Goal: Navigation & Orientation: Find specific page/section

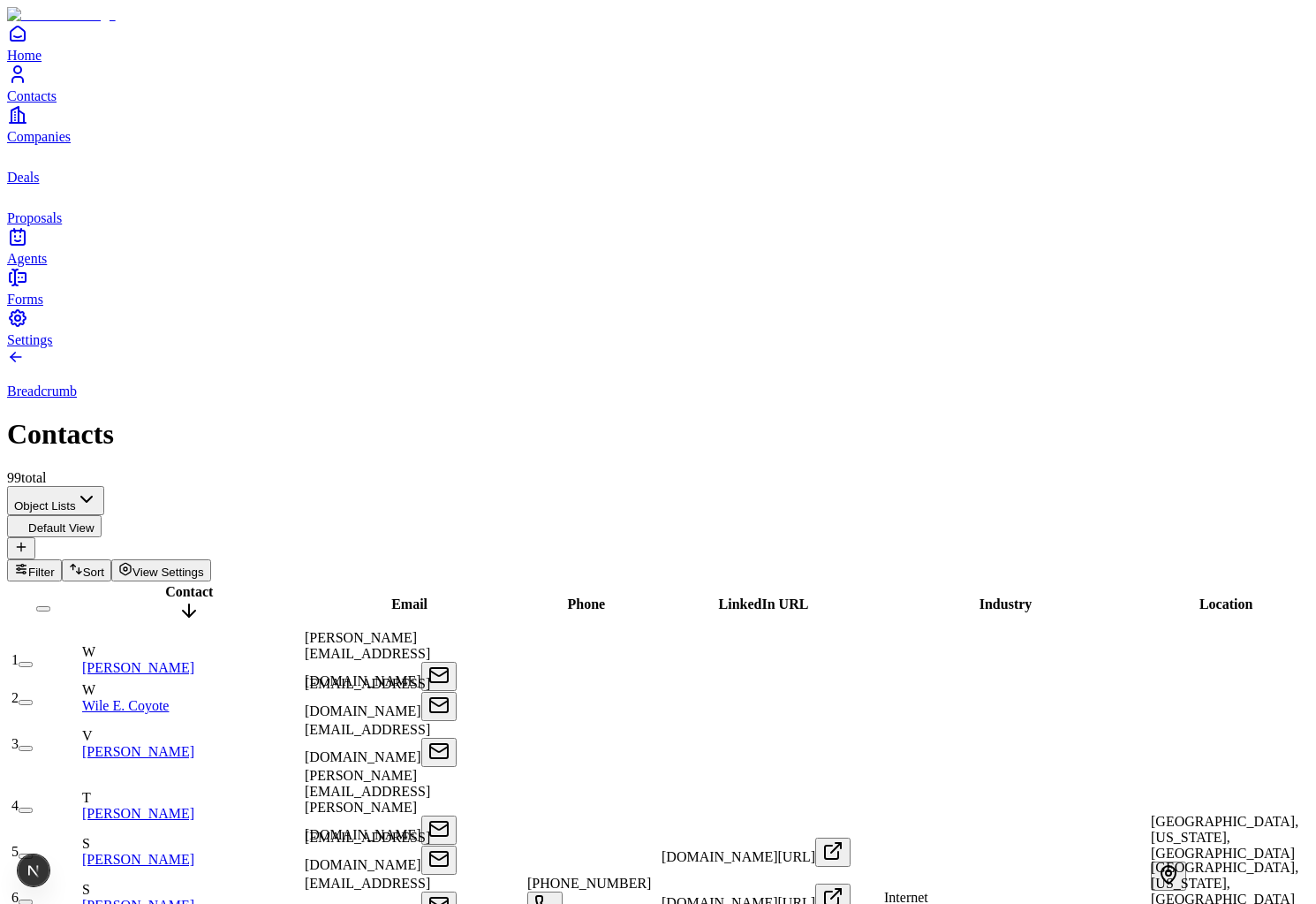
click at [1079, 349] on div "Breadcrumb Contacts 99 total" at bounding box center [658, 418] width 1302 height 138
click at [21, 566] on icon "button" at bounding box center [18, 566] width 5 height 0
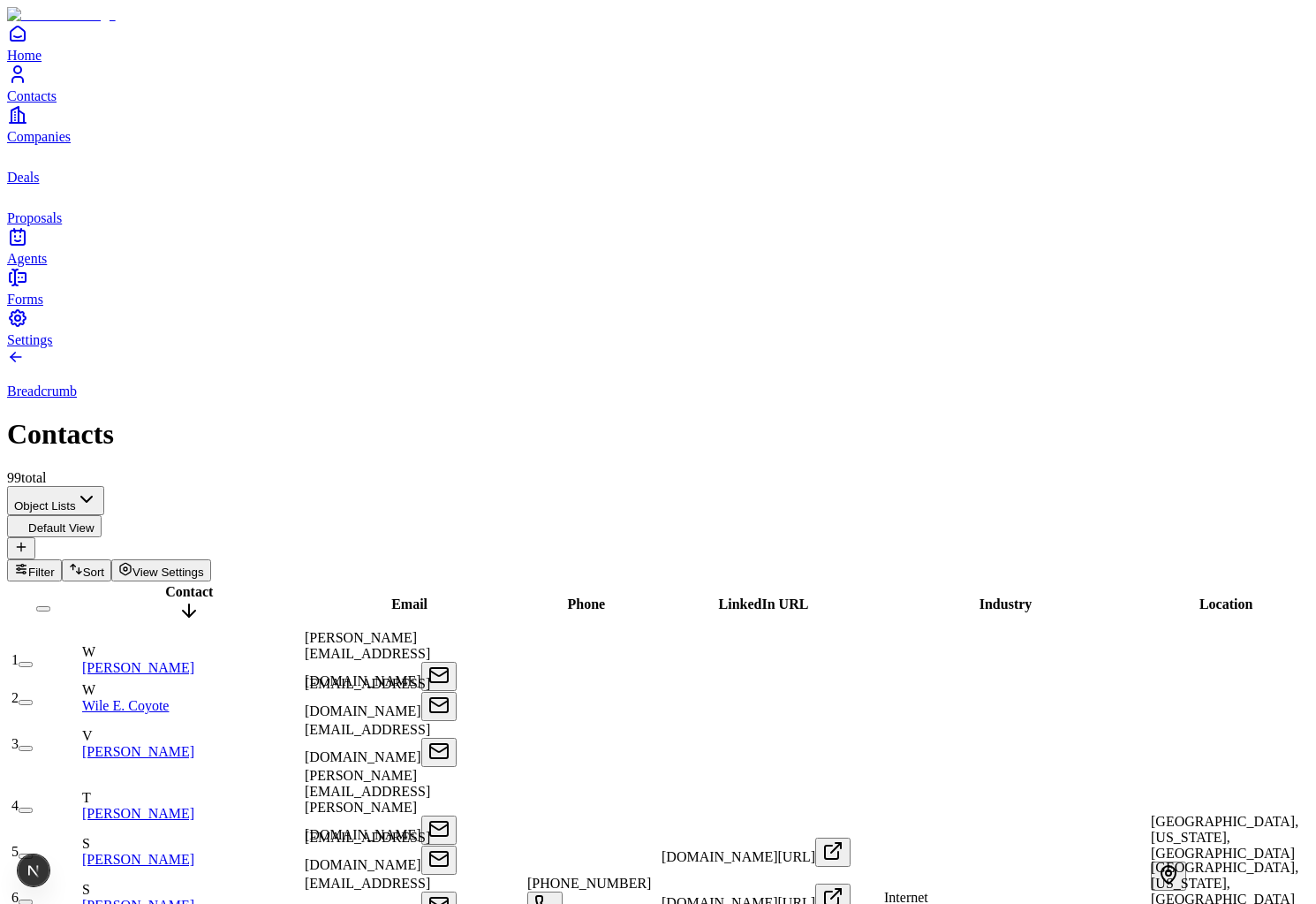
click at [104, 566] on span "Sort" at bounding box center [93, 572] width 21 height 13
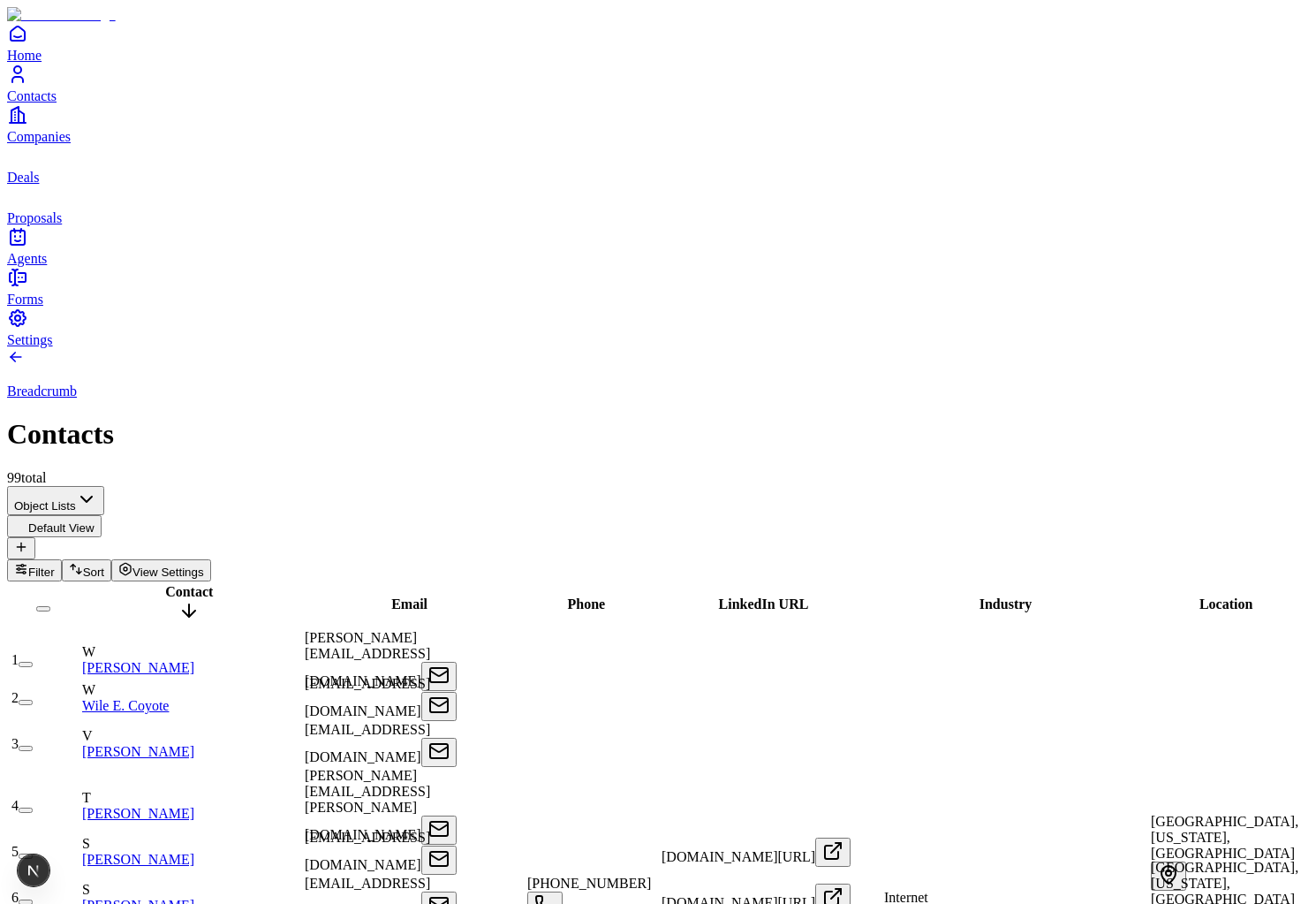
click at [610, 596] on div "Phone" at bounding box center [587, 603] width 131 height 16
click at [600, 596] on span "Phone" at bounding box center [587, 603] width 38 height 15
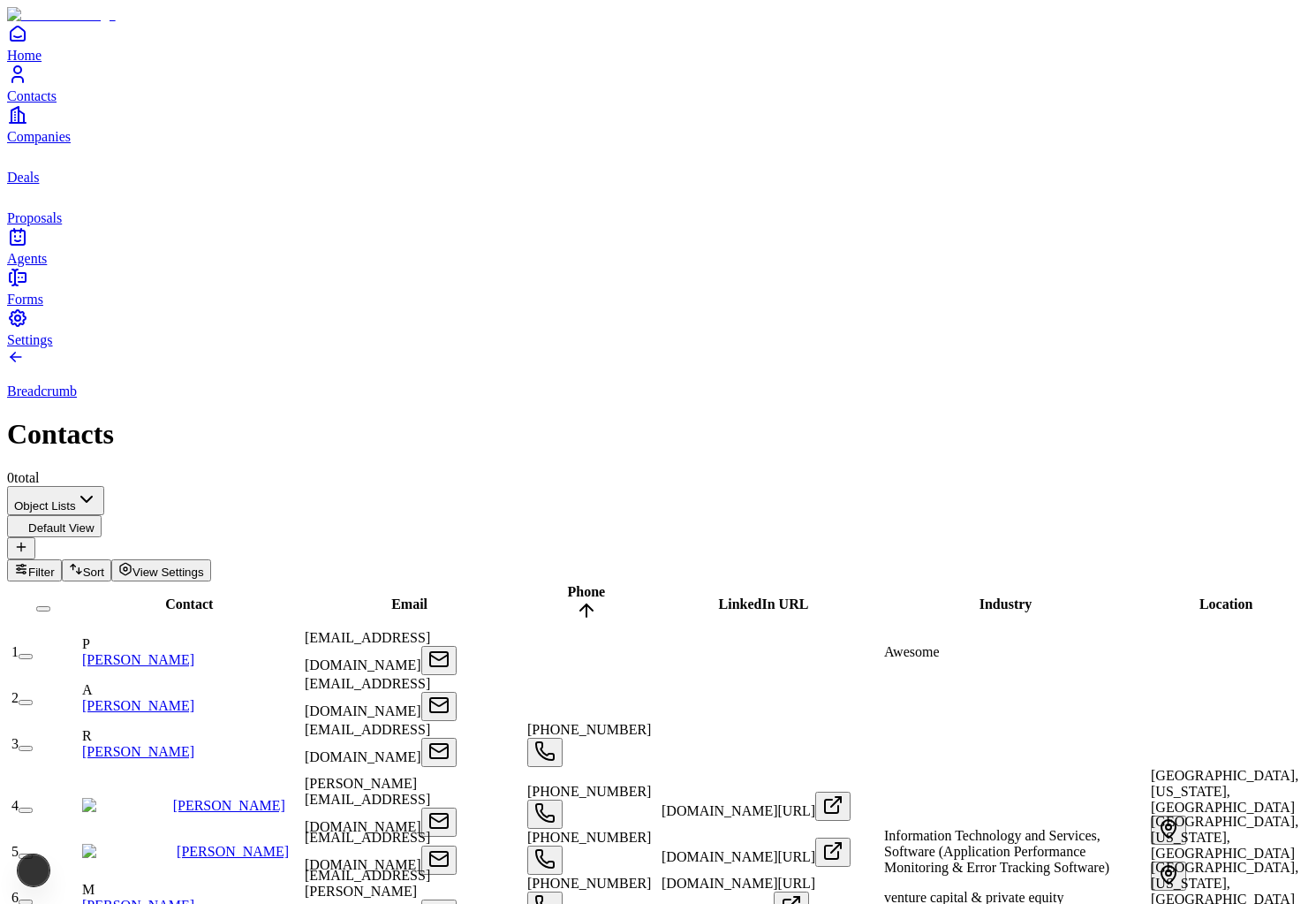
click at [600, 584] on span "Phone" at bounding box center [587, 591] width 38 height 15
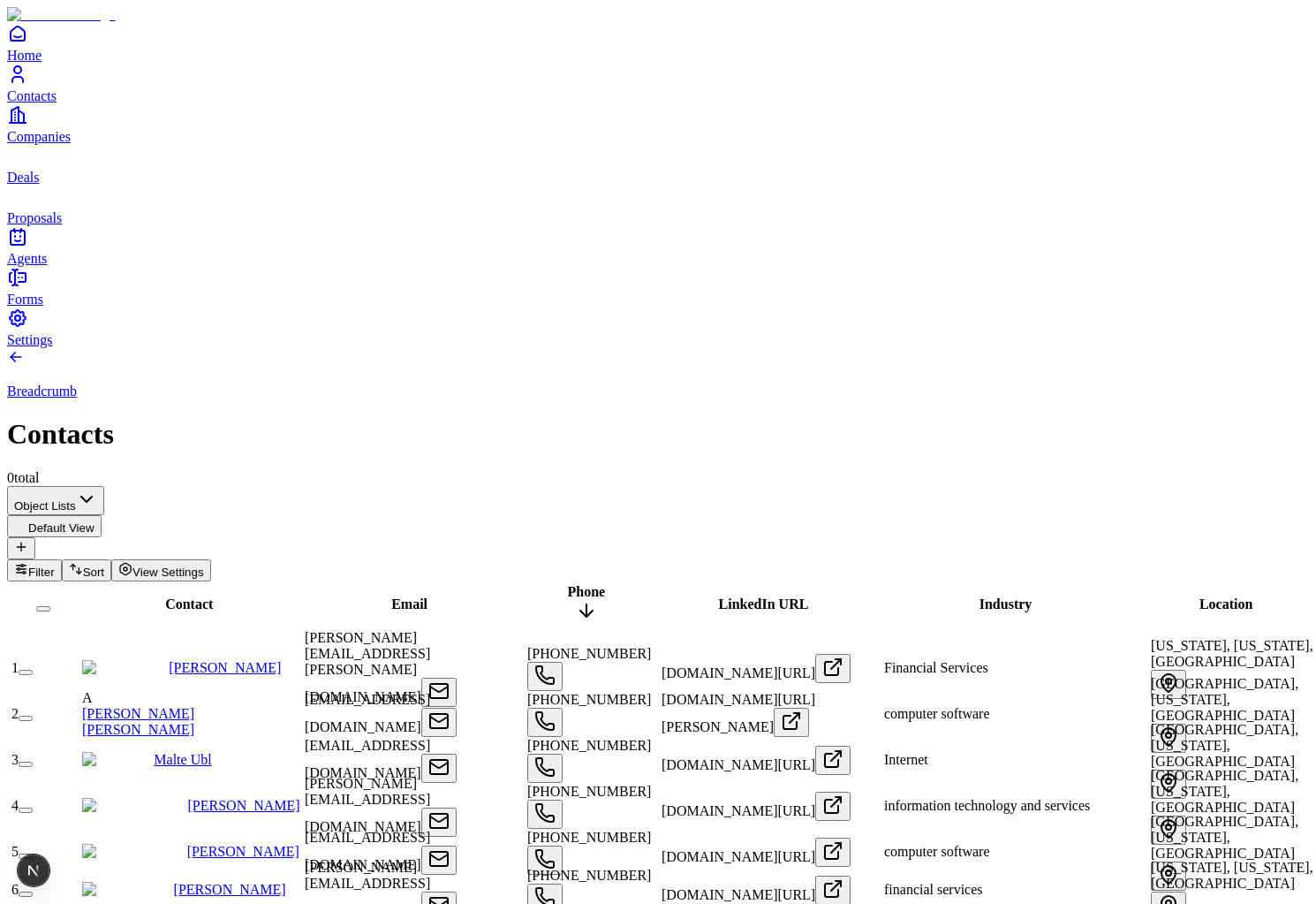
click at [750, 596] on div "LinkedIn URL" at bounding box center [764, 603] width 217 height 16
click at [749, 596] on span "LinkedIn URL" at bounding box center [764, 603] width 90 height 15
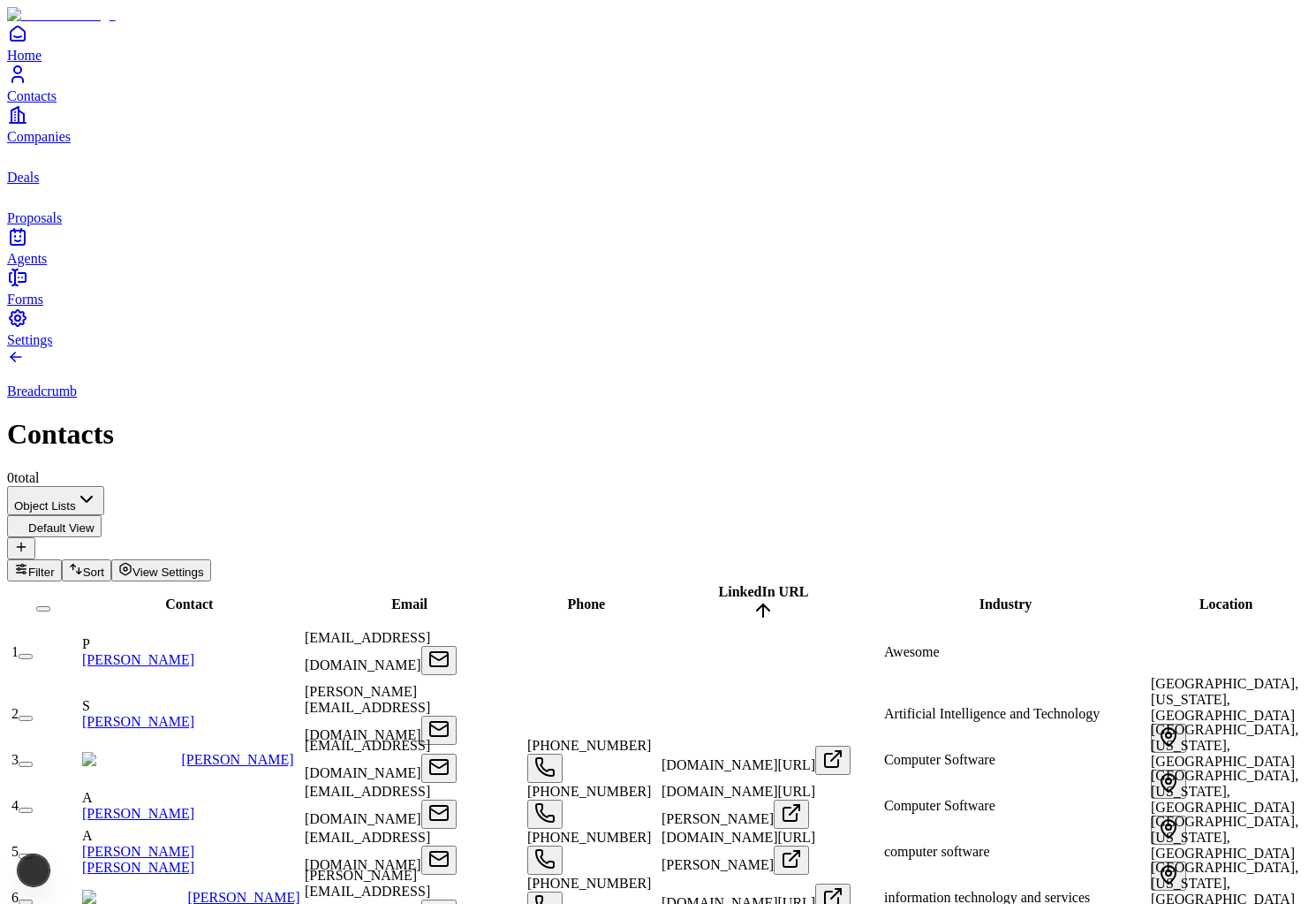
click at [749, 584] on span "LinkedIn URL" at bounding box center [764, 591] width 90 height 15
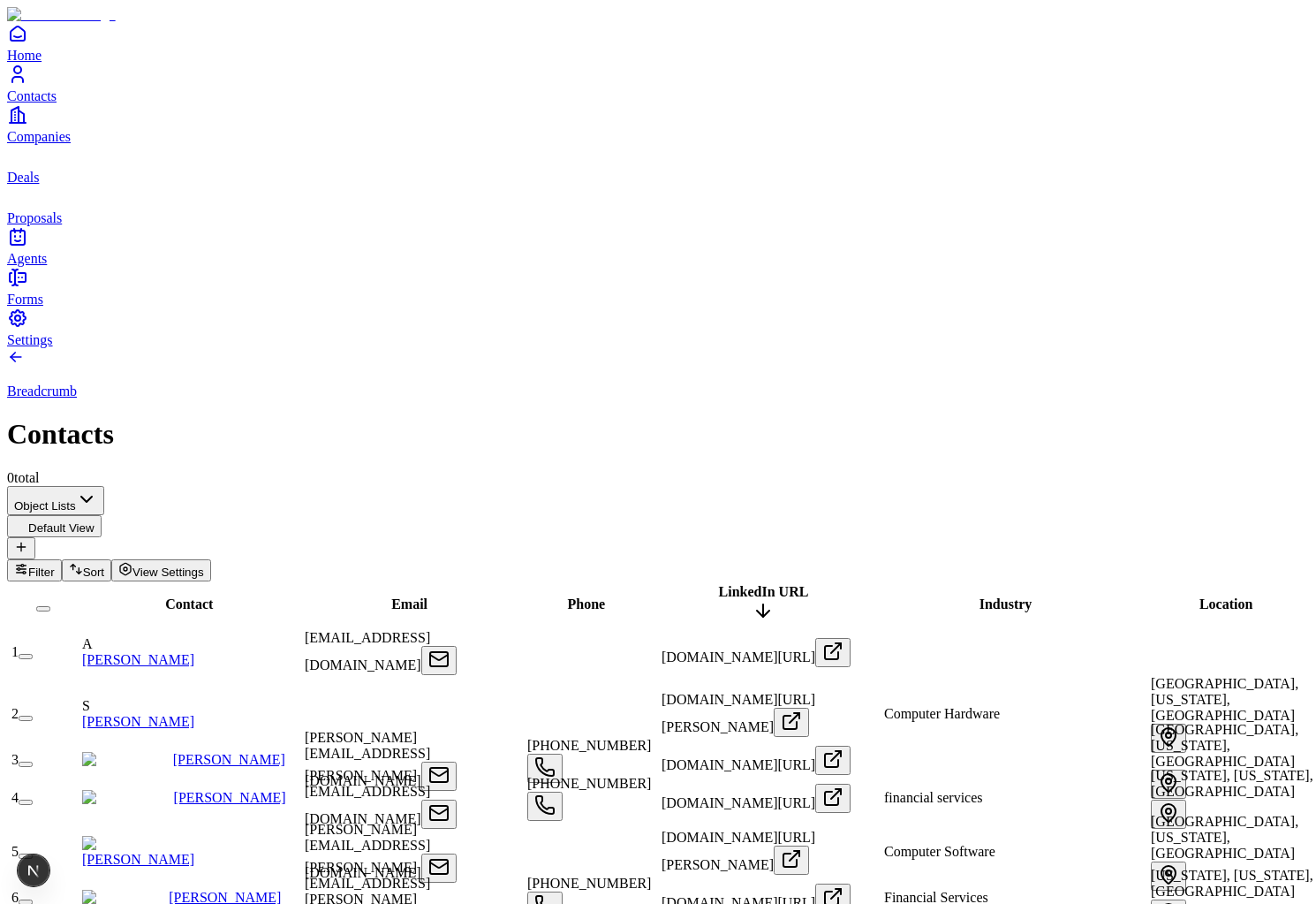
click at [186, 596] on div "Contact" at bounding box center [189, 603] width 216 height 16
click at [173, 596] on span "Contact" at bounding box center [189, 603] width 48 height 15
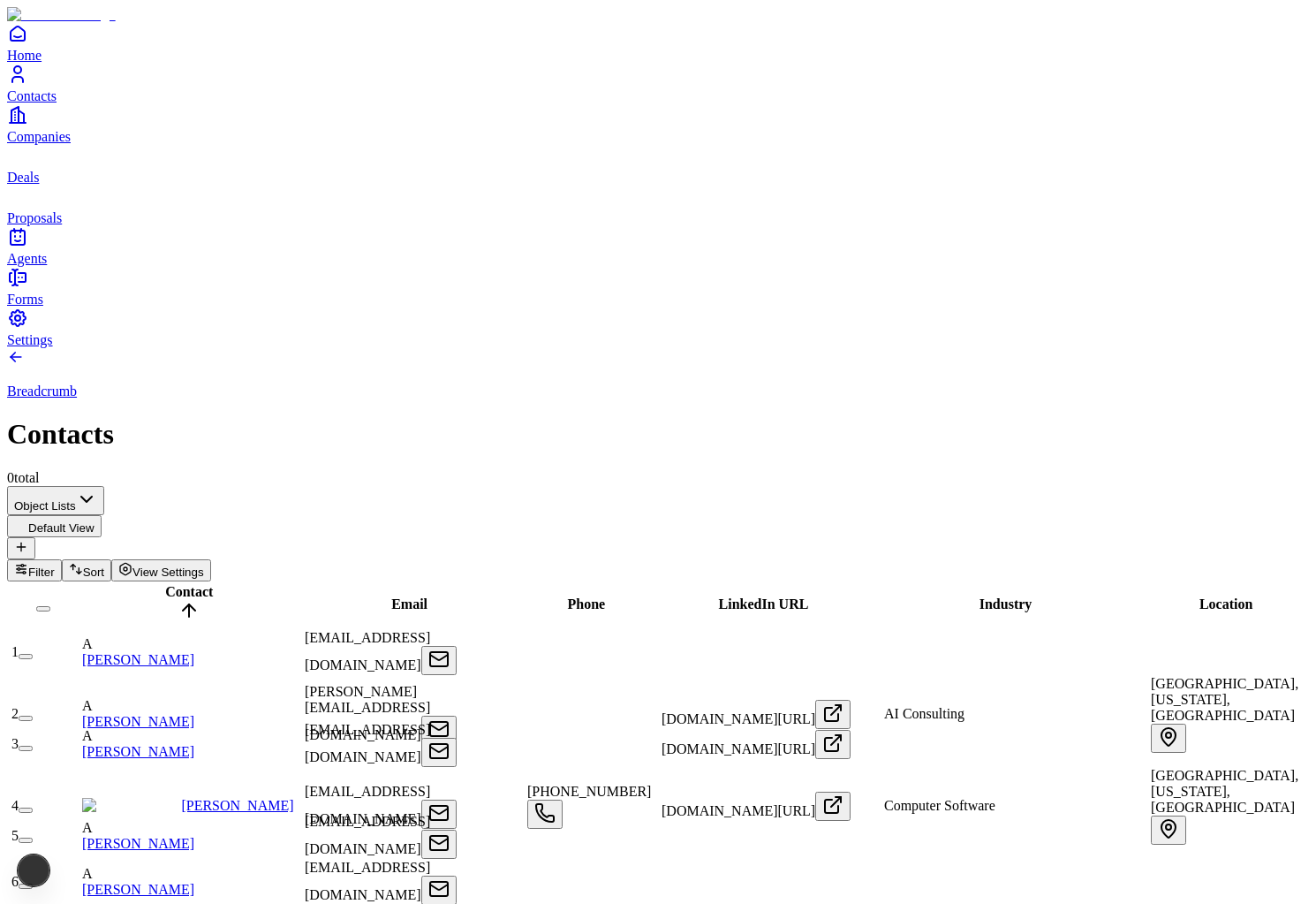
click at [167, 584] on span "Contact" at bounding box center [189, 591] width 48 height 15
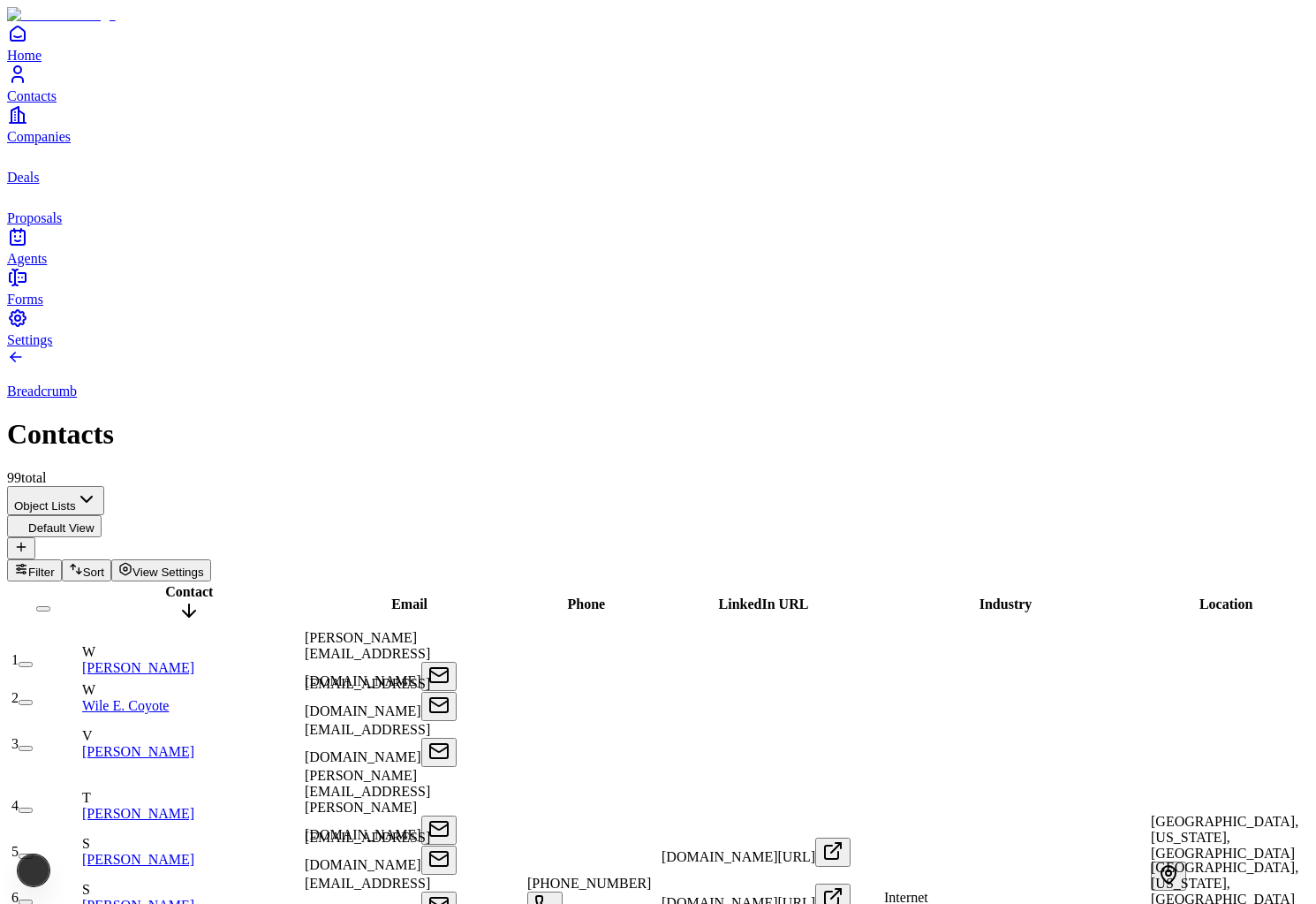
click at [167, 584] on span "Contact" at bounding box center [189, 591] width 48 height 15
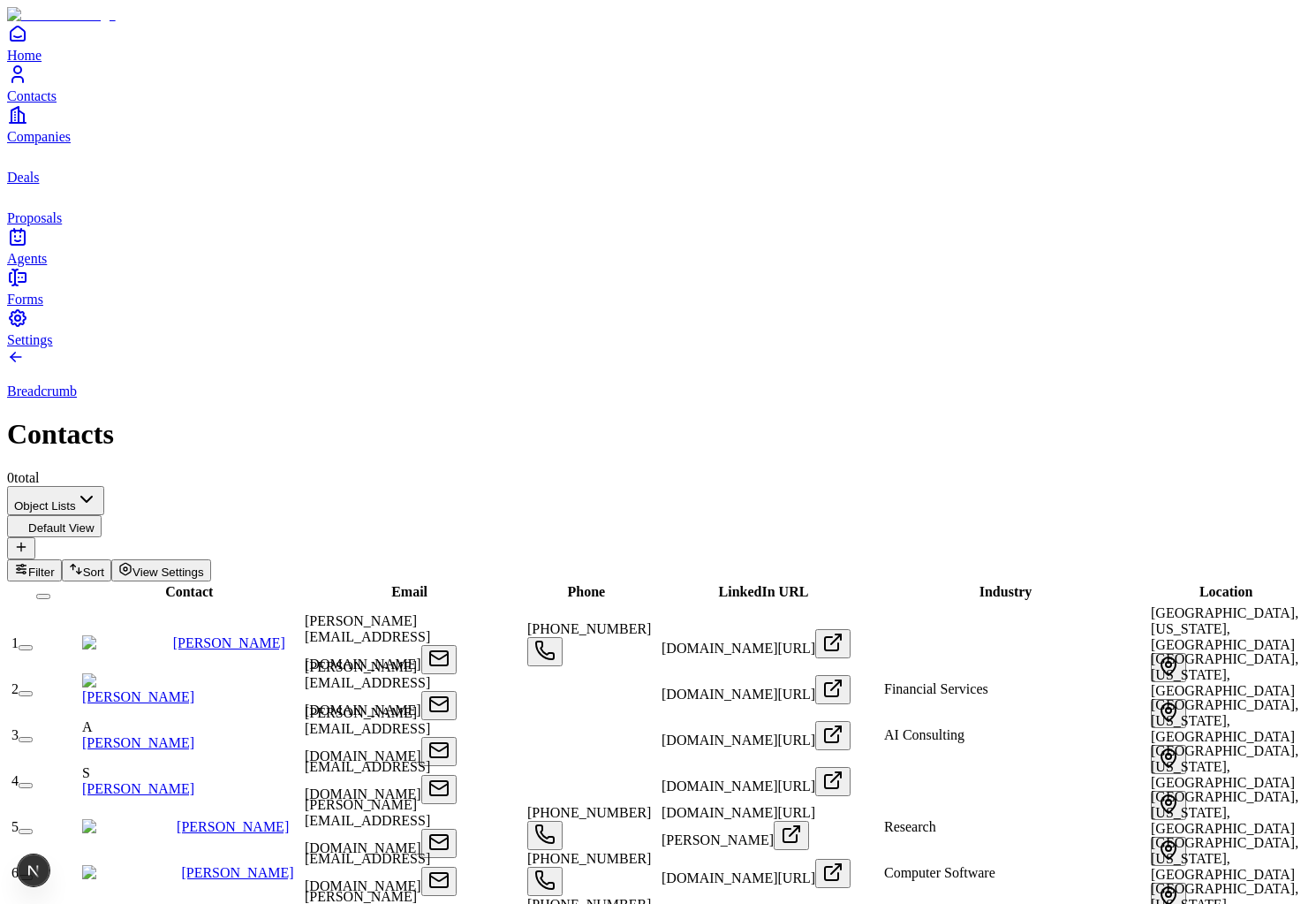
click at [55, 566] on span "Filter" at bounding box center [41, 572] width 27 height 13
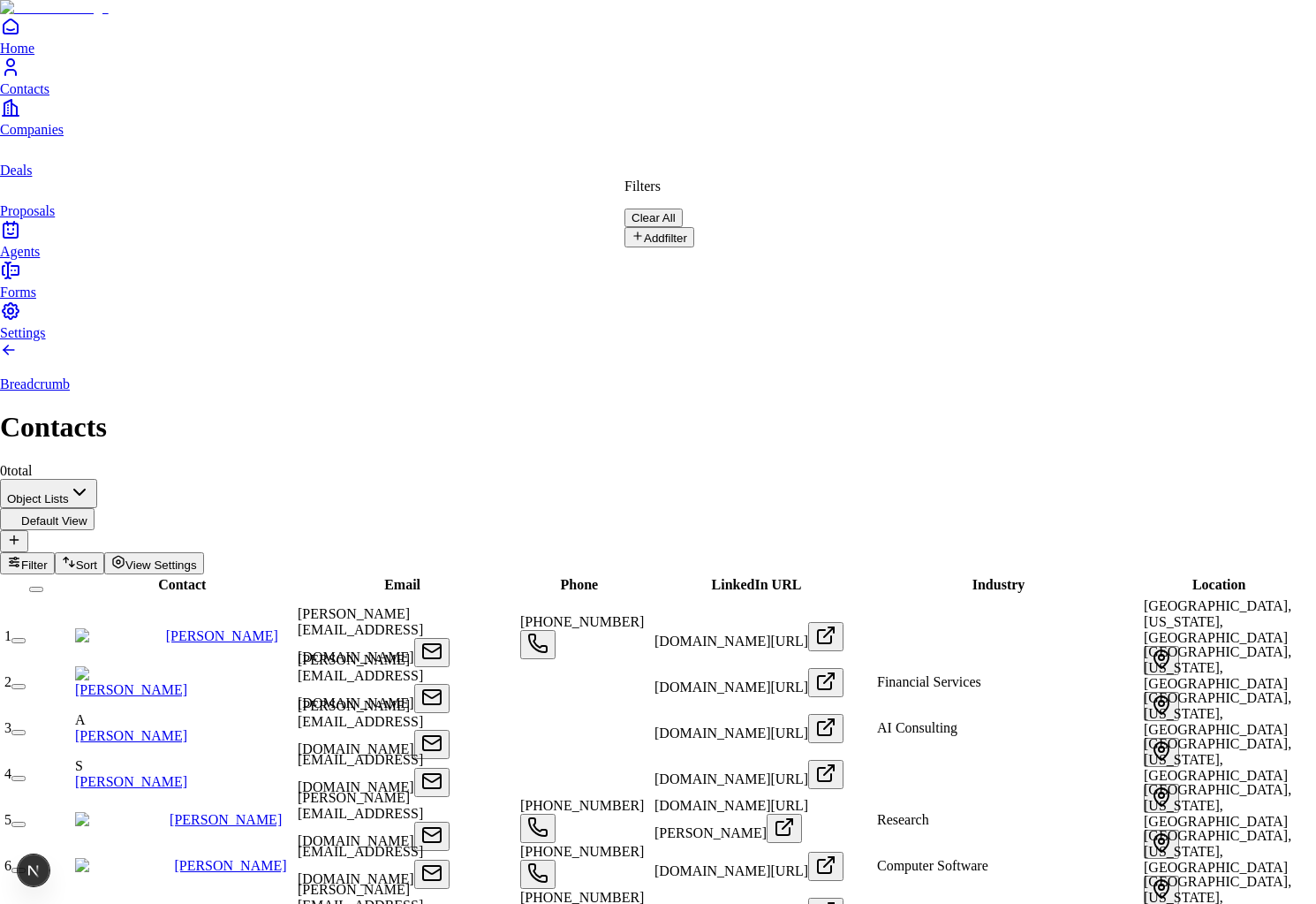
click at [694, 240] on button "Add filter" at bounding box center [659, 237] width 70 height 20
click at [750, 257] on input "text" at bounding box center [687, 266] width 125 height 17
type input "*"
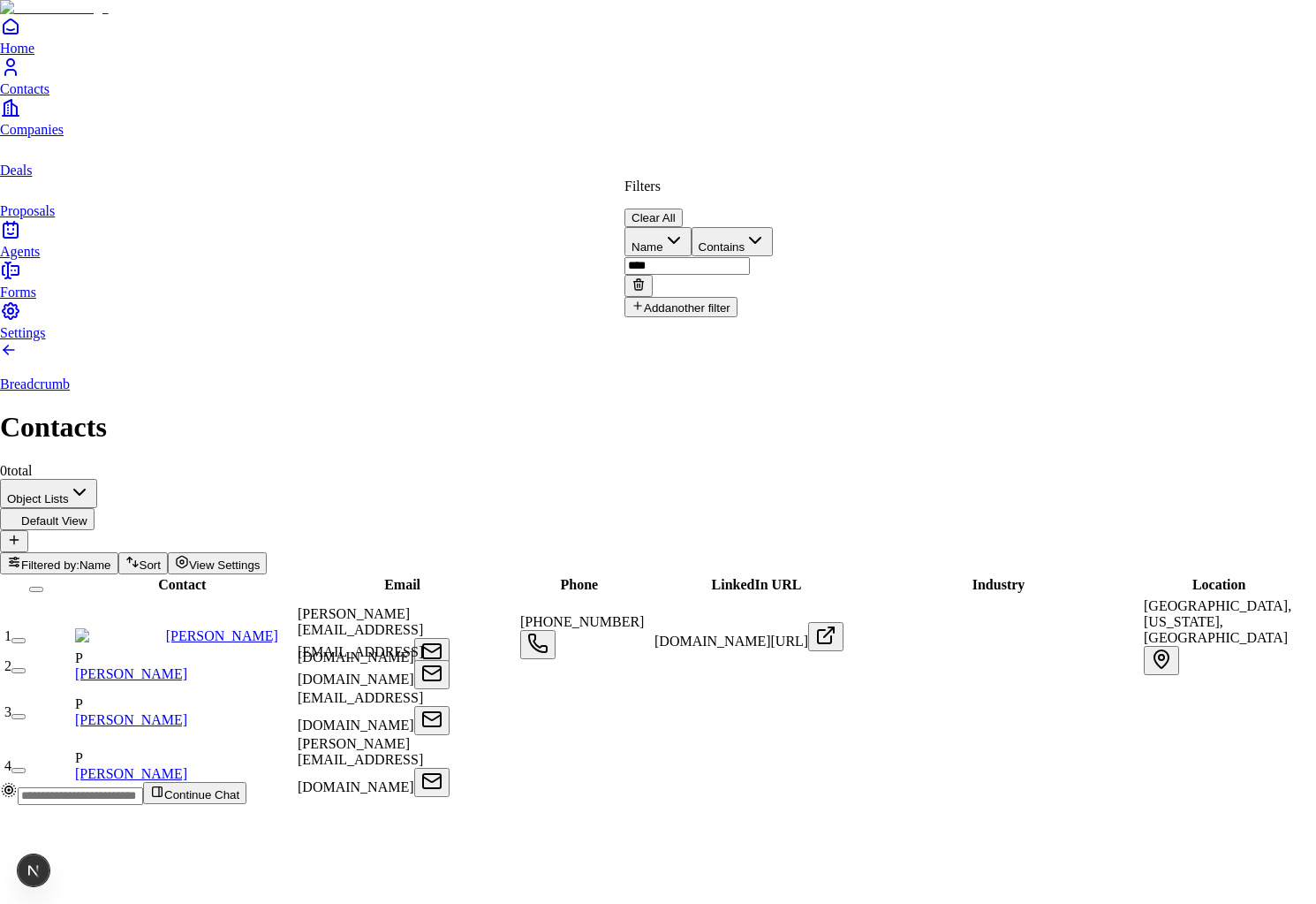
type input "****"
click at [683, 209] on button "Clear All" at bounding box center [653, 218] width 58 height 18
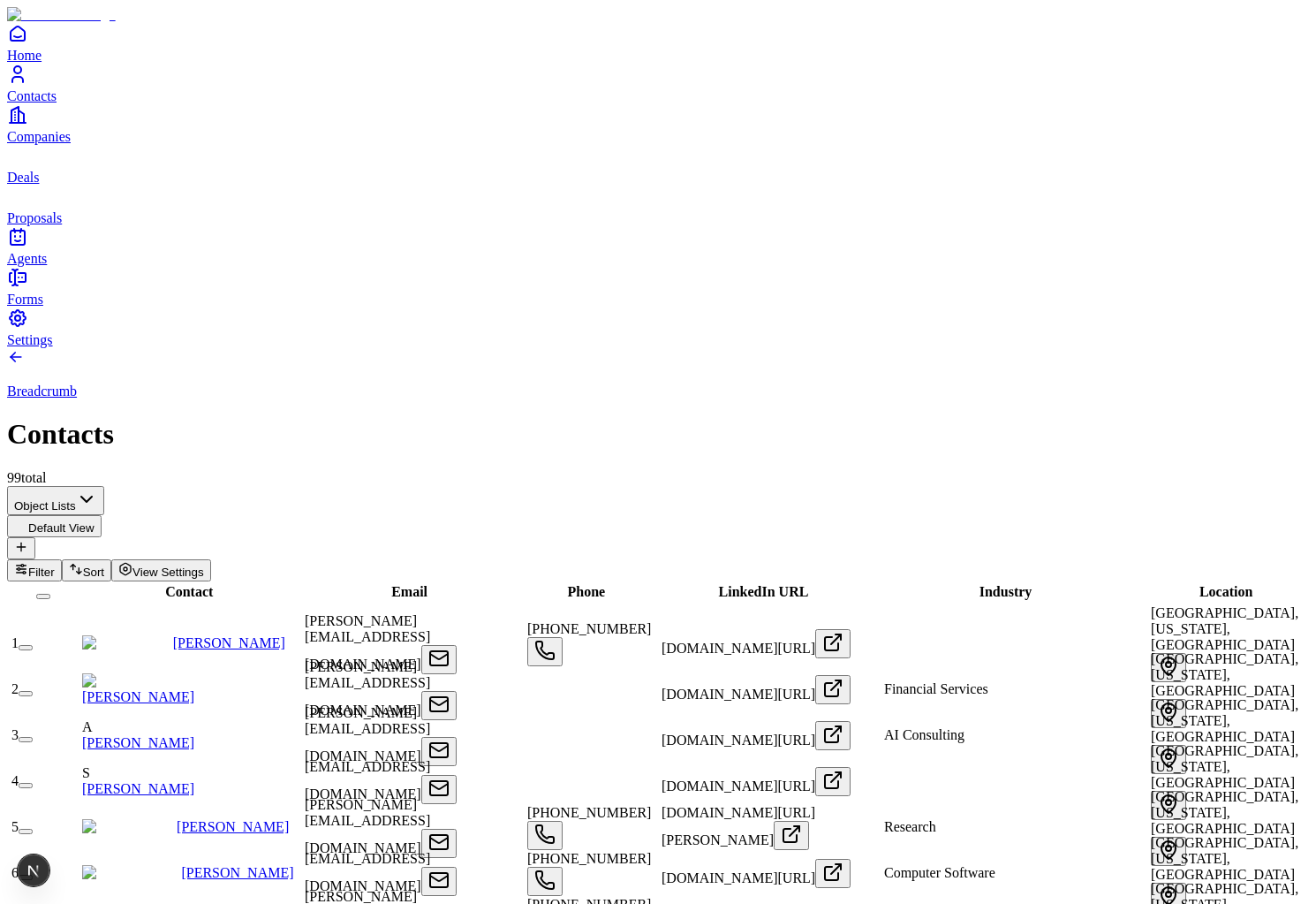
click at [111, 559] on button "Sort" at bounding box center [86, 570] width 50 height 22
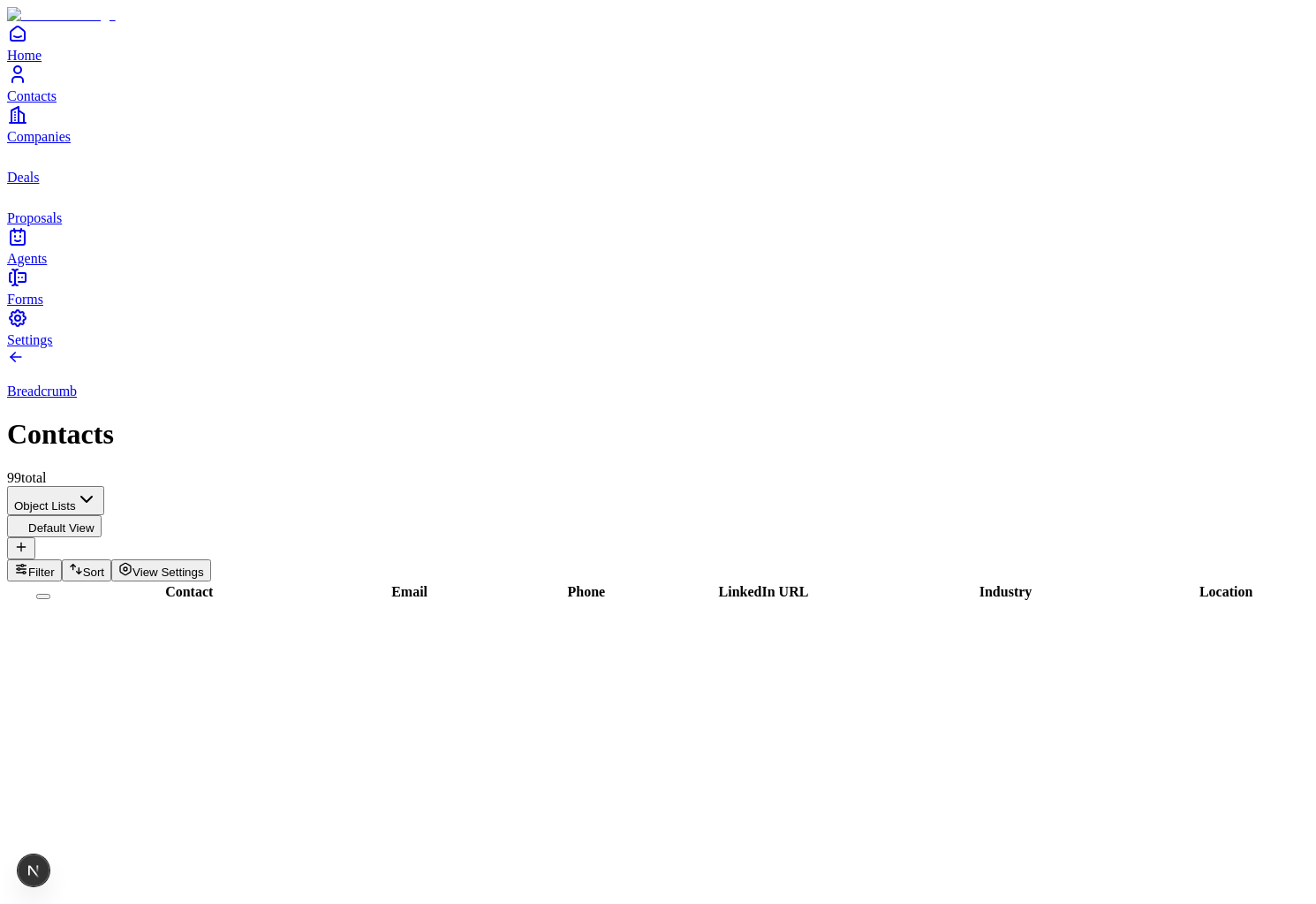
scroll to position [0, 2235]
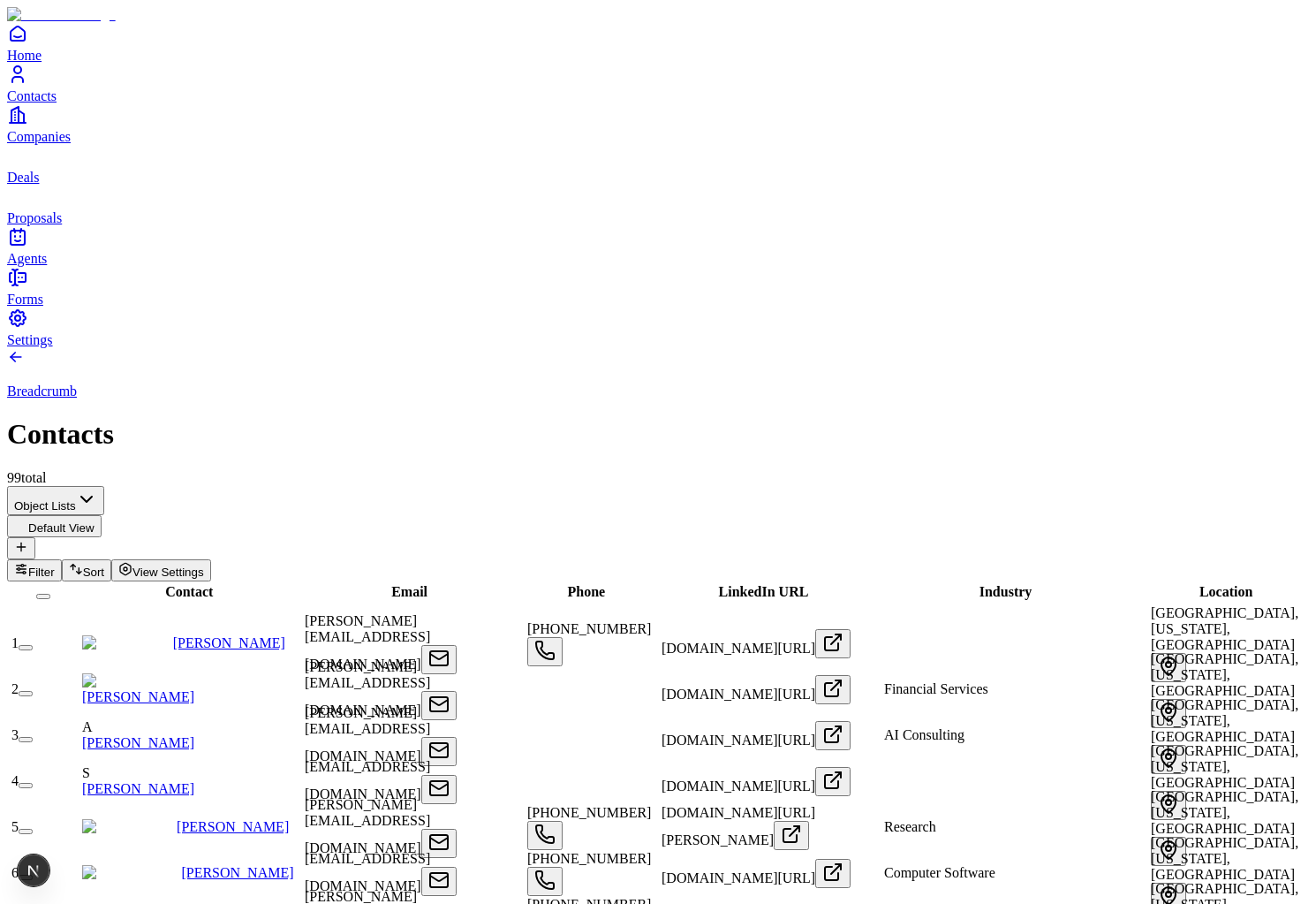
click at [212, 635] on link "Pete Koomen" at bounding box center [229, 643] width 112 height 15
click at [39, 185] on span "Deals" at bounding box center [23, 177] width 32 height 15
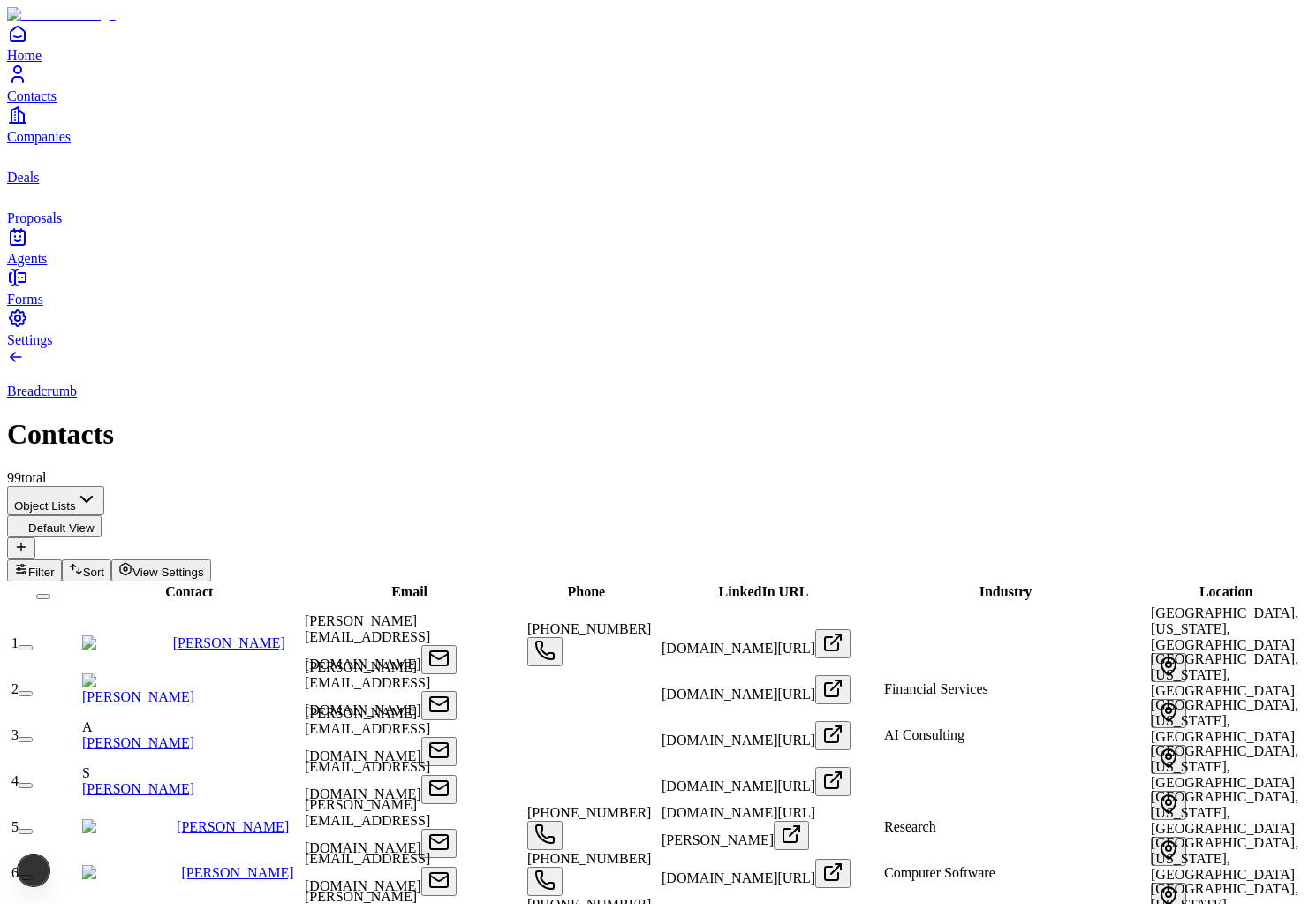
click at [56, 103] on span "Contacts" at bounding box center [32, 96] width 50 height 15
click at [71, 144] on span "Companies" at bounding box center [39, 136] width 63 height 15
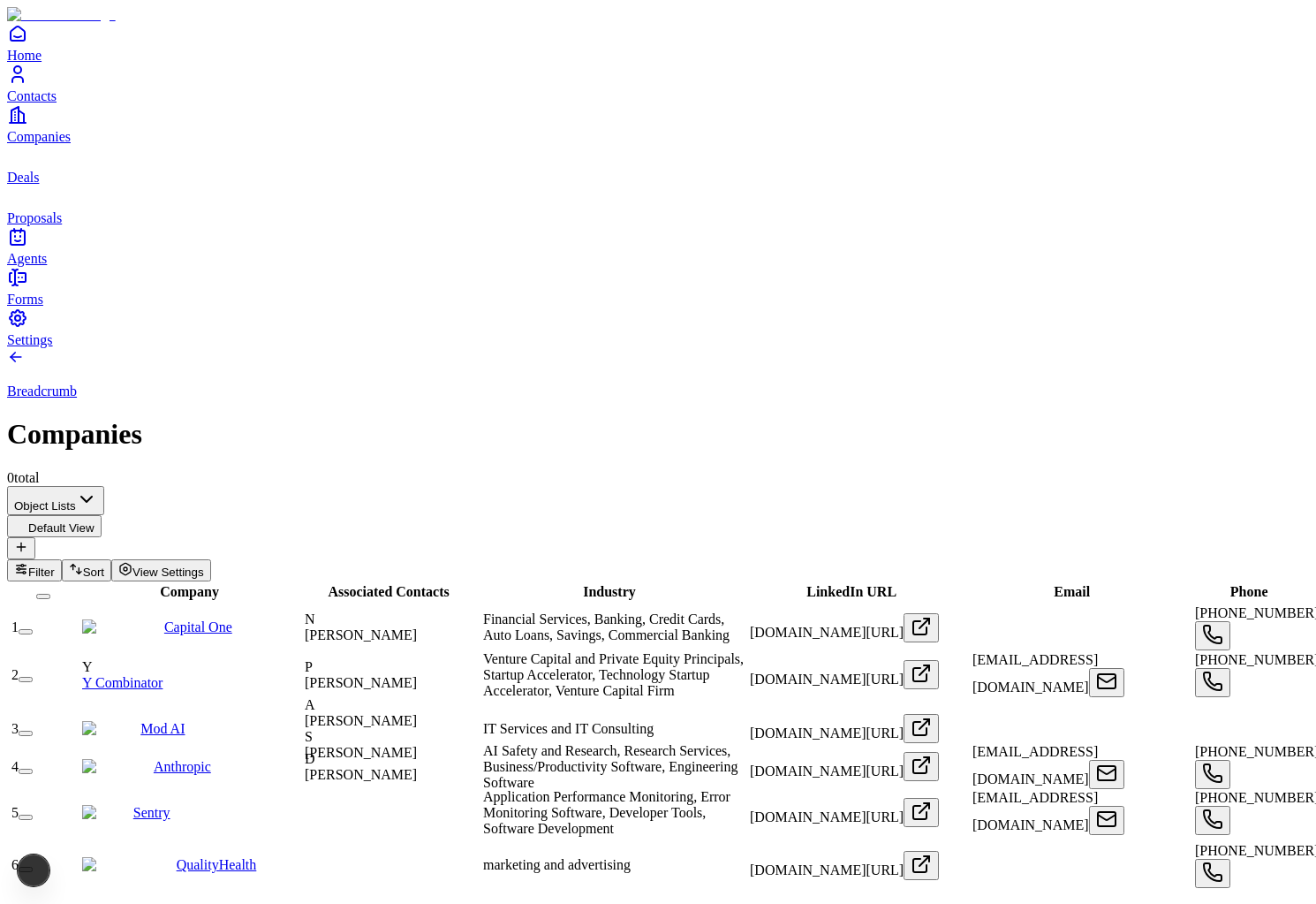
scroll to position [36, 0]
click at [163, 675] on link "Y Combinator" at bounding box center [121, 682] width 80 height 15
click at [190, 619] on link "Capital One" at bounding box center [199, 626] width 68 height 15
click at [170, 805] on link "Sentry" at bounding box center [152, 812] width 37 height 15
click at [187, 619] on link "Capital One" at bounding box center [199, 626] width 68 height 15
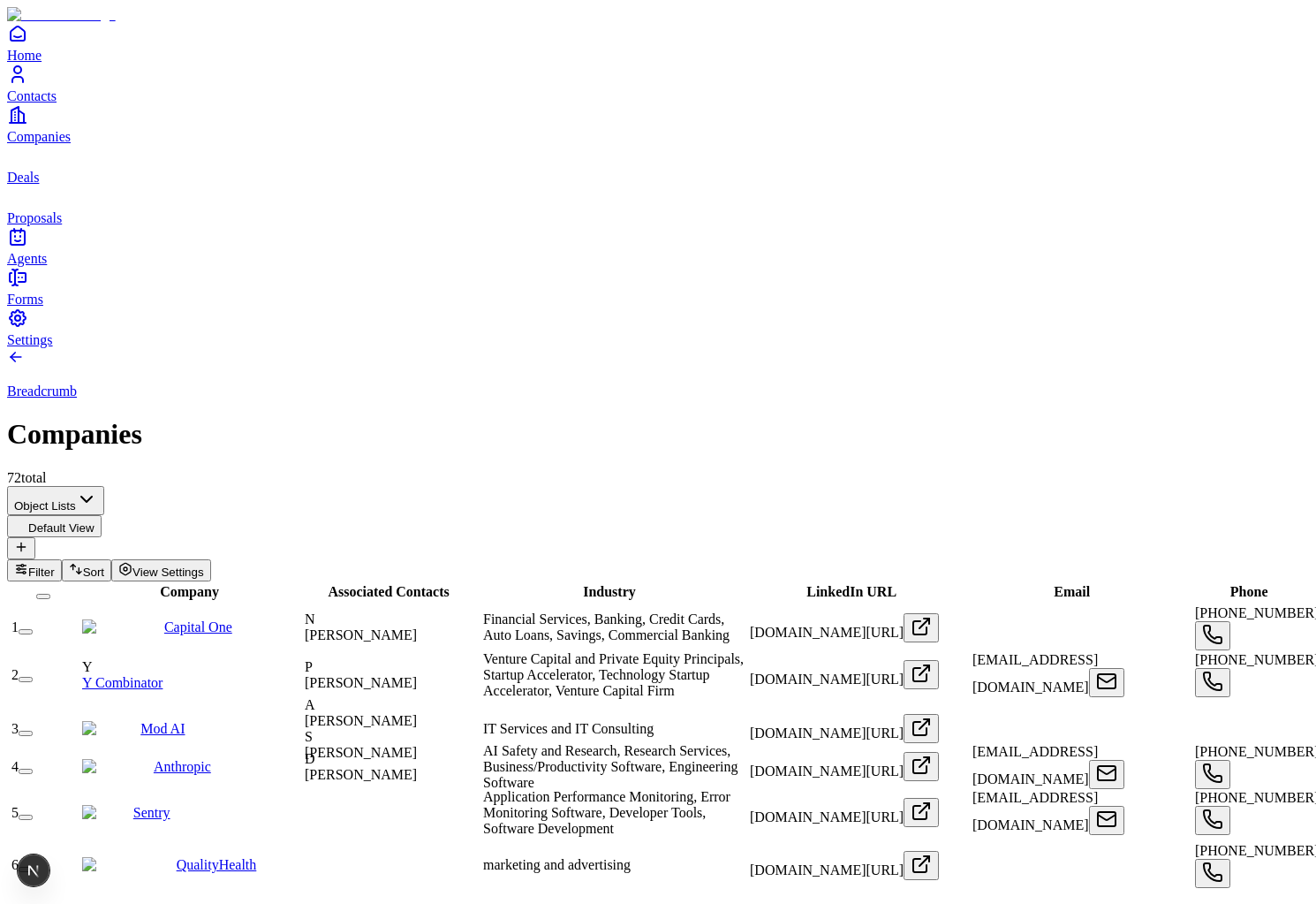
click at [181, 721] on link "Mod AI" at bounding box center [163, 728] width 44 height 15
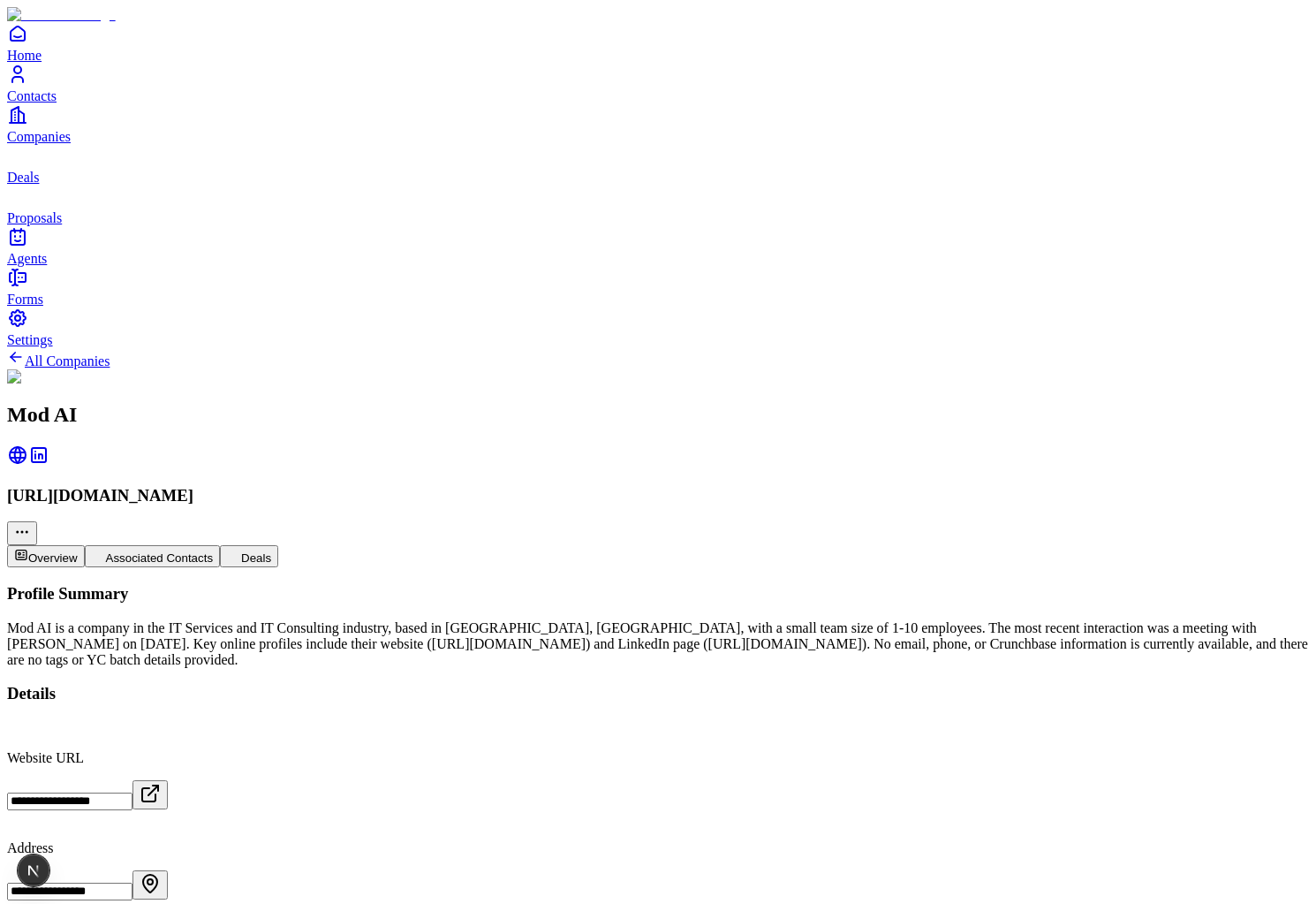
click at [221, 545] on button "Associated Contacts" at bounding box center [153, 556] width 136 height 22
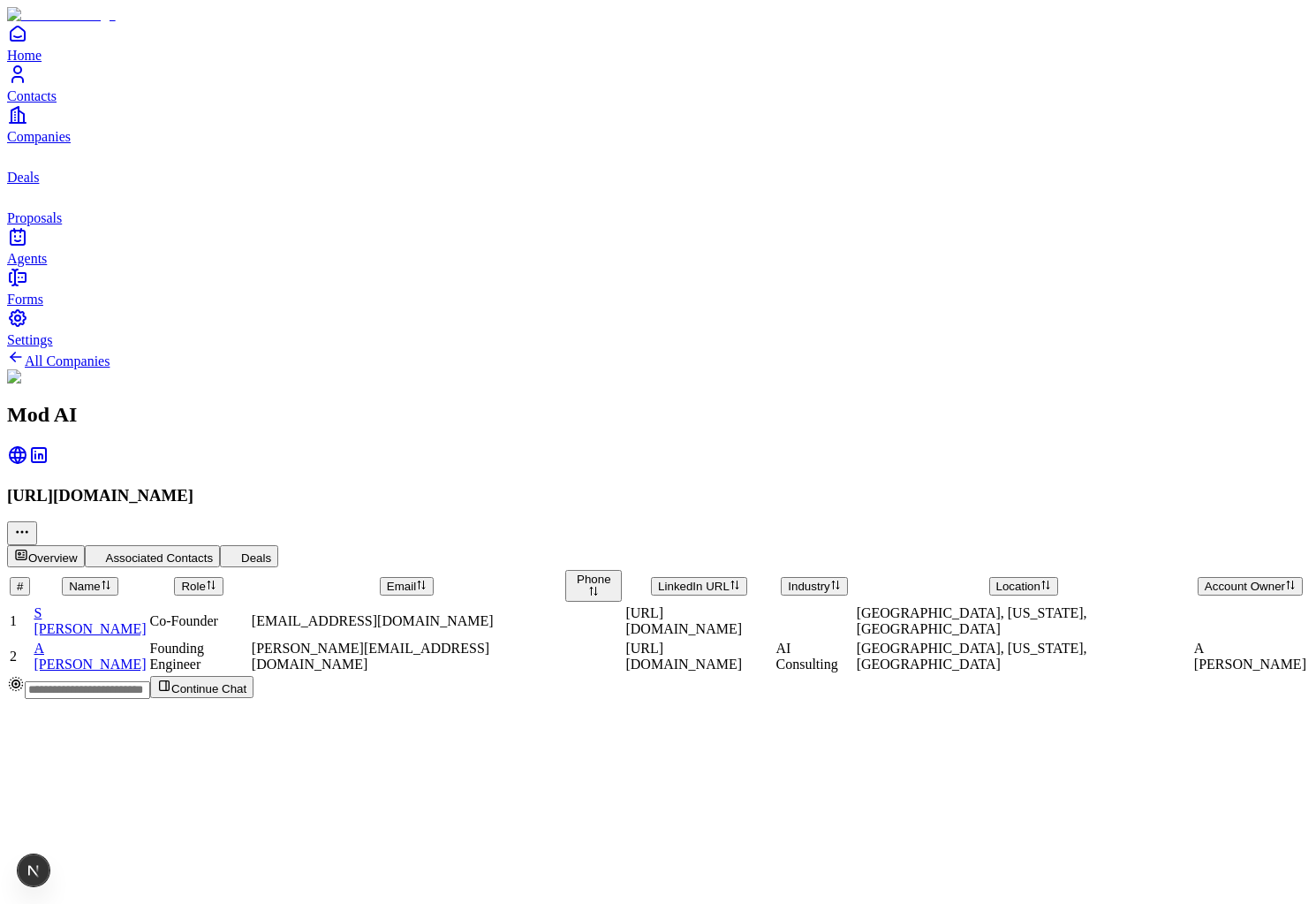
click at [85, 545] on button "Overview" at bounding box center [46, 556] width 78 height 22
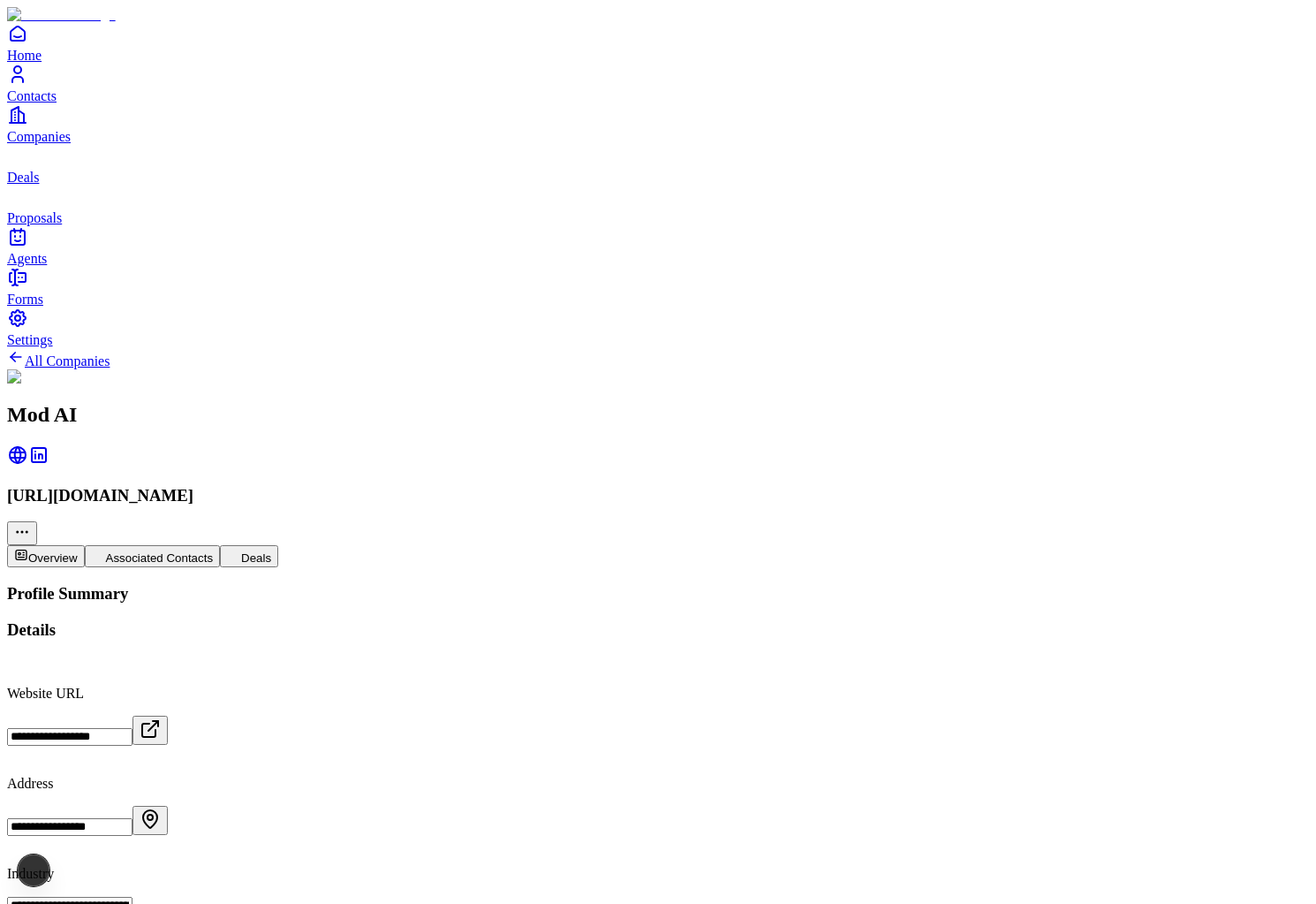
click at [29, 85] on icon "Contacts" at bounding box center [17, 74] width 21 height 21
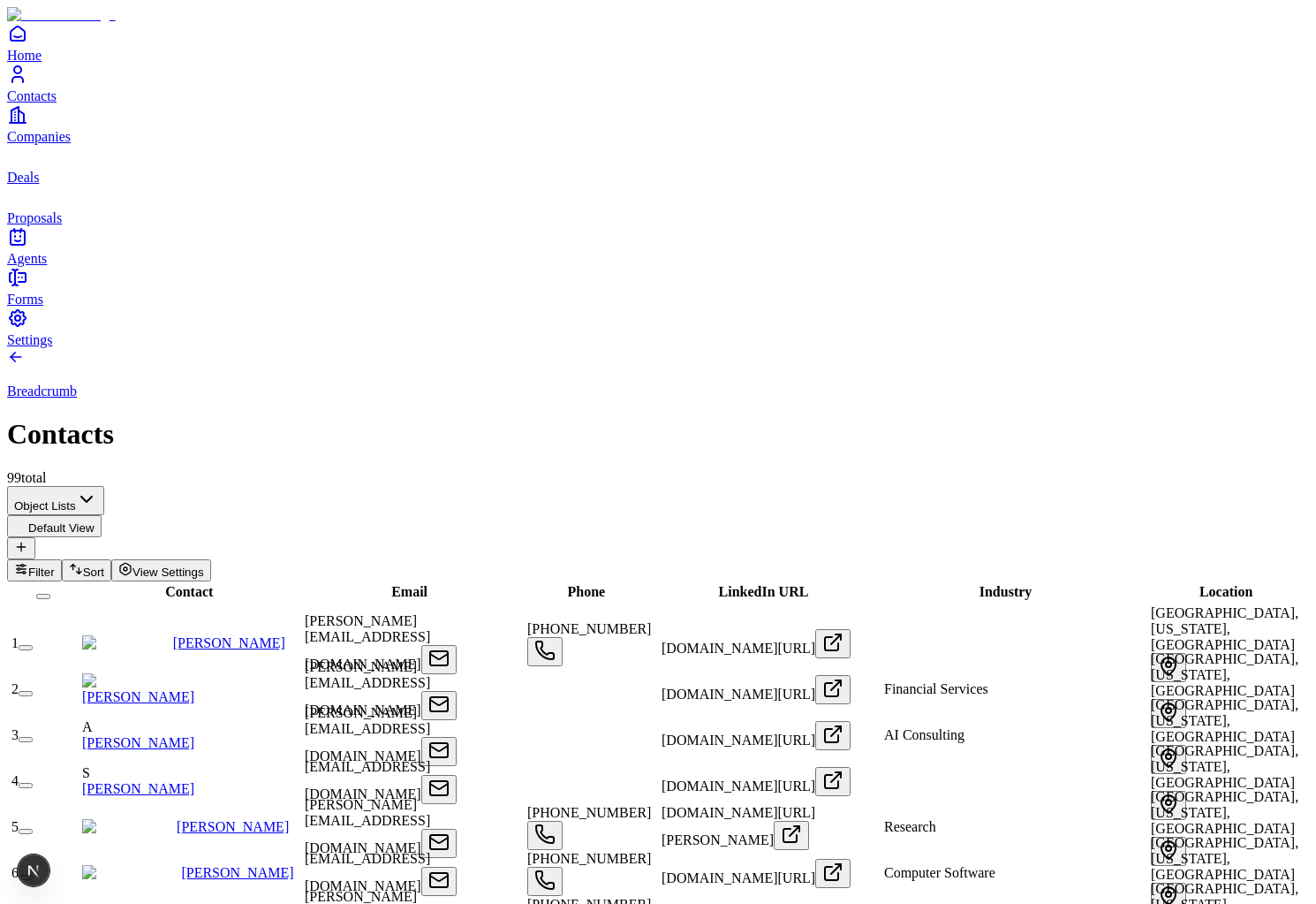
click at [40, 144] on link "Companies" at bounding box center [658, 123] width 1302 height 40
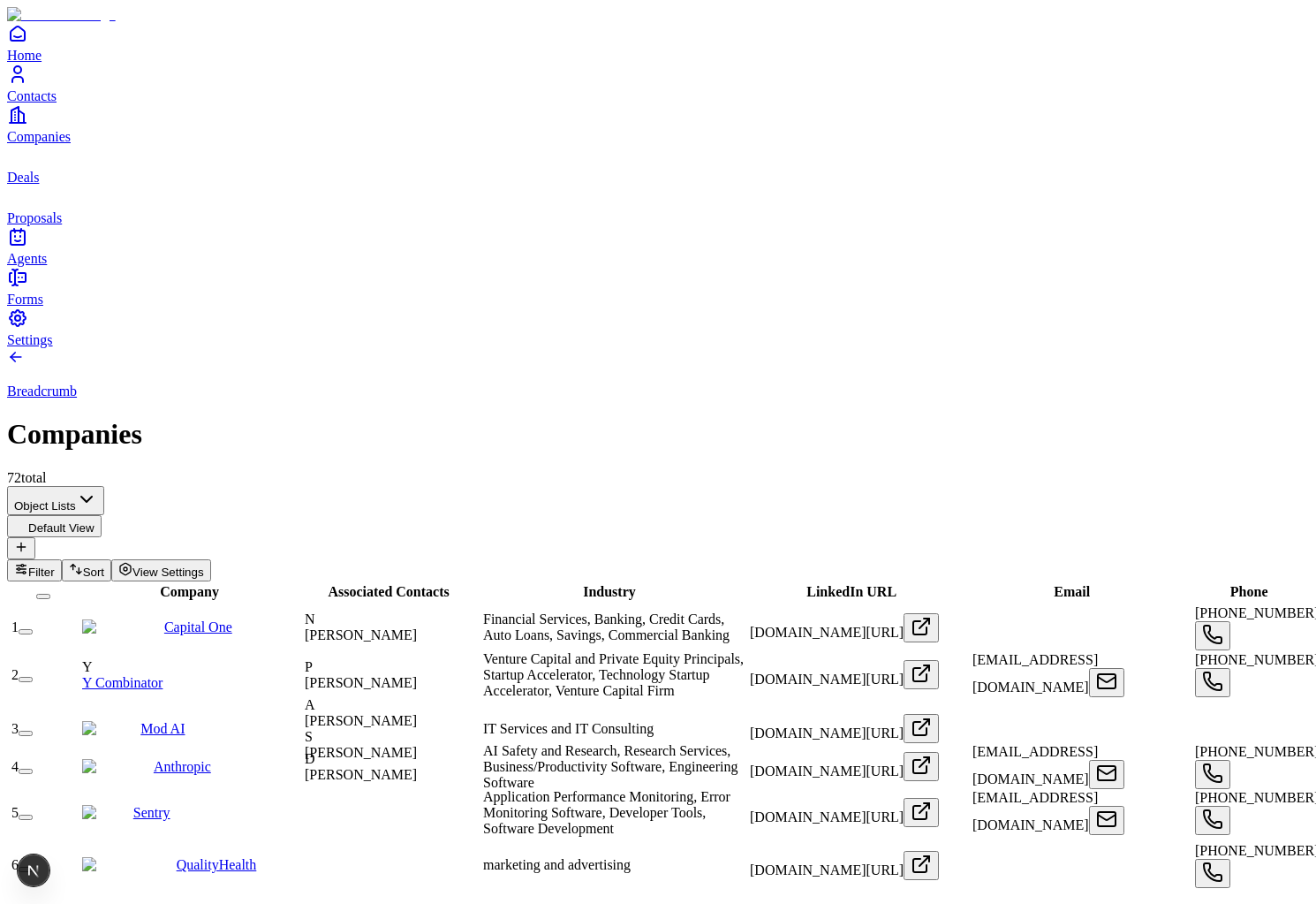
click at [40, 103] on link "Contacts" at bounding box center [658, 83] width 1302 height 40
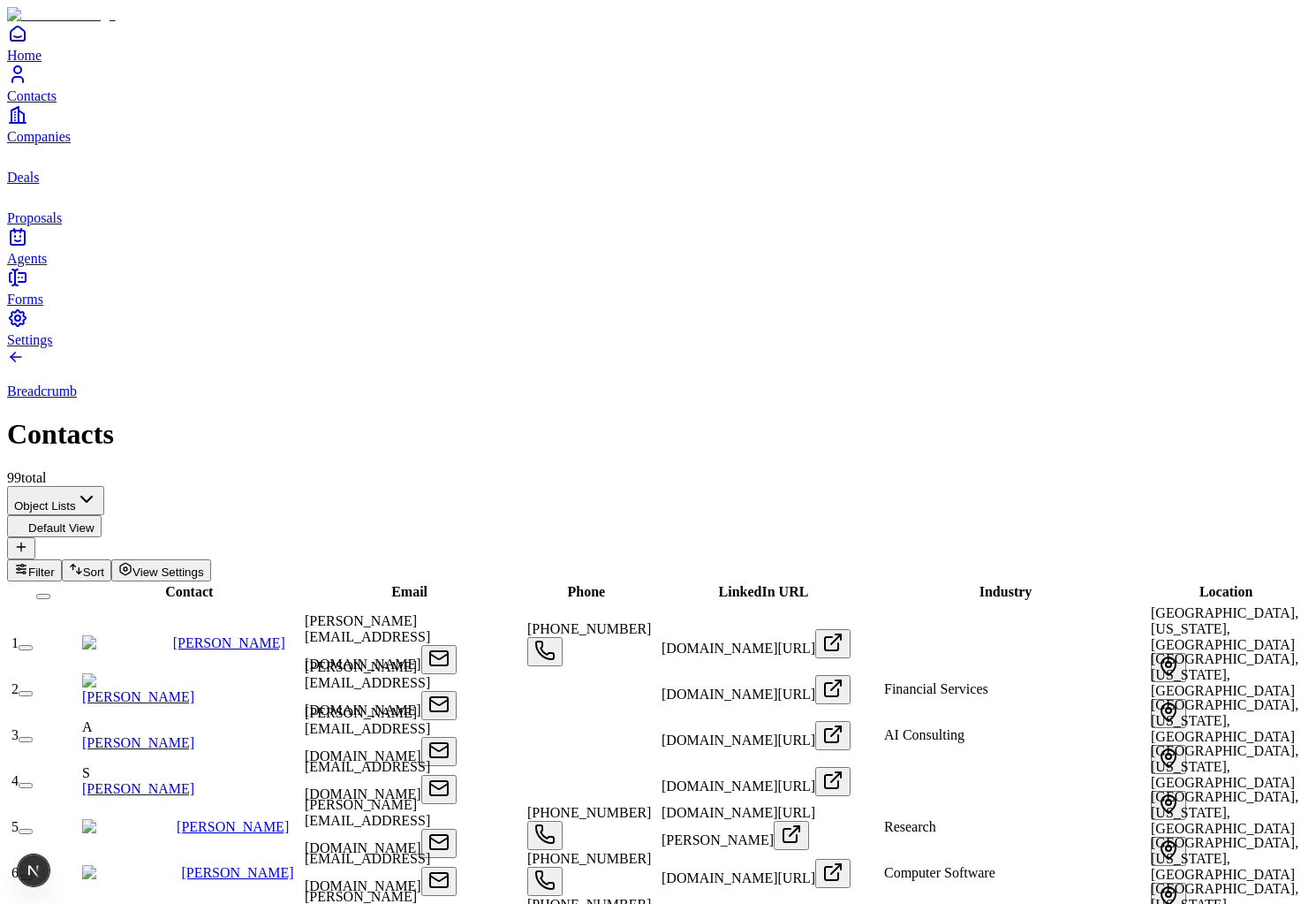
click at [64, 185] on link "Deals" at bounding box center [658, 165] width 1302 height 40
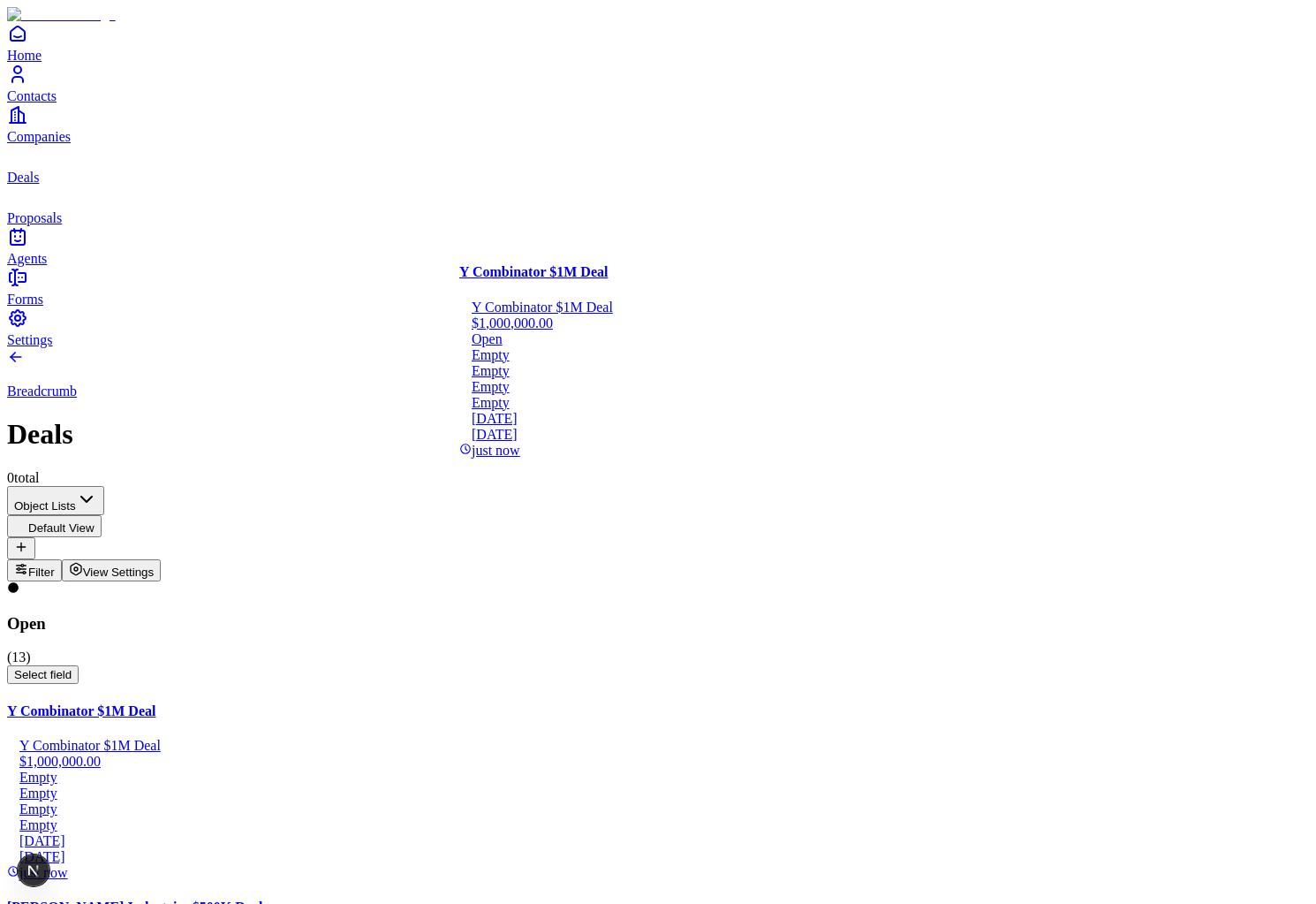
drag, startPoint x: 309, startPoint y: 347, endPoint x: 589, endPoint y: 347, distance: 280.0
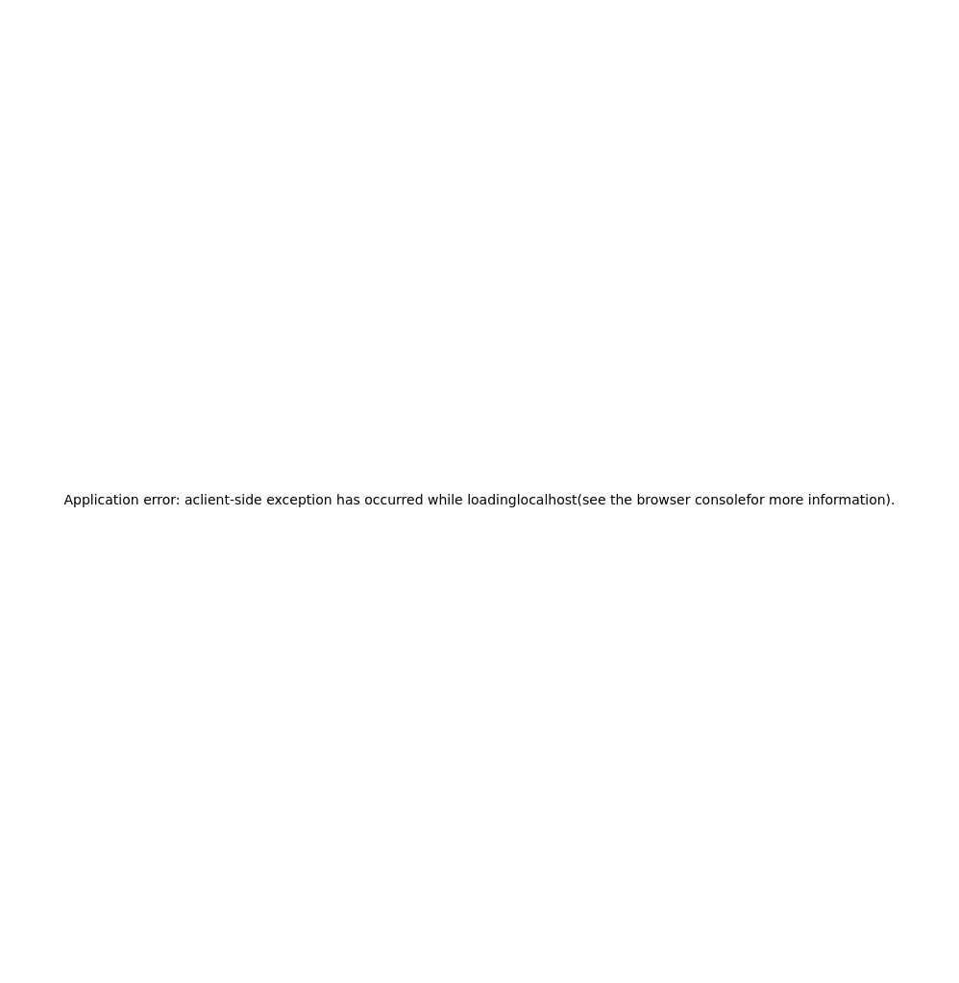
click at [522, 171] on div "Application error: a client -side exception has occurred while loading localhos…" at bounding box center [479, 499] width 943 height 983
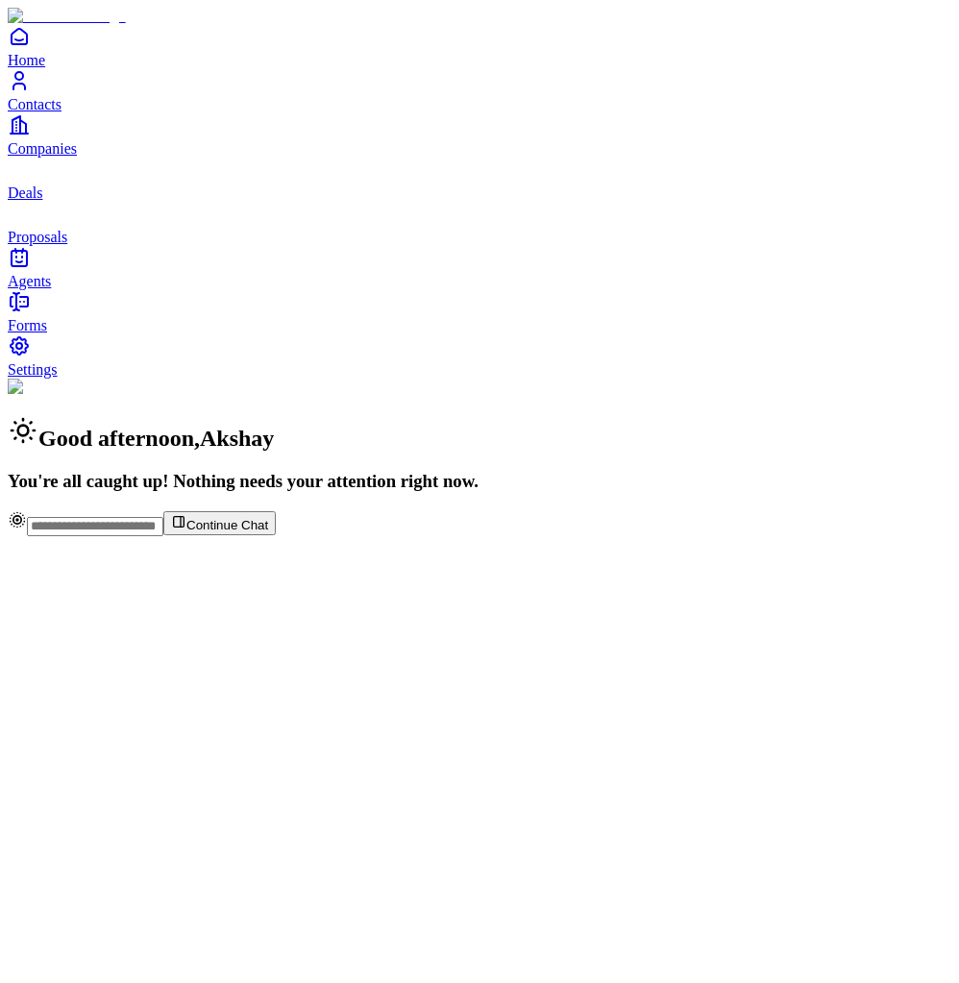
click at [61, 112] on span "Contacts" at bounding box center [35, 104] width 54 height 16
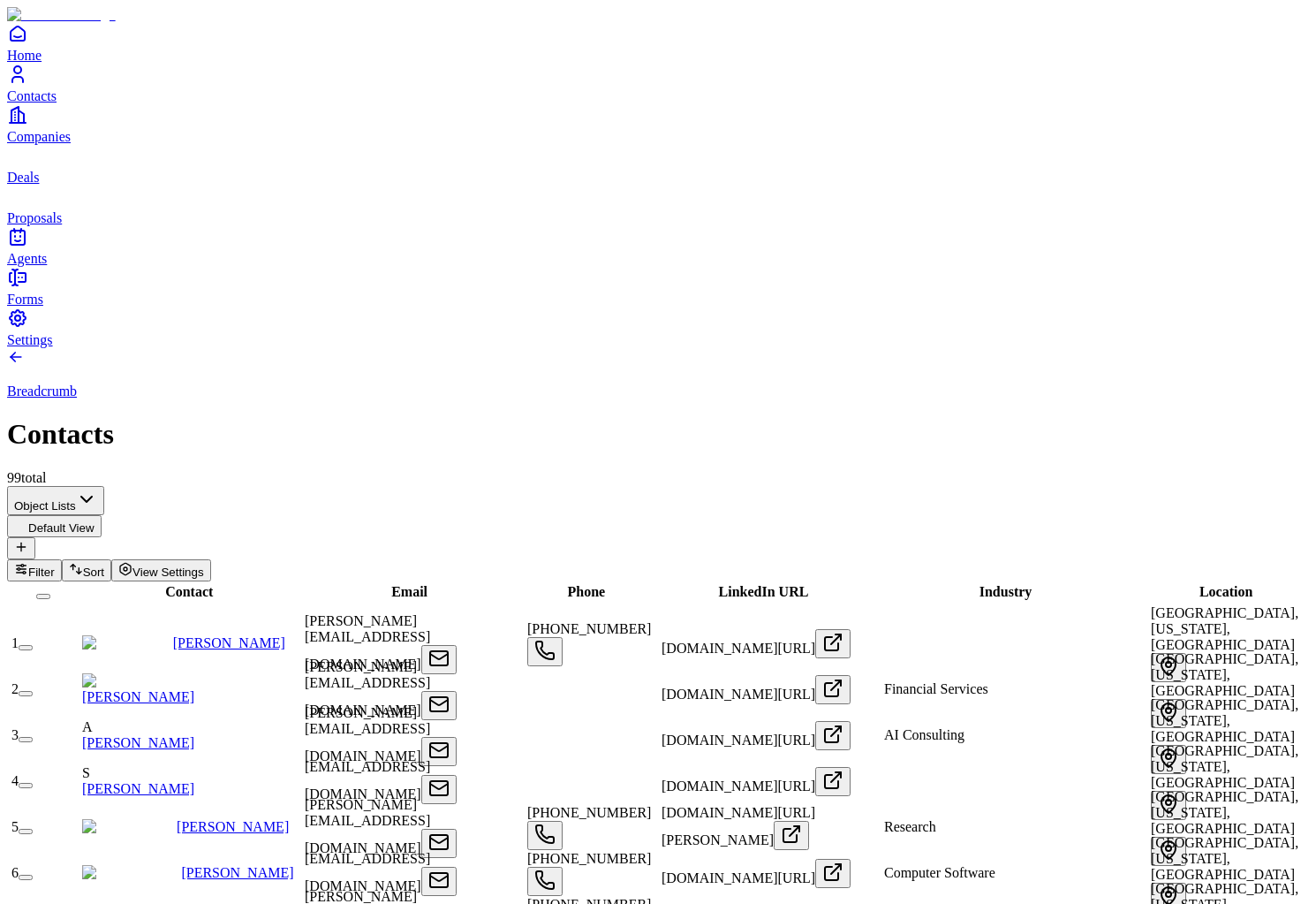
click at [15, 144] on link "Companies" at bounding box center [658, 123] width 1302 height 40
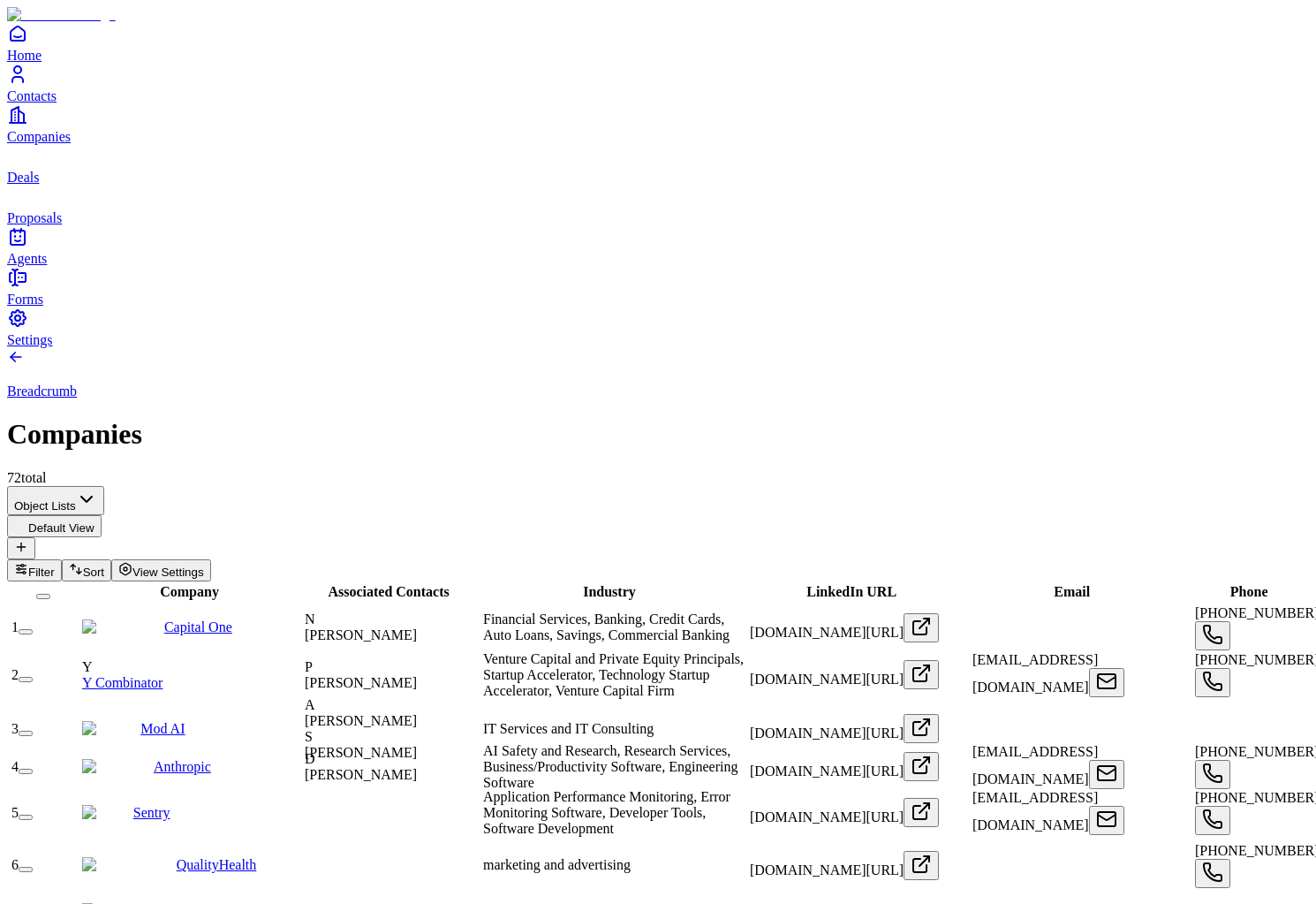
click at [29, 85] on icon "Contacts" at bounding box center [17, 74] width 21 height 21
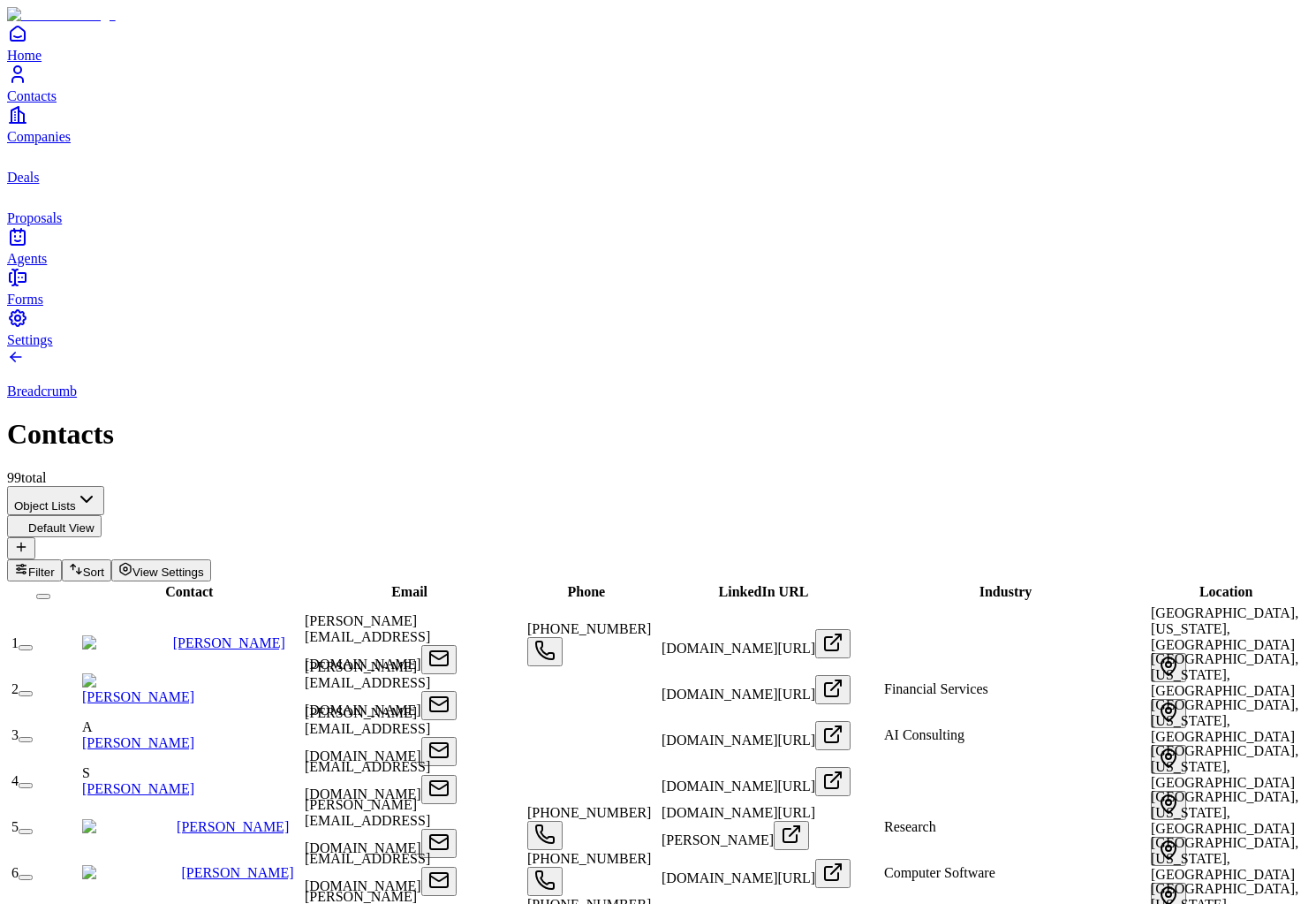
click at [40, 144] on link "Companies" at bounding box center [658, 123] width 1302 height 40
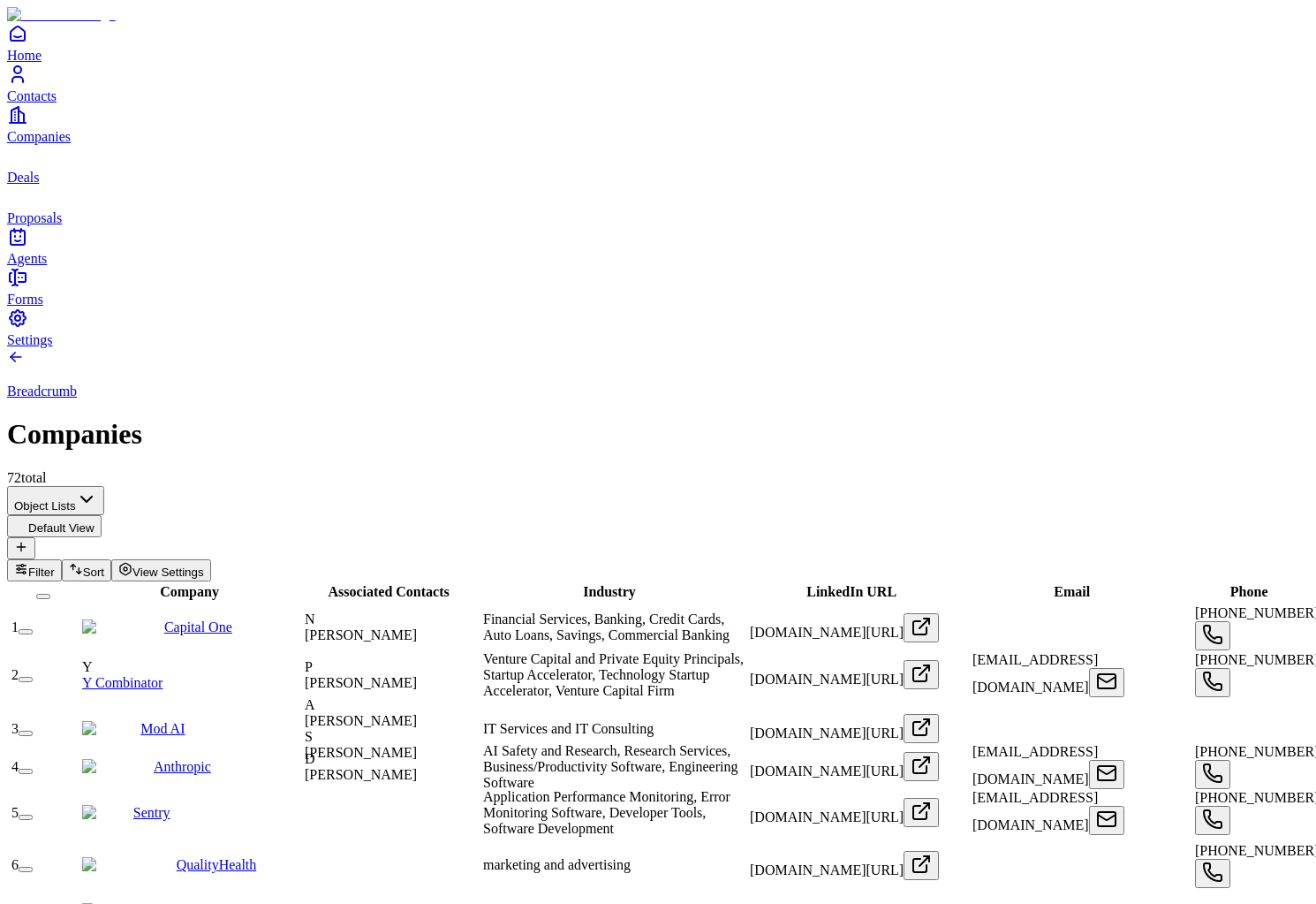
click at [56, 103] on span "Contacts" at bounding box center [32, 96] width 50 height 15
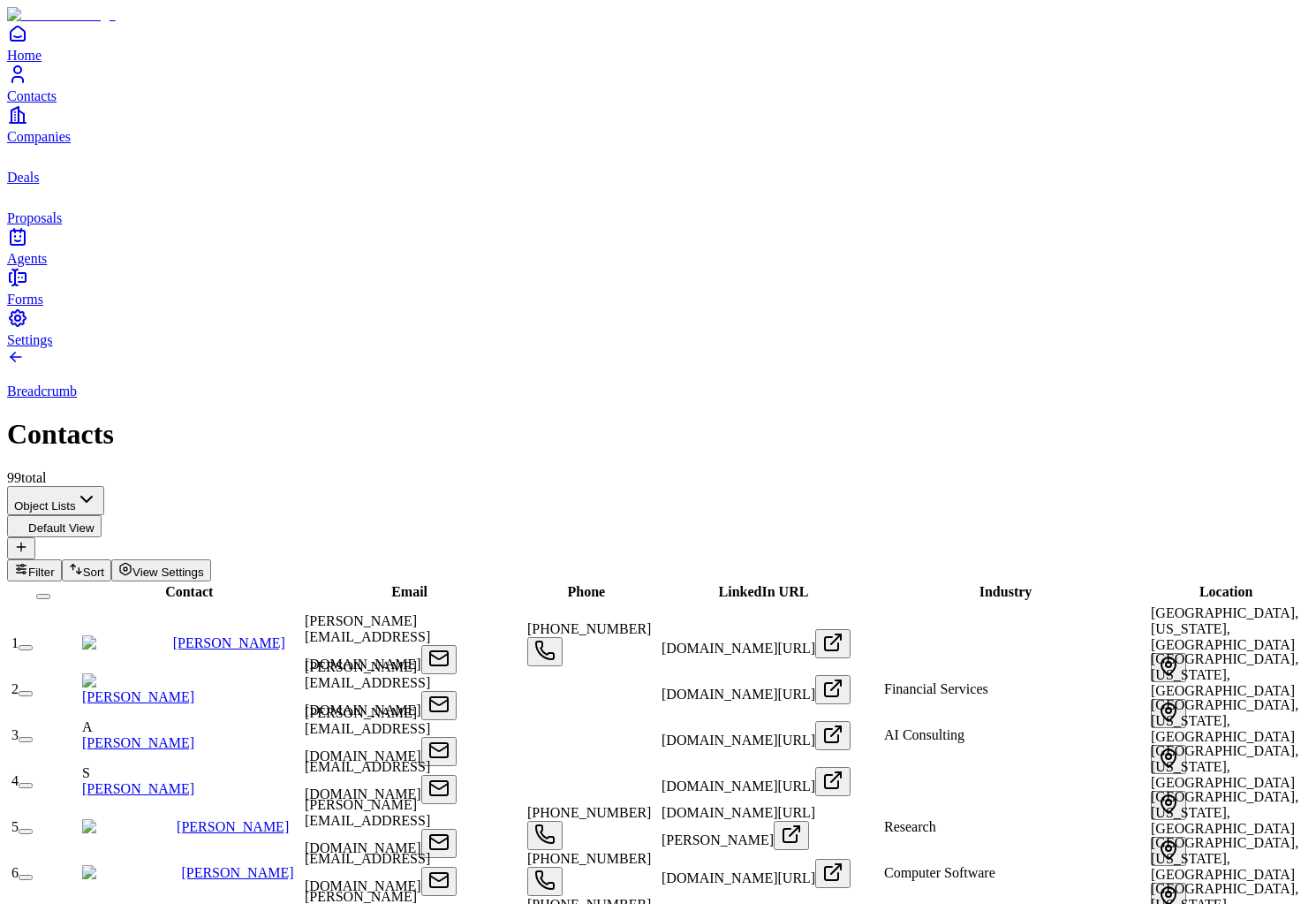
click at [37, 225] on link "Proposals" at bounding box center [658, 205] width 1302 height 40
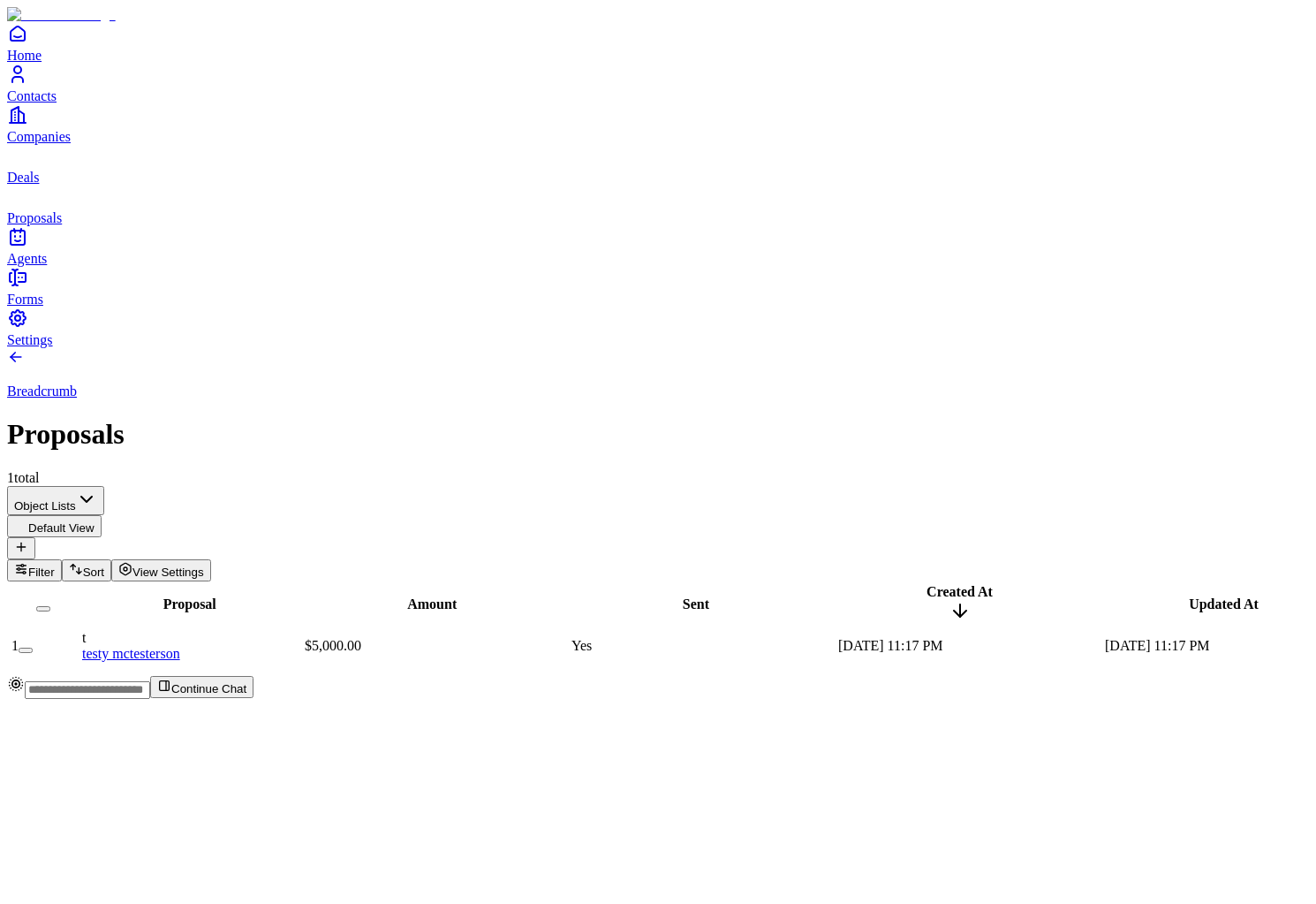
click at [37, 185] on link "Deals" at bounding box center [658, 165] width 1302 height 40
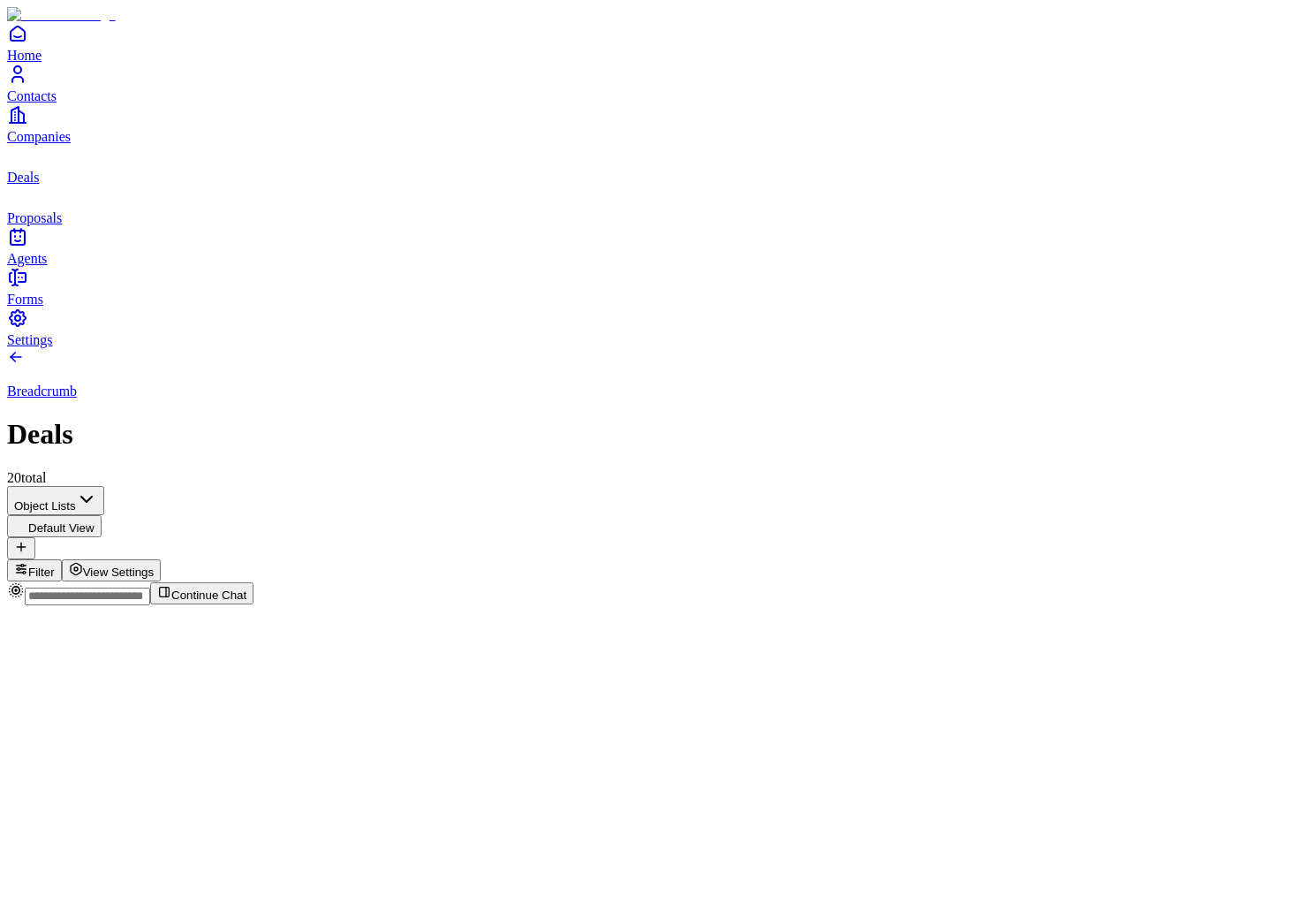
click at [62, 144] on span "Companies" at bounding box center [39, 136] width 63 height 15
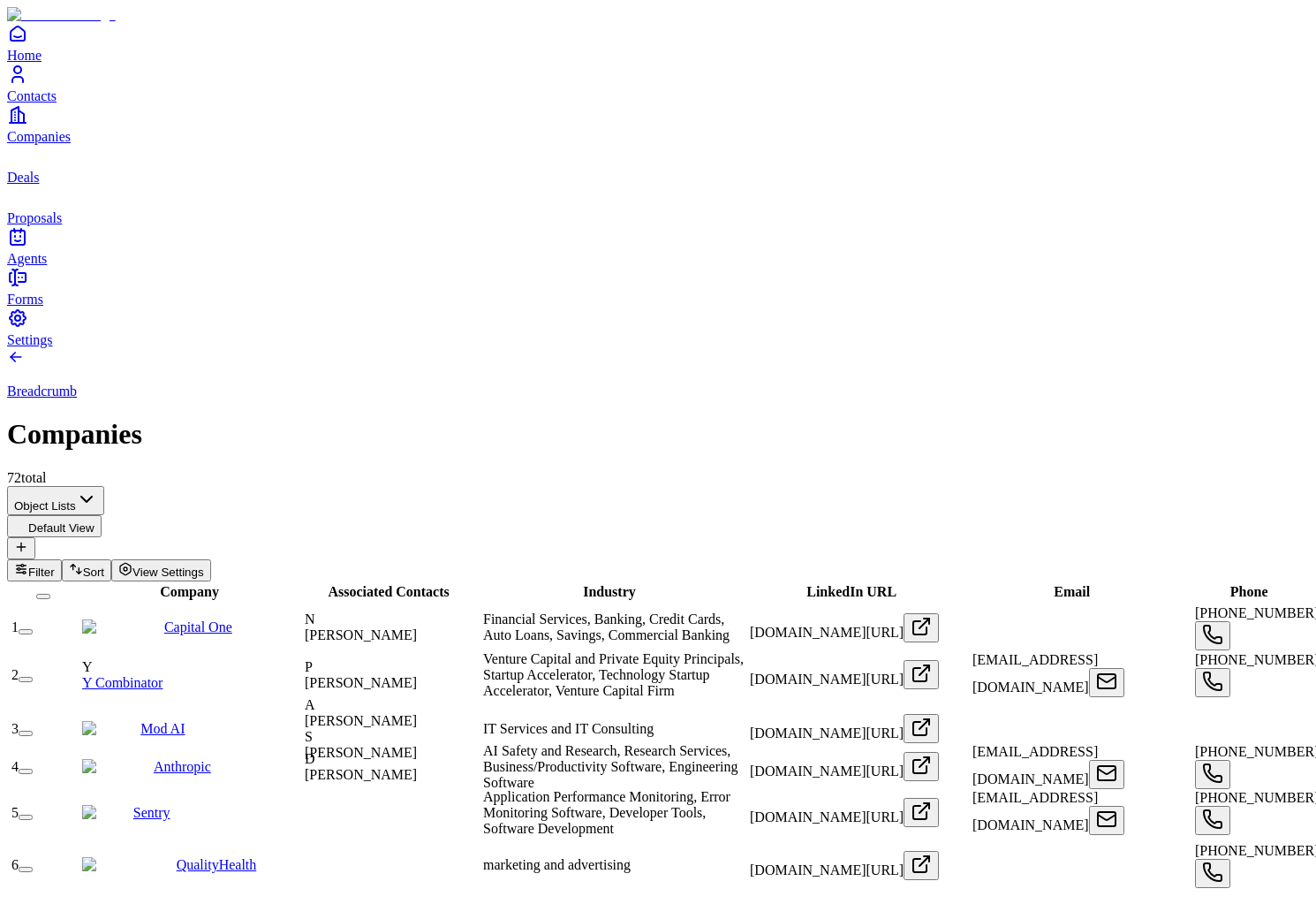
click at [65, 185] on link "Deals" at bounding box center [658, 165] width 1302 height 40
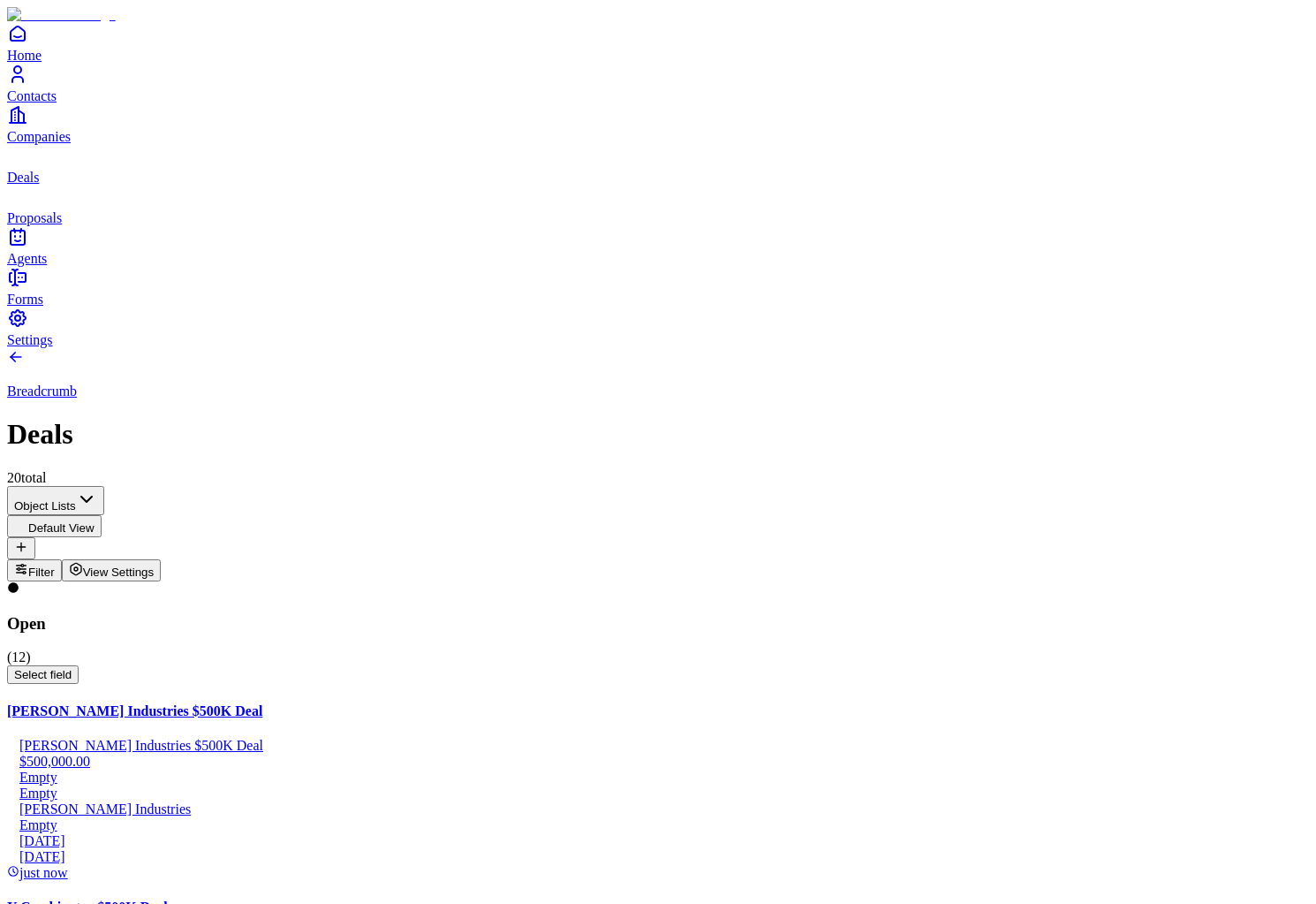
click at [66, 267] on div "Home Contacts Companies Deals Proposals Agents" at bounding box center [658, 144] width 1302 height 244
click at [58, 225] on span "Proposals" at bounding box center [35, 218] width 55 height 15
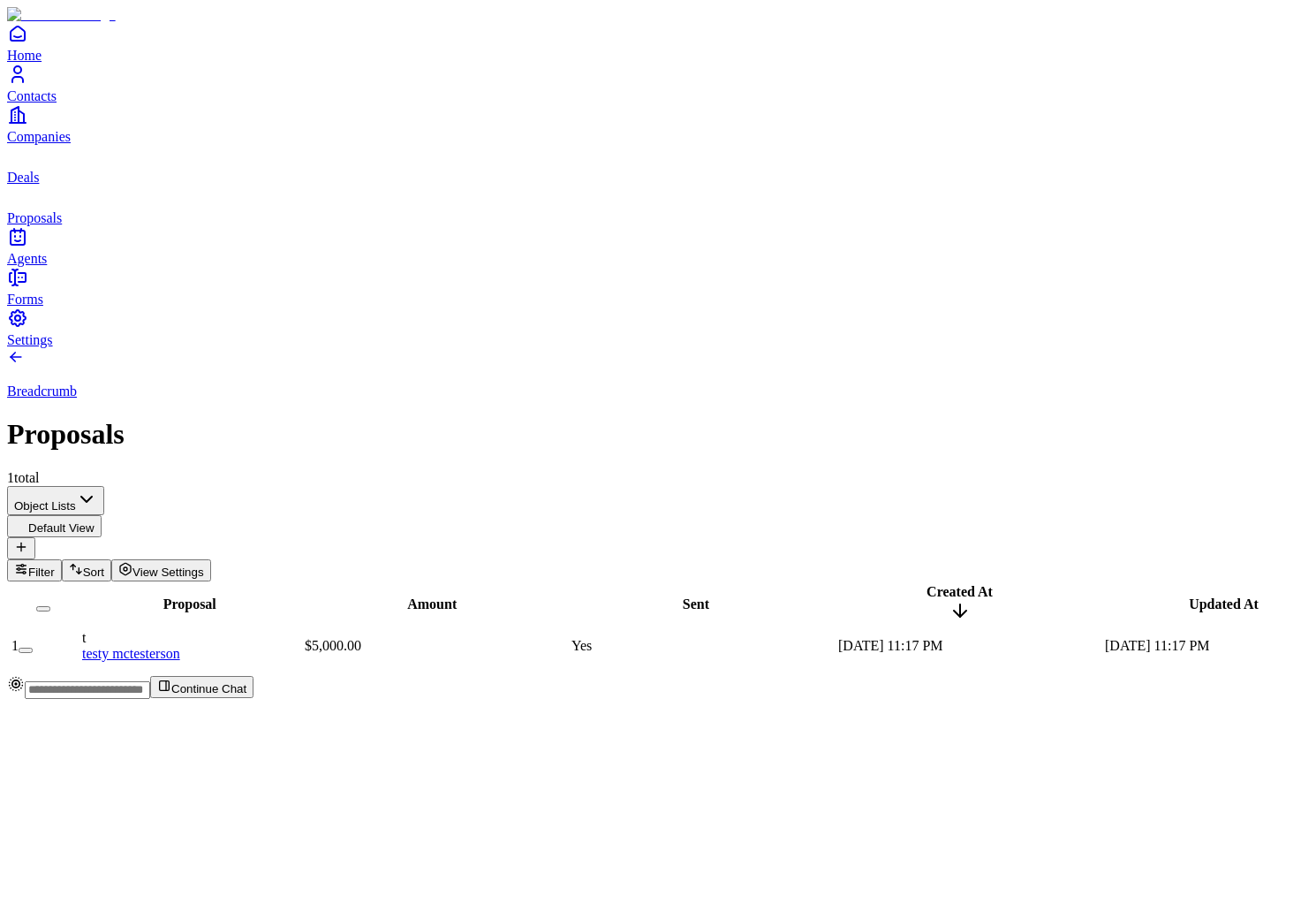
click at [58, 185] on link "Deals" at bounding box center [658, 165] width 1302 height 40
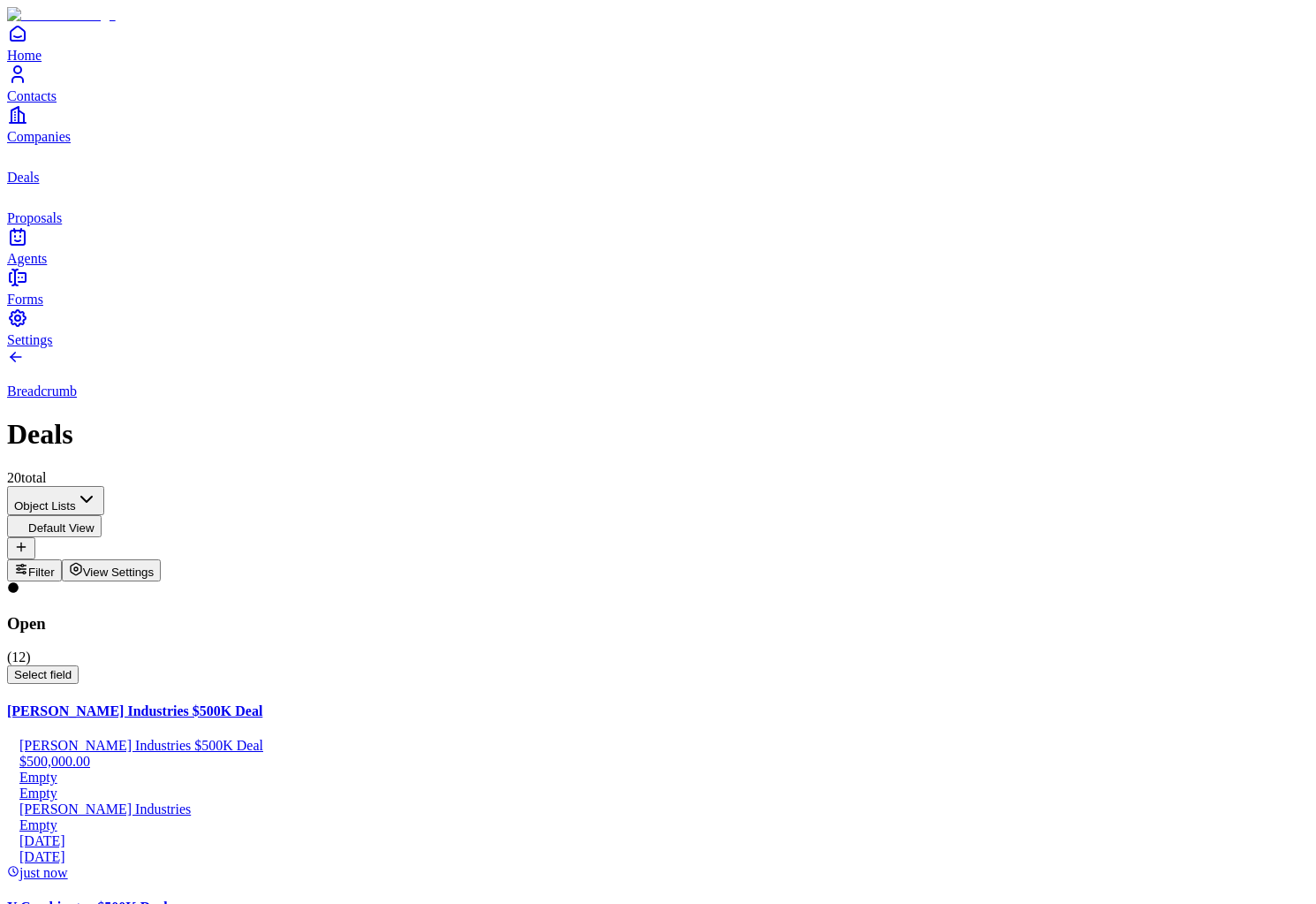
click at [46, 225] on link "Proposals" at bounding box center [658, 205] width 1302 height 40
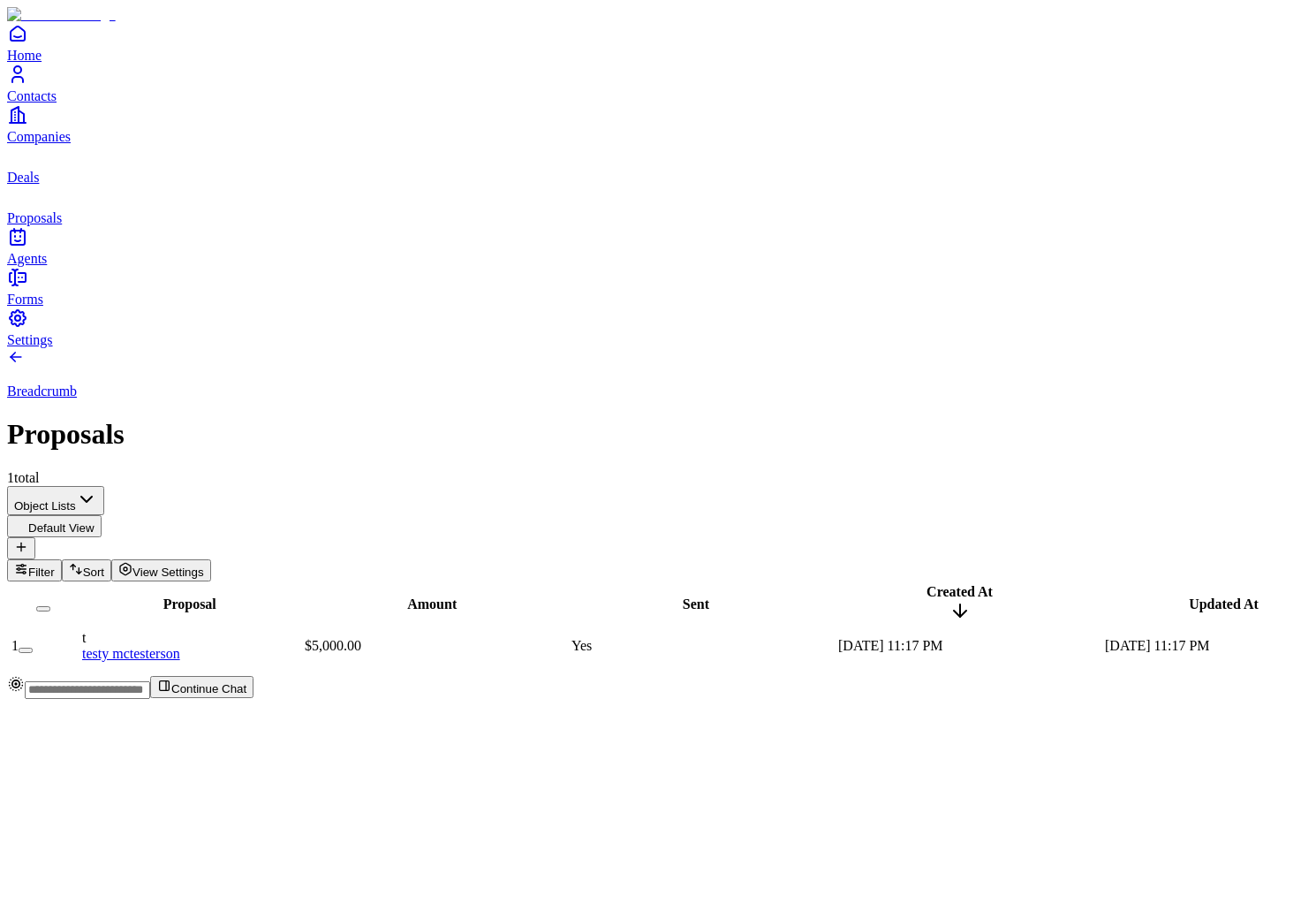
click at [48, 185] on link "Deals" at bounding box center [658, 165] width 1302 height 40
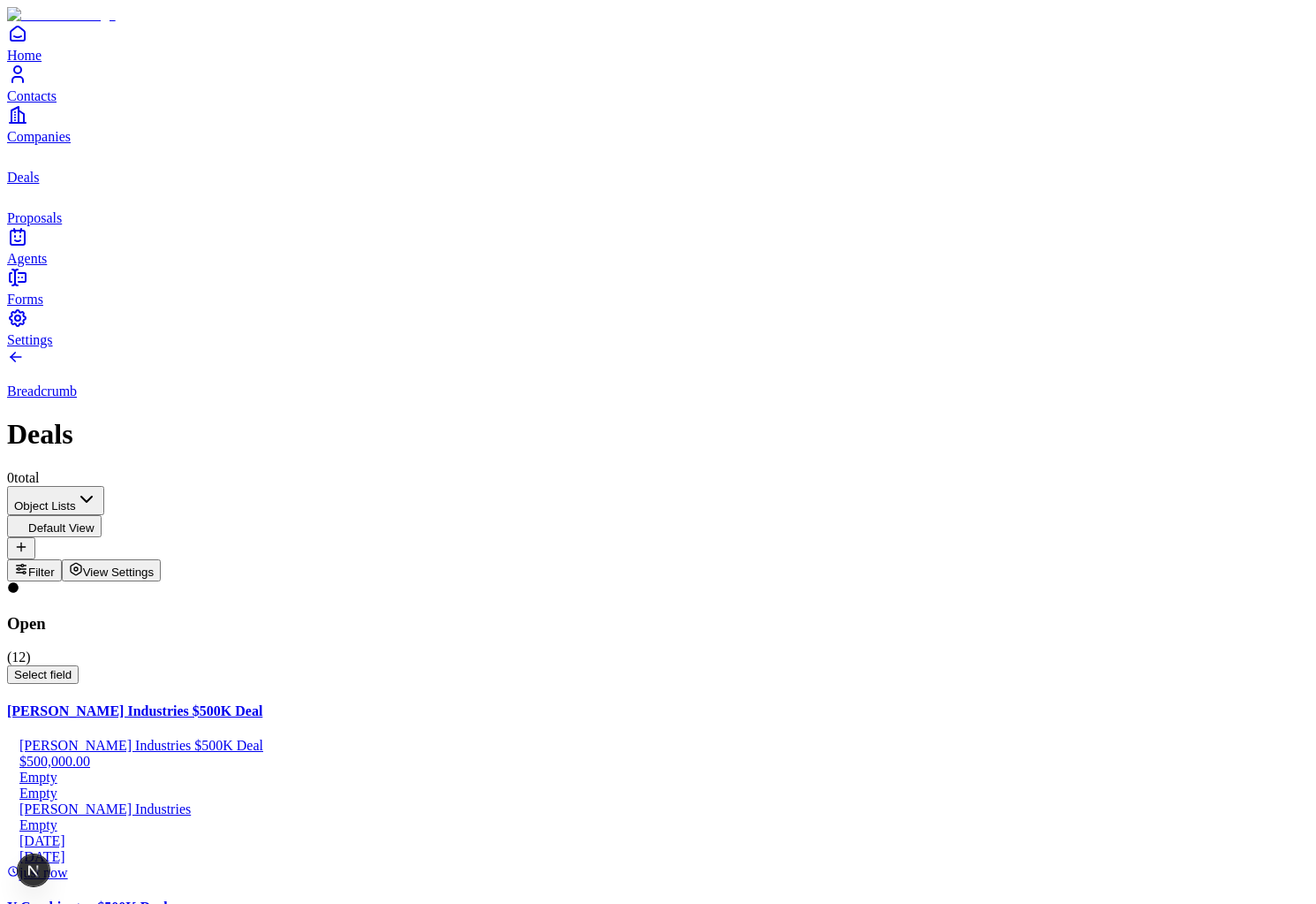
click at [26, 125] on icon "Companies" at bounding box center [17, 114] width 21 height 21
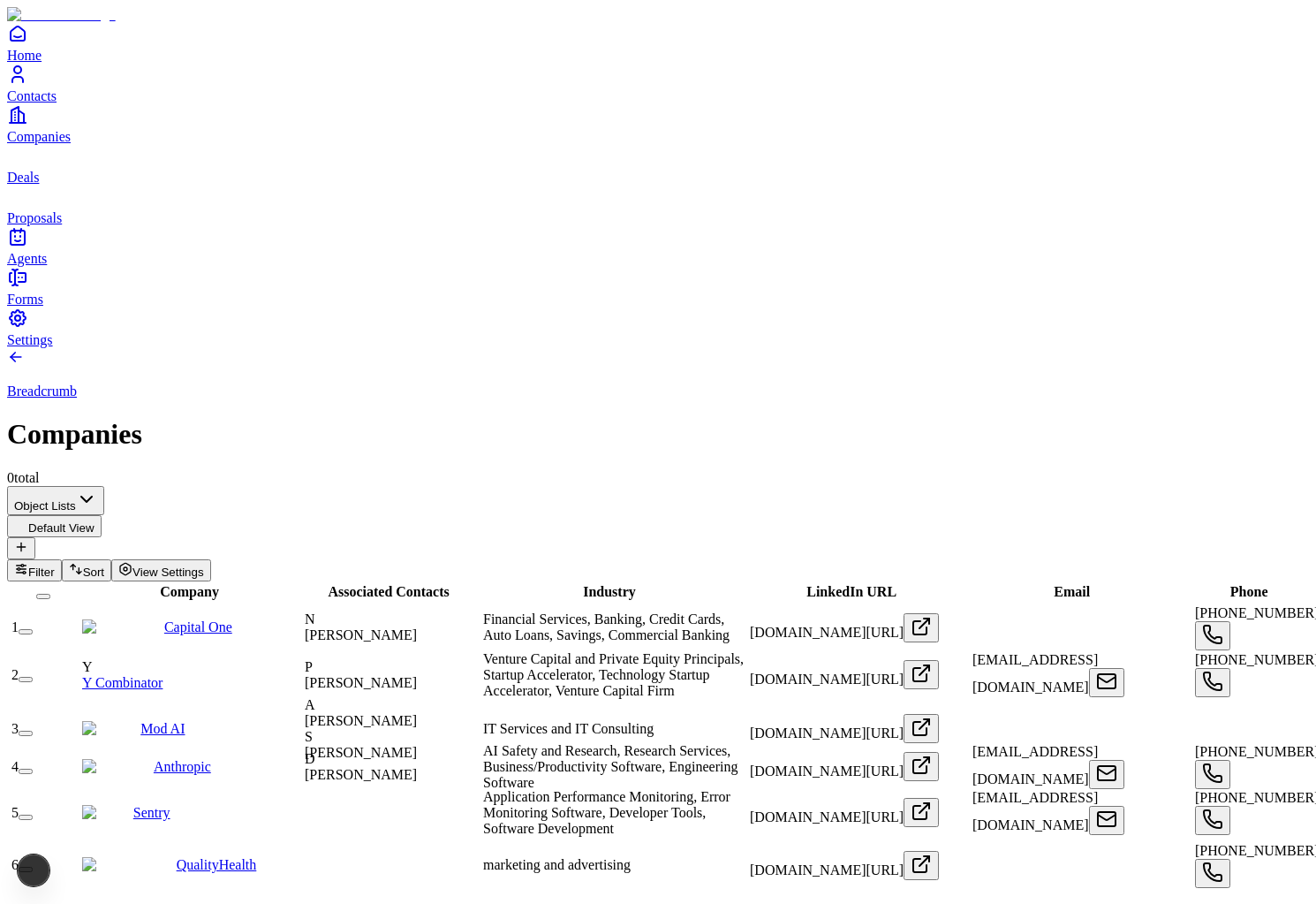
click at [47, 185] on link "Deals" at bounding box center [658, 165] width 1302 height 40
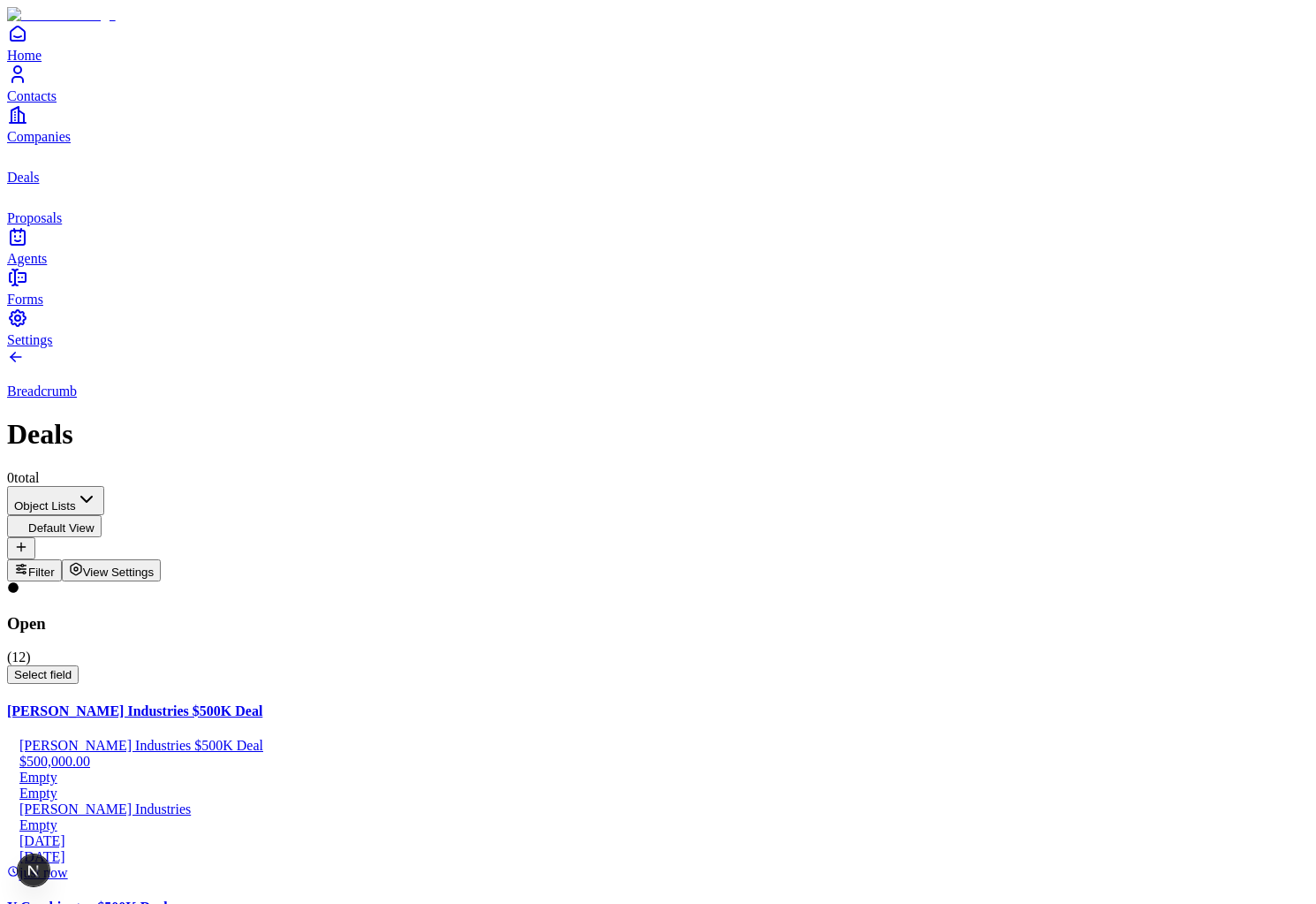
click at [29, 125] on icon "Companies" at bounding box center [17, 114] width 21 height 21
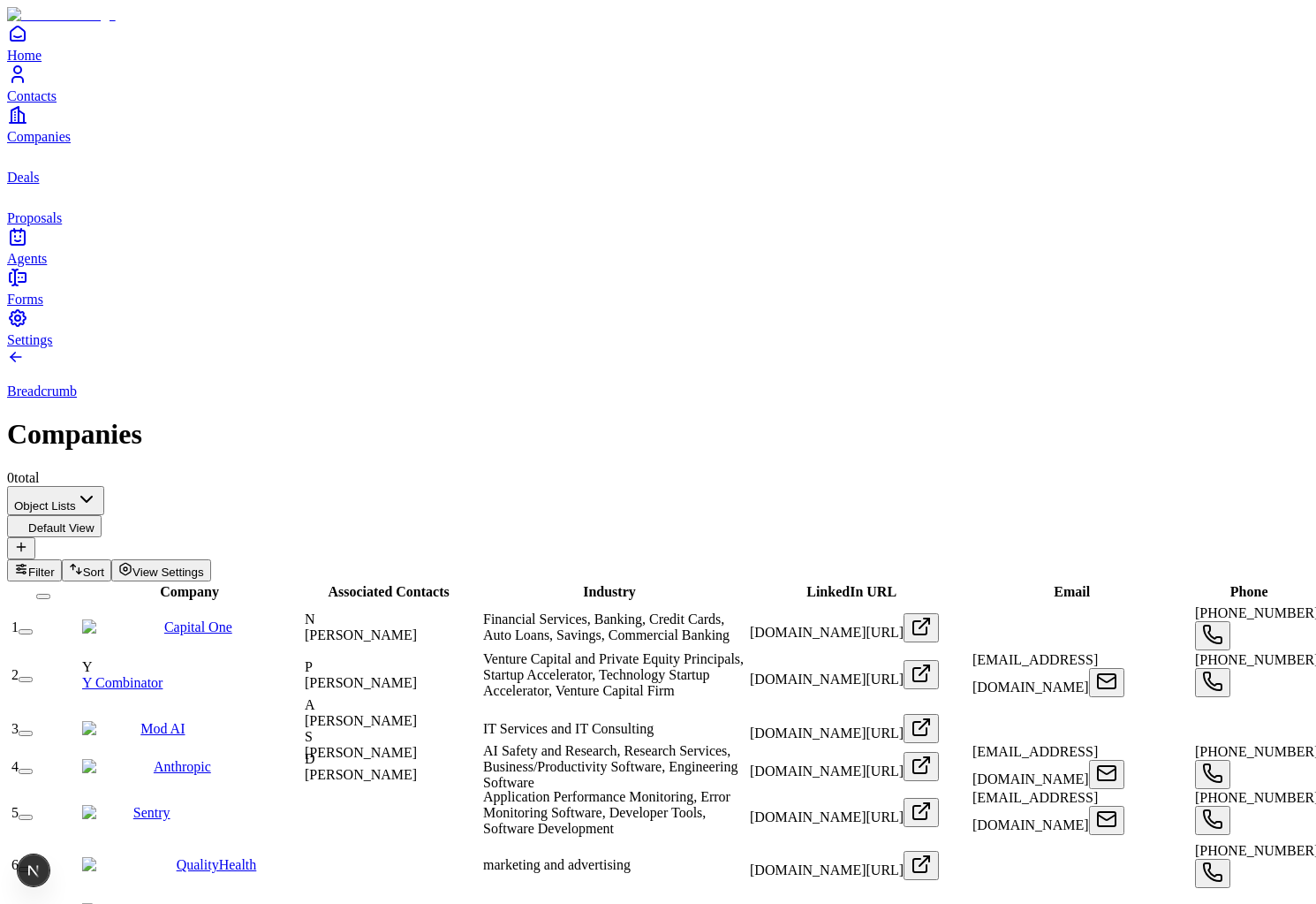
click at [29, 85] on icon "Contacts" at bounding box center [17, 74] width 21 height 21
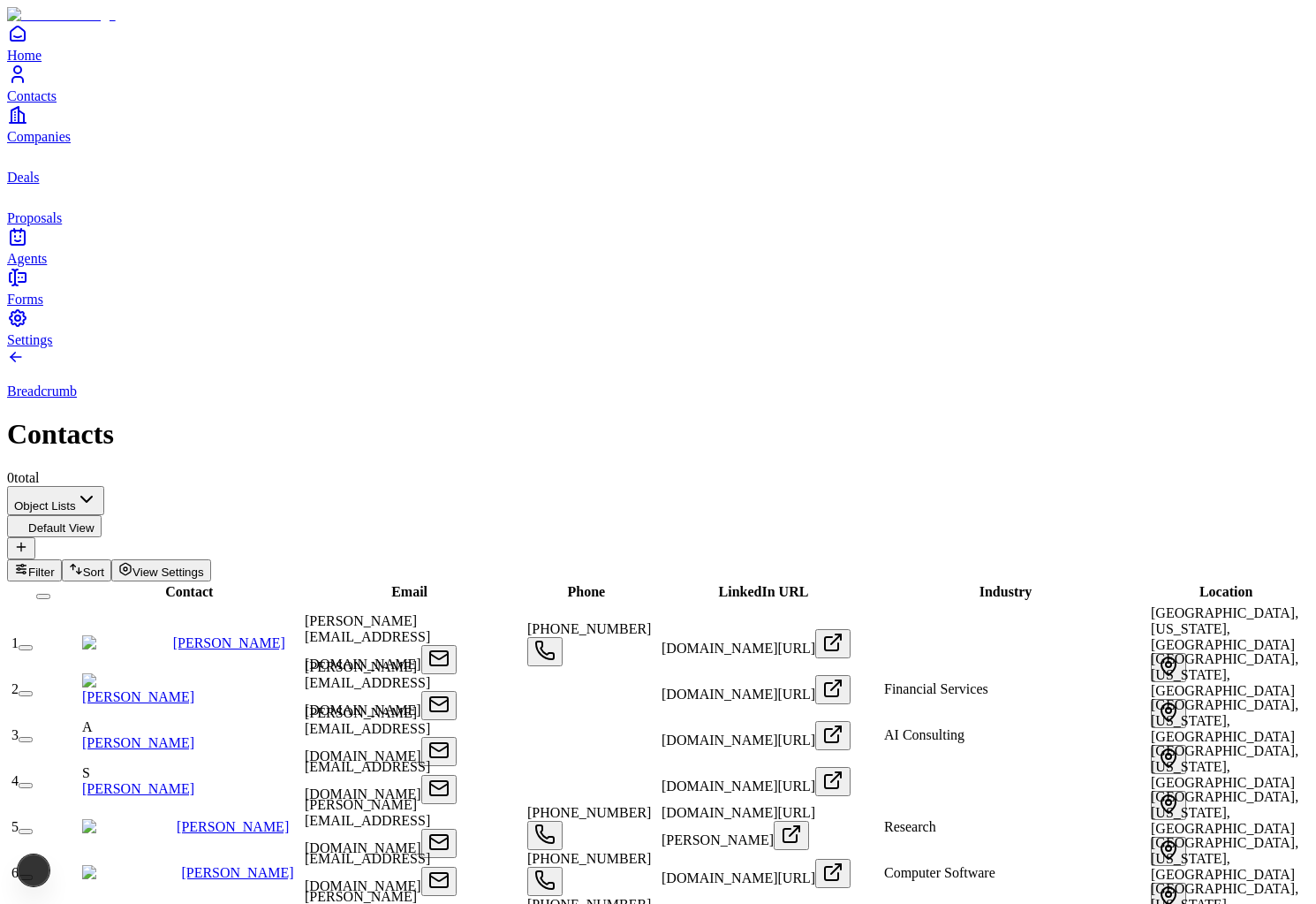
click at [62, 225] on span "Proposals" at bounding box center [35, 218] width 55 height 15
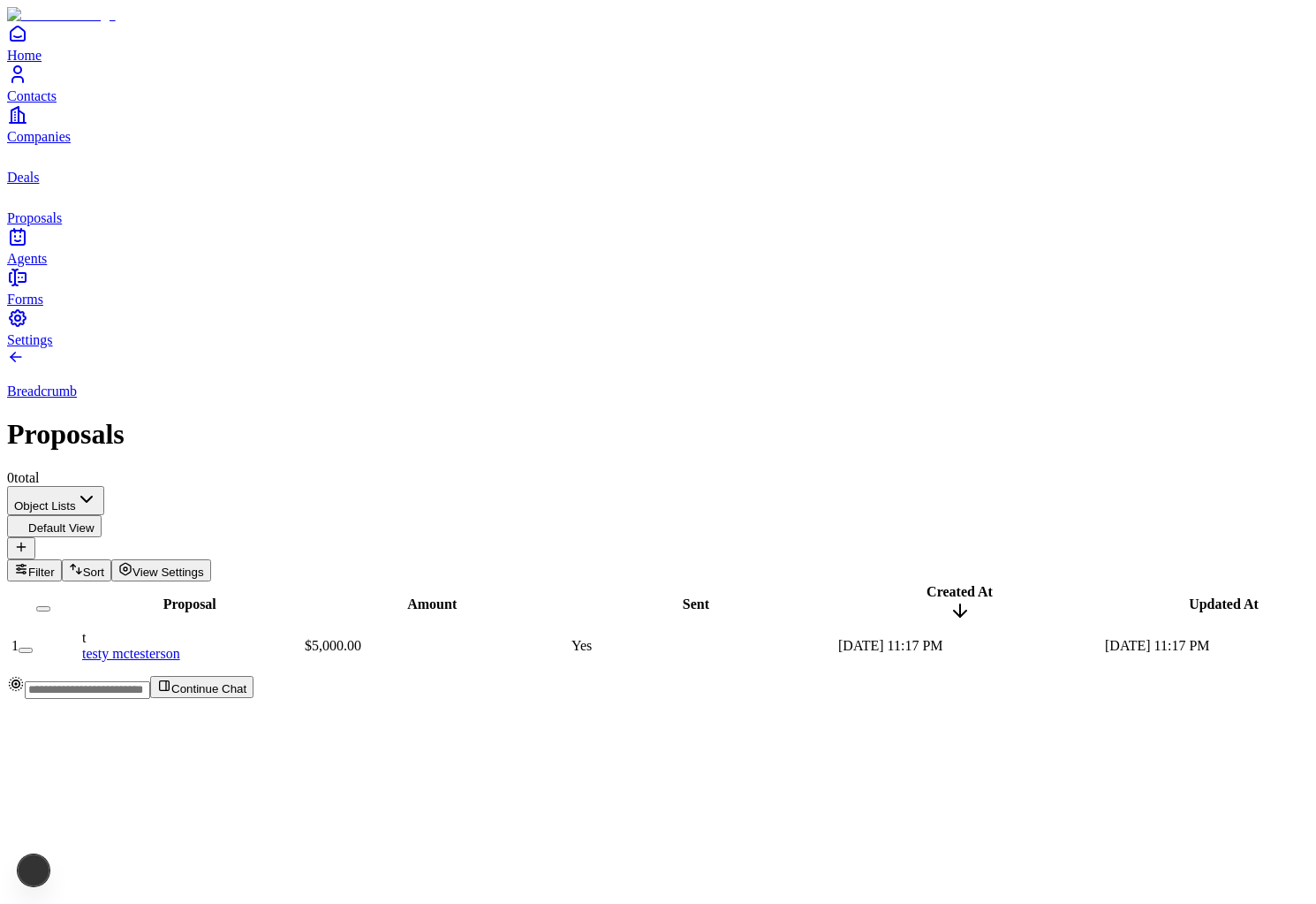
click at [66, 266] on link "Agents" at bounding box center [658, 246] width 1302 height 40
click at [66, 267] on div "Home Contacts Companies Deals Proposals Agents" at bounding box center [658, 144] width 1302 height 244
click at [47, 266] on span "Agents" at bounding box center [27, 258] width 40 height 15
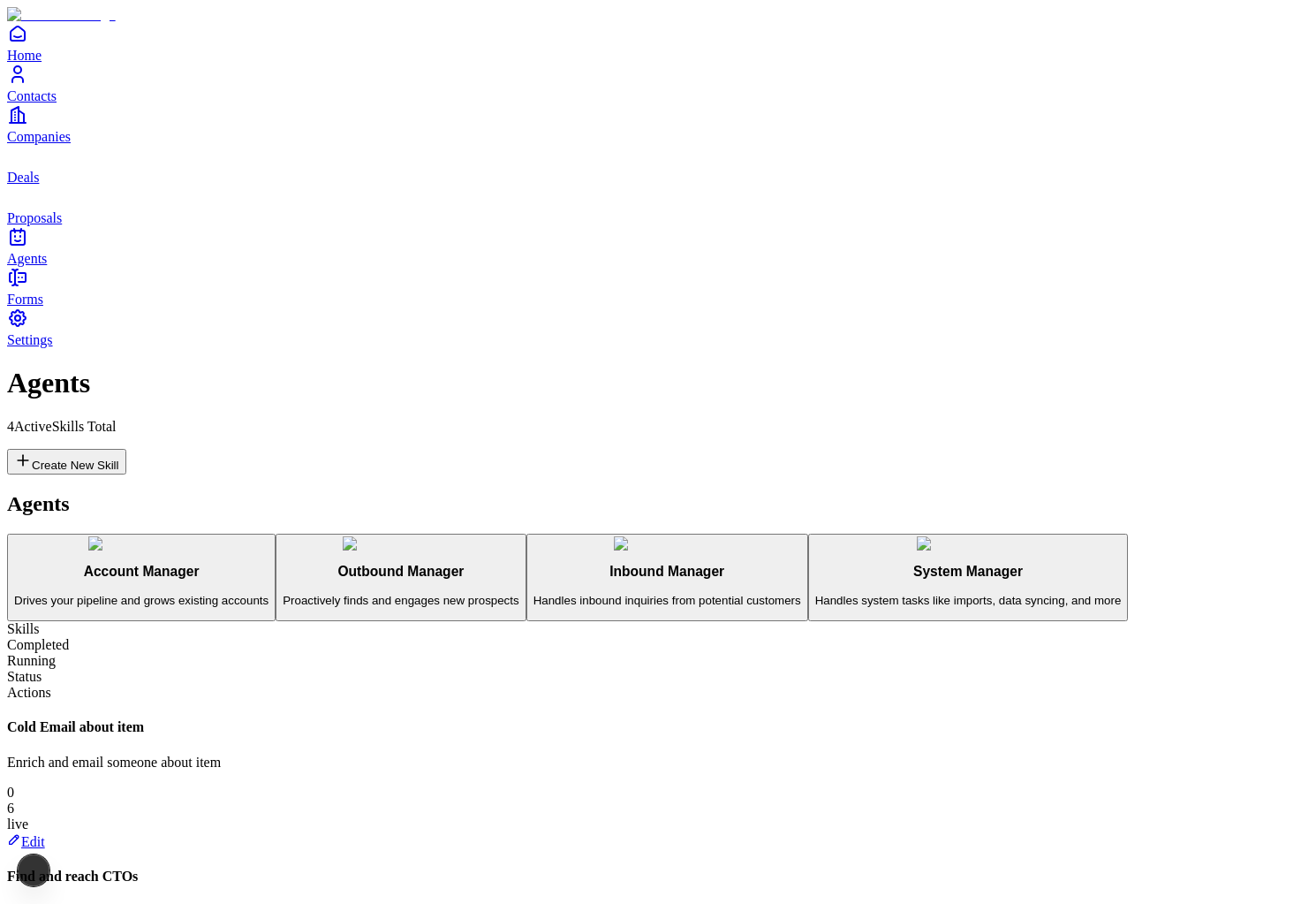
click at [62, 225] on span "Proposals" at bounding box center [35, 218] width 55 height 15
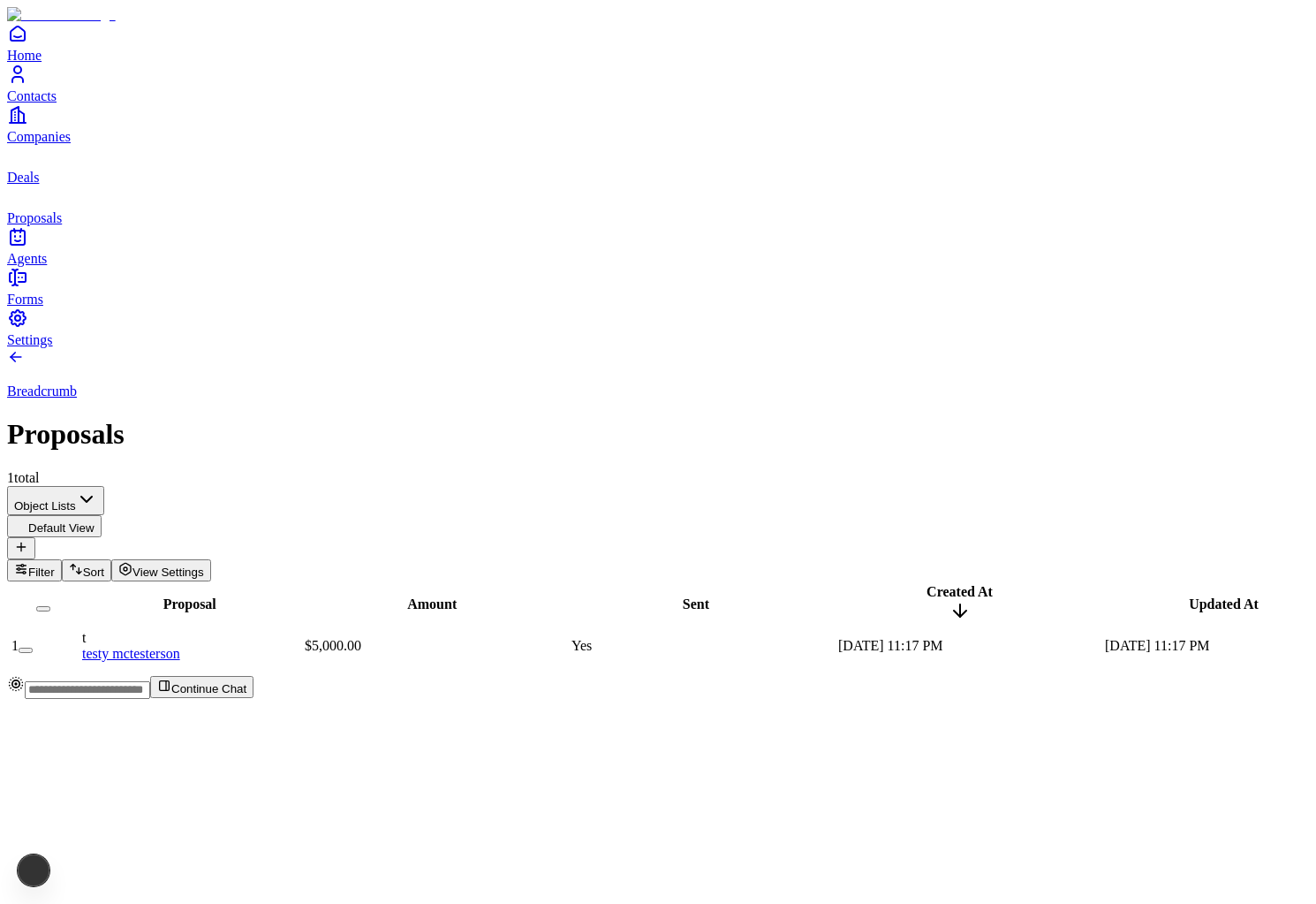
click at [39, 185] on span "Deals" at bounding box center [23, 177] width 32 height 15
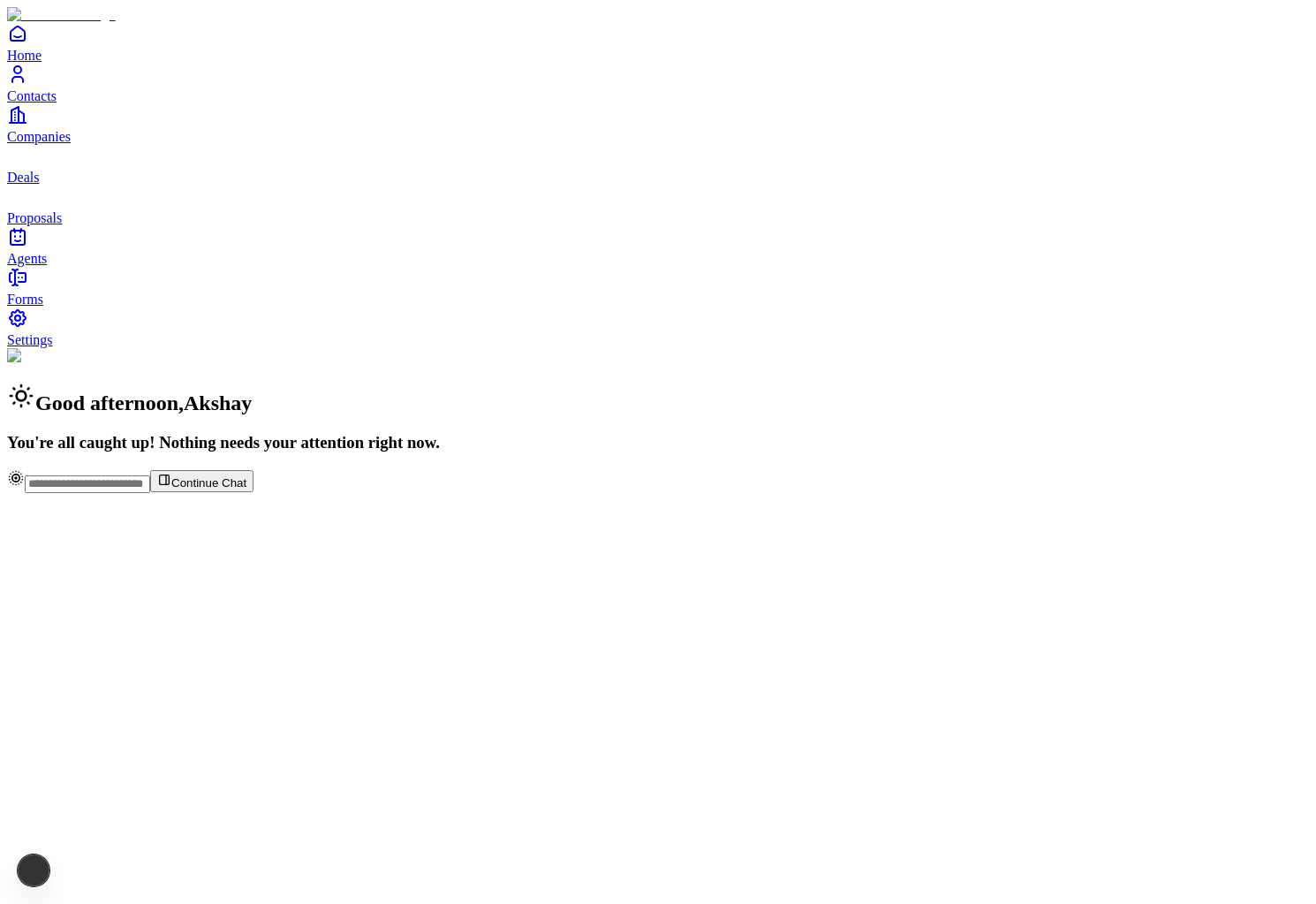
click at [39, 185] on span "Deals" at bounding box center [23, 177] width 32 height 15
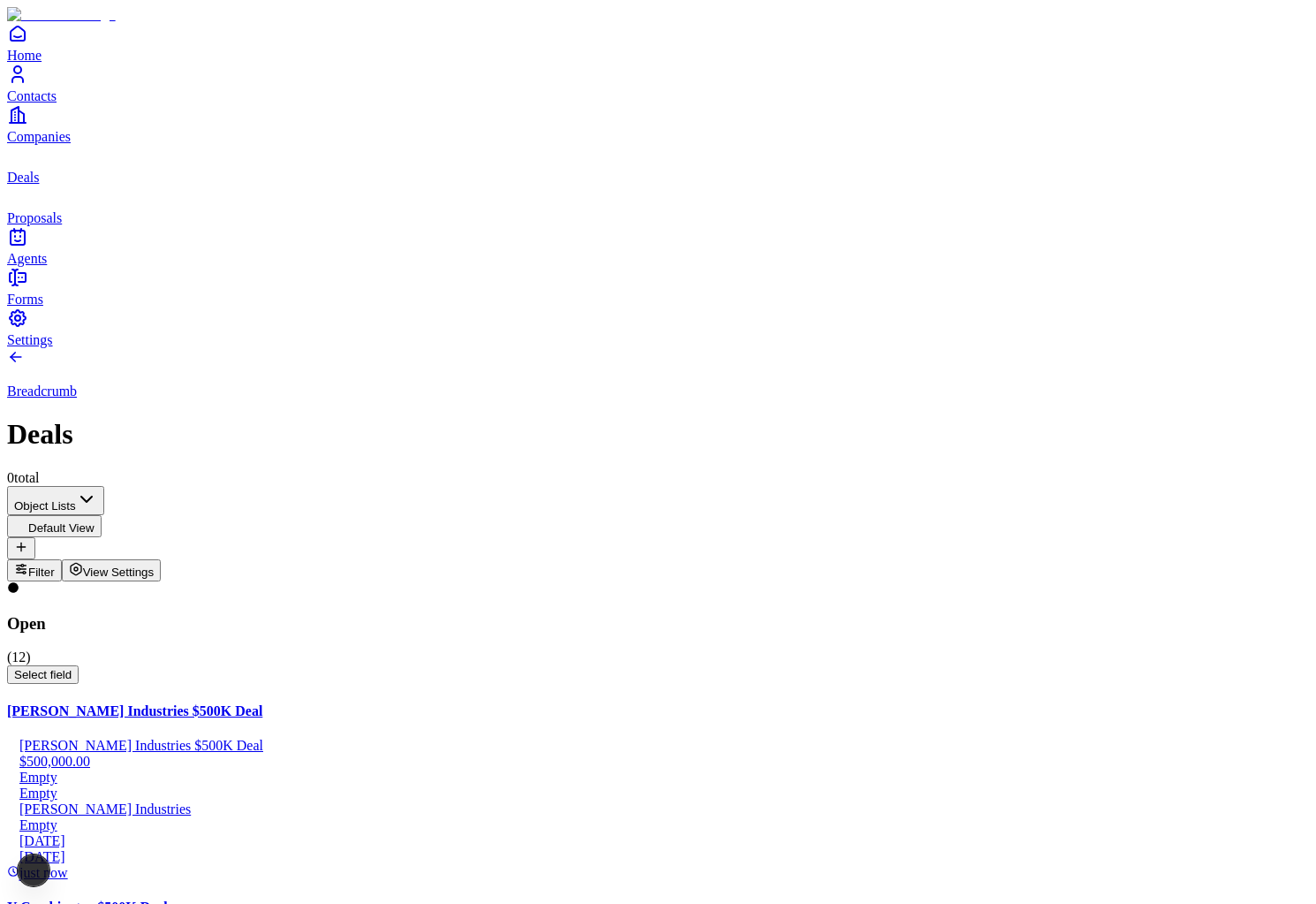
click at [70, 225] on link "Proposals" at bounding box center [658, 205] width 1302 height 40
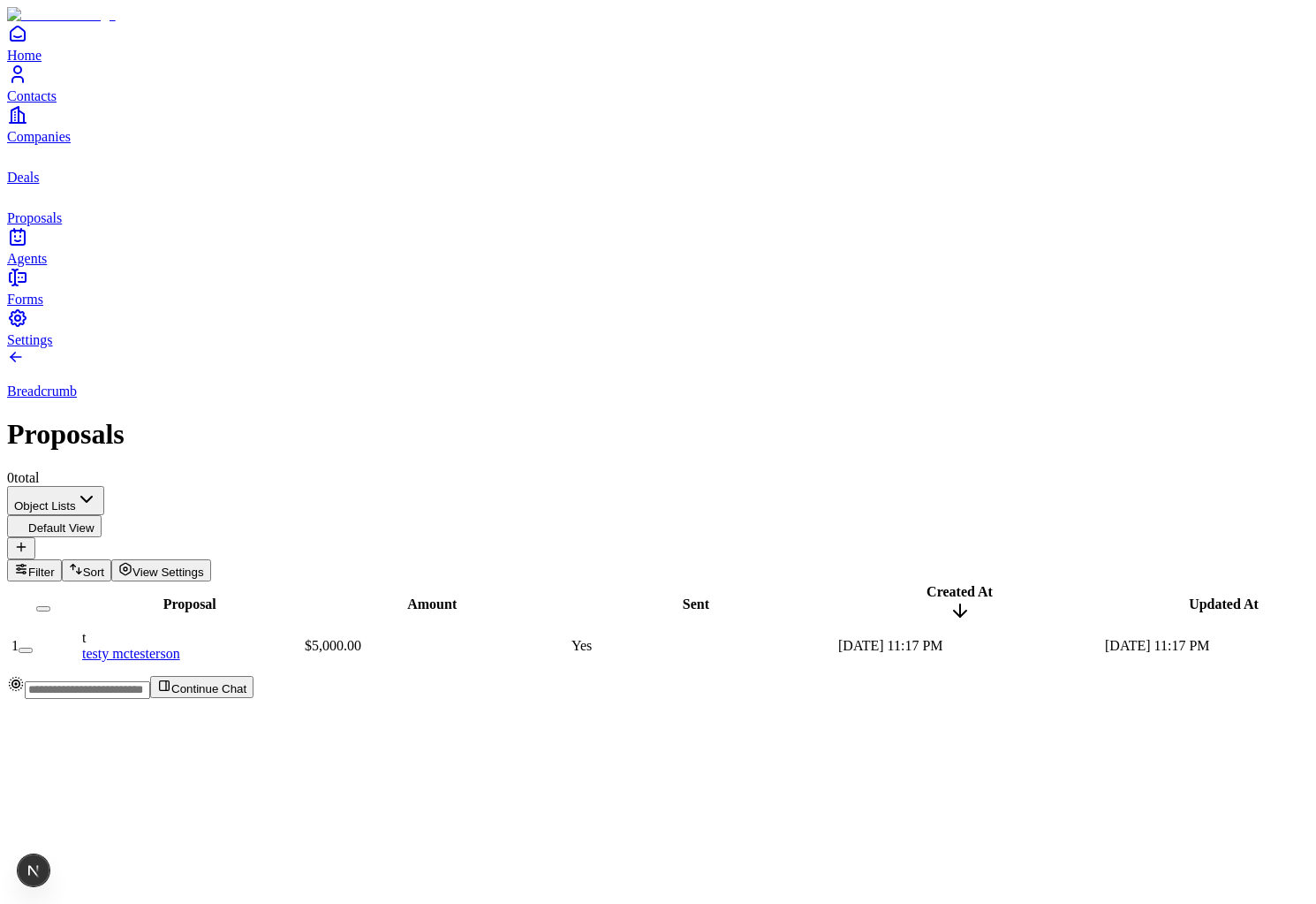
click at [57, 103] on link "Contacts" at bounding box center [658, 83] width 1302 height 40
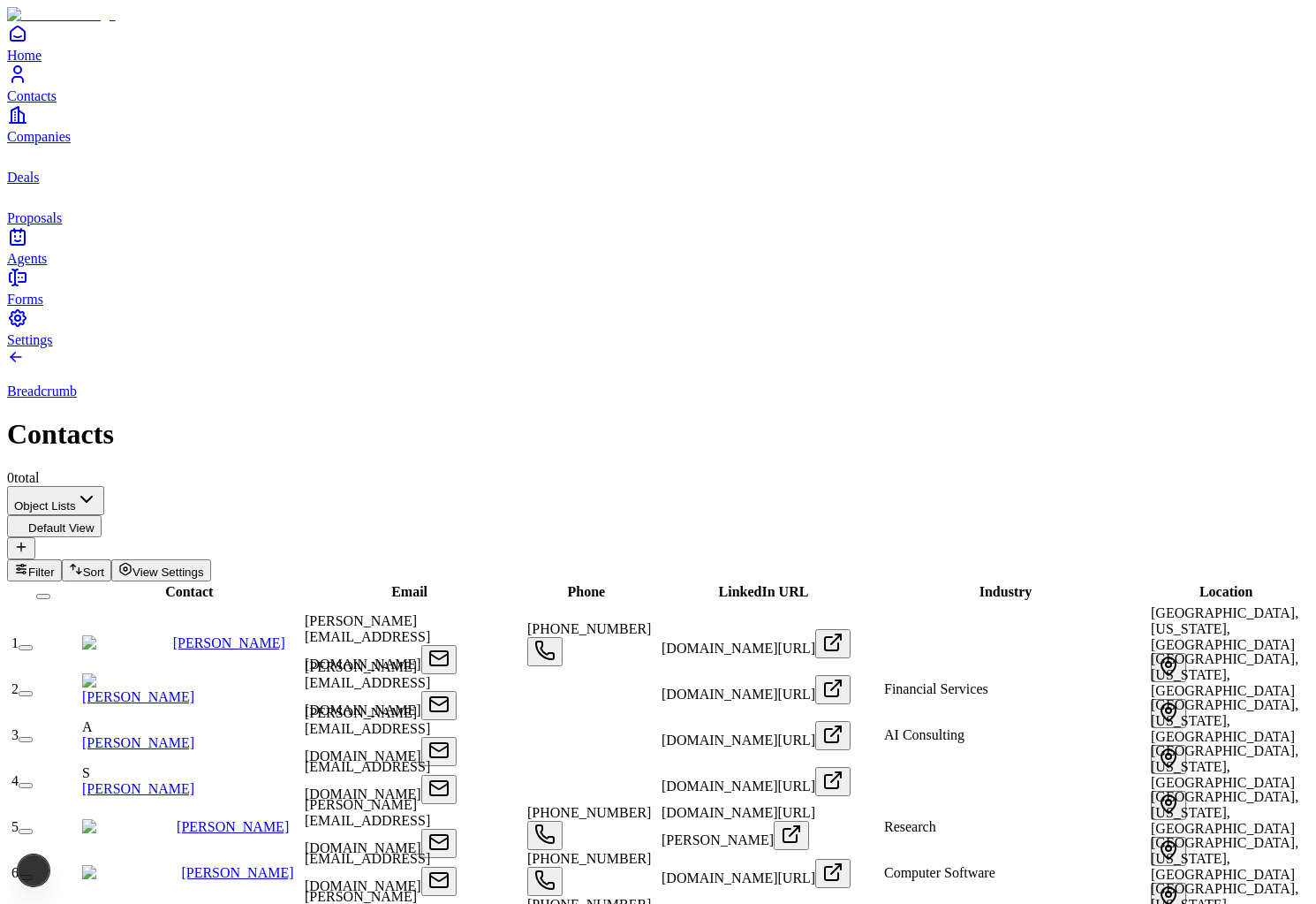
click at [58, 144] on span "Companies" at bounding box center [39, 136] width 63 height 15
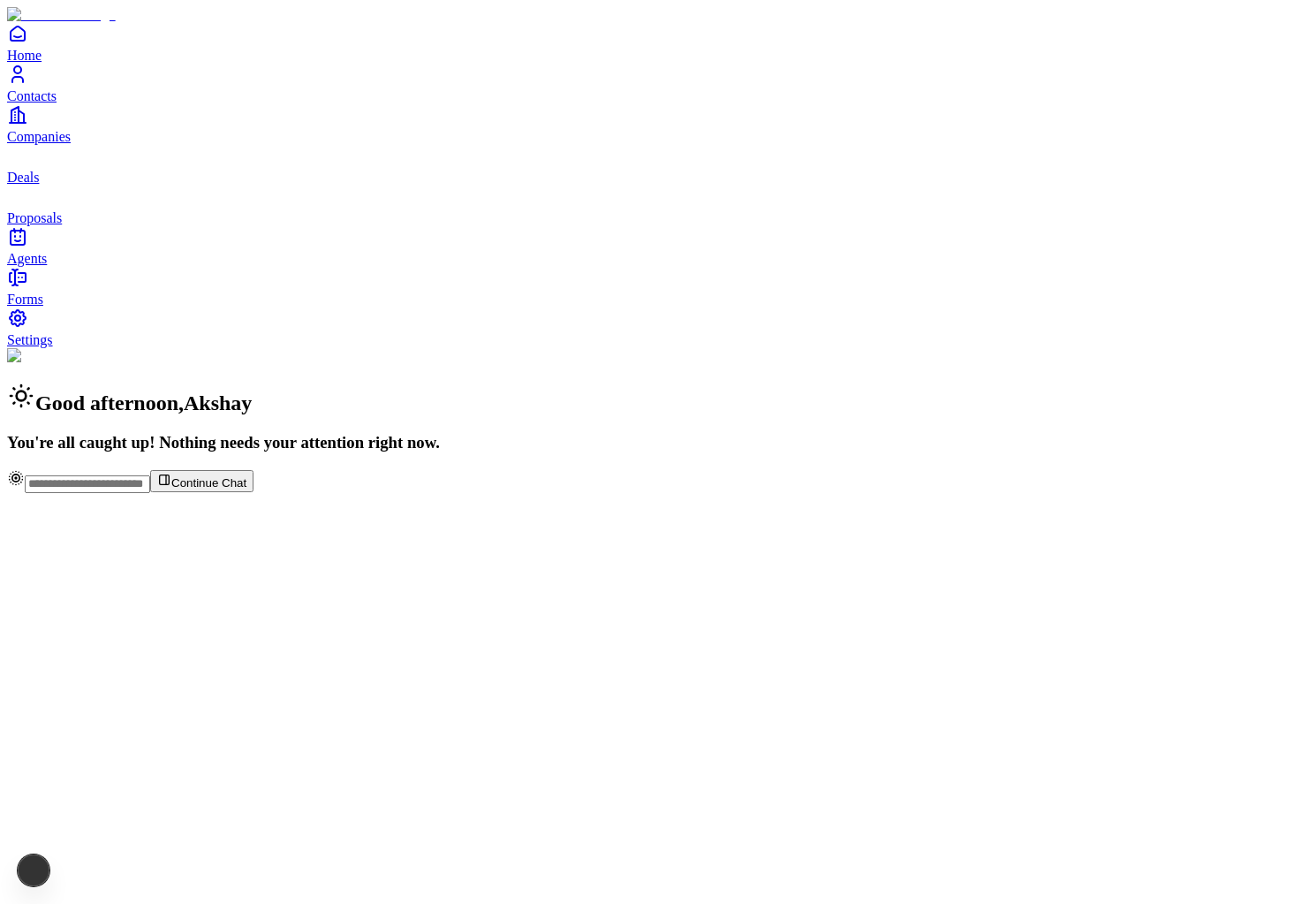
click at [84, 144] on link "Companies" at bounding box center [658, 123] width 1302 height 40
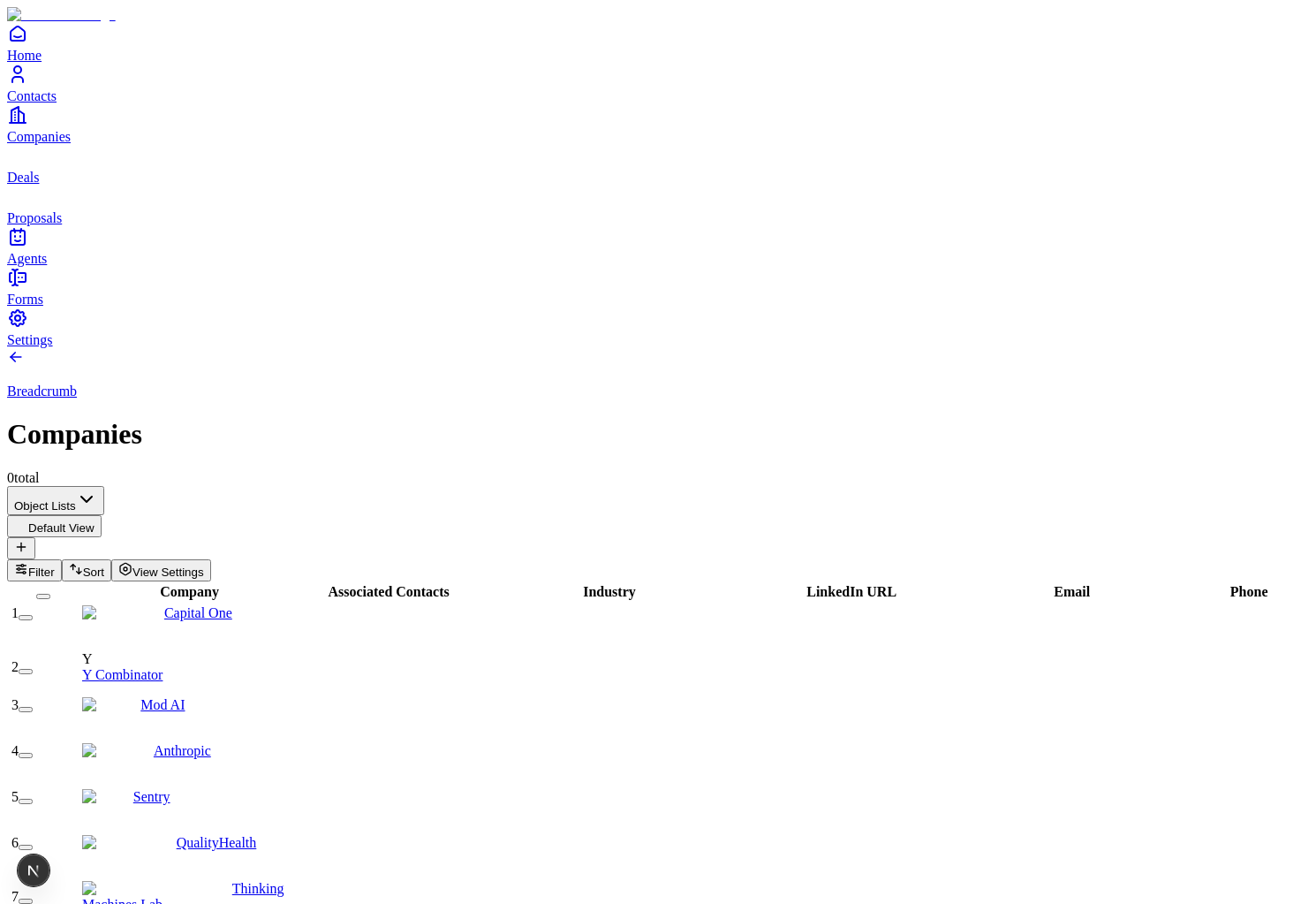
click at [39, 185] on span "Deals" at bounding box center [23, 177] width 32 height 15
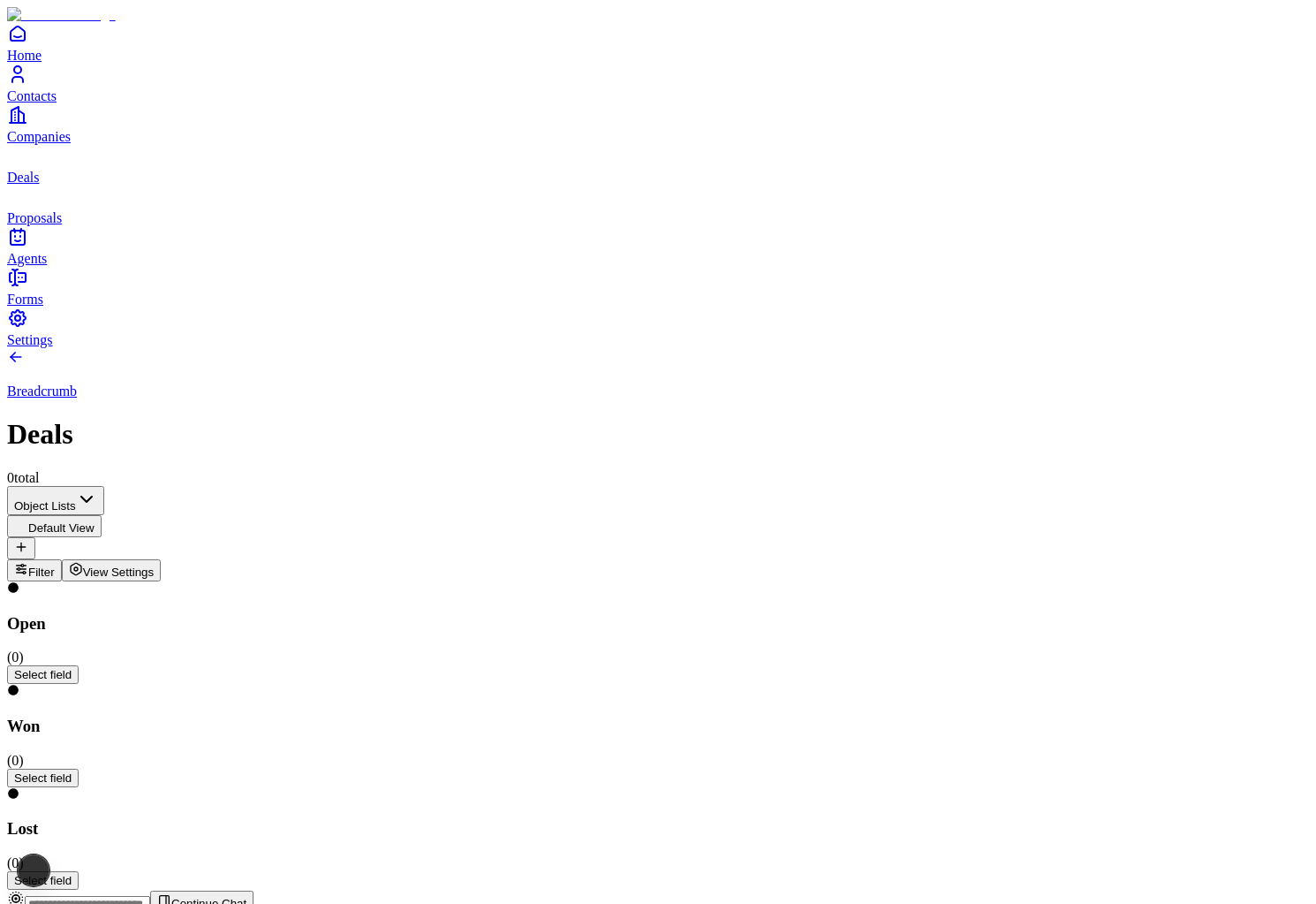
click at [62, 225] on span "Proposals" at bounding box center [35, 218] width 55 height 15
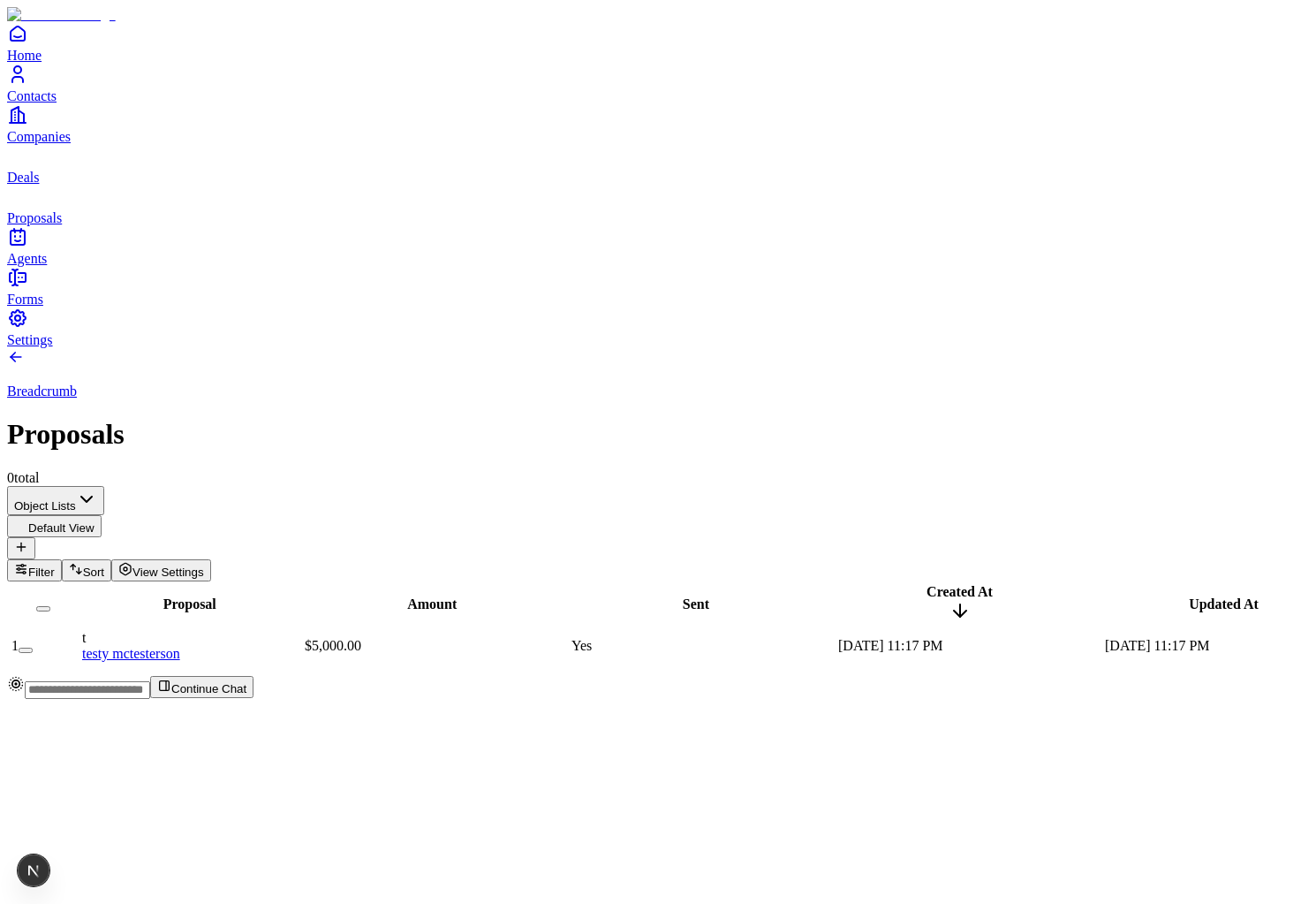
click at [22, 166] on icon "deals" at bounding box center [17, 155] width 21 height 21
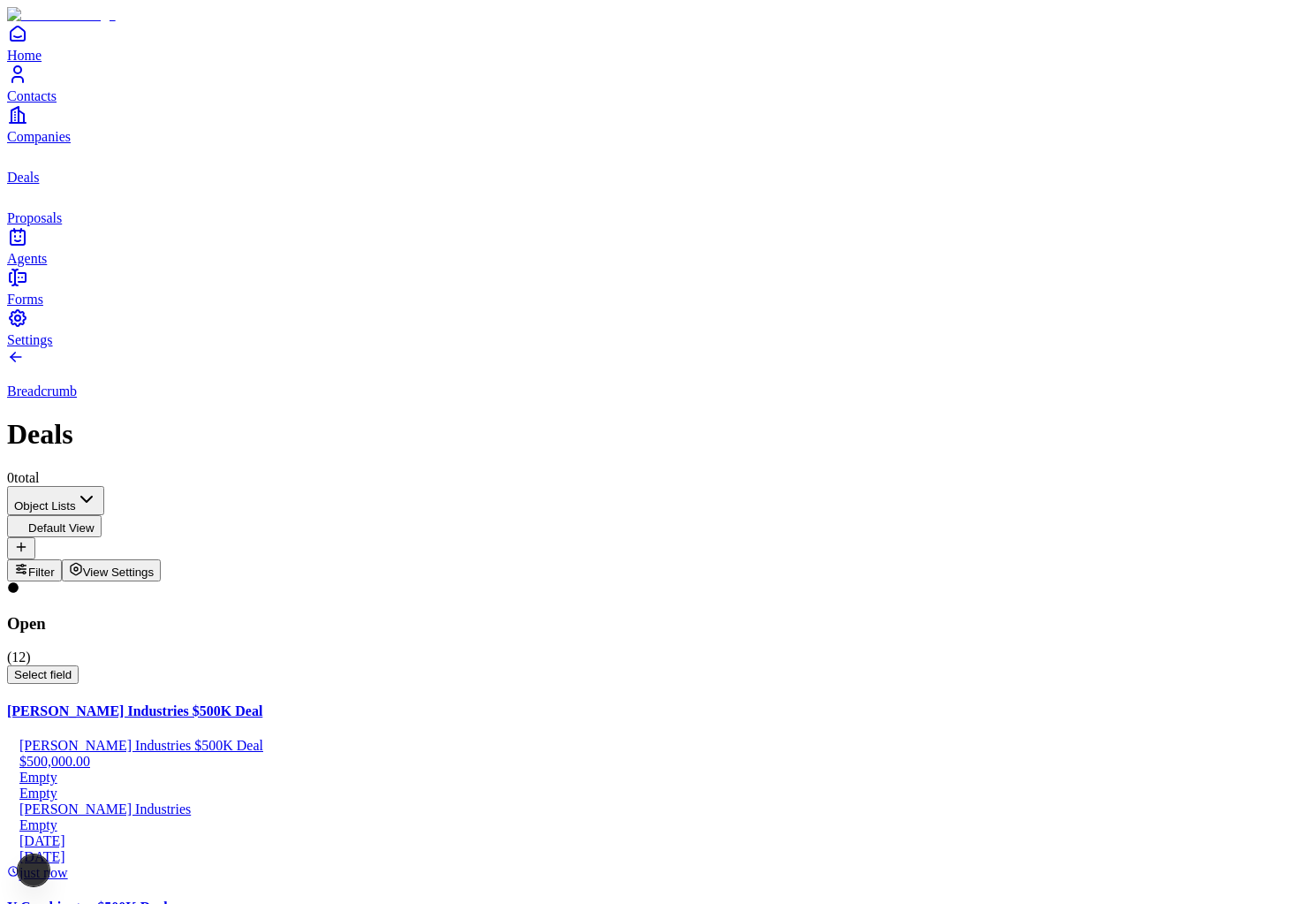
click at [68, 144] on span "Companies" at bounding box center [39, 136] width 63 height 15
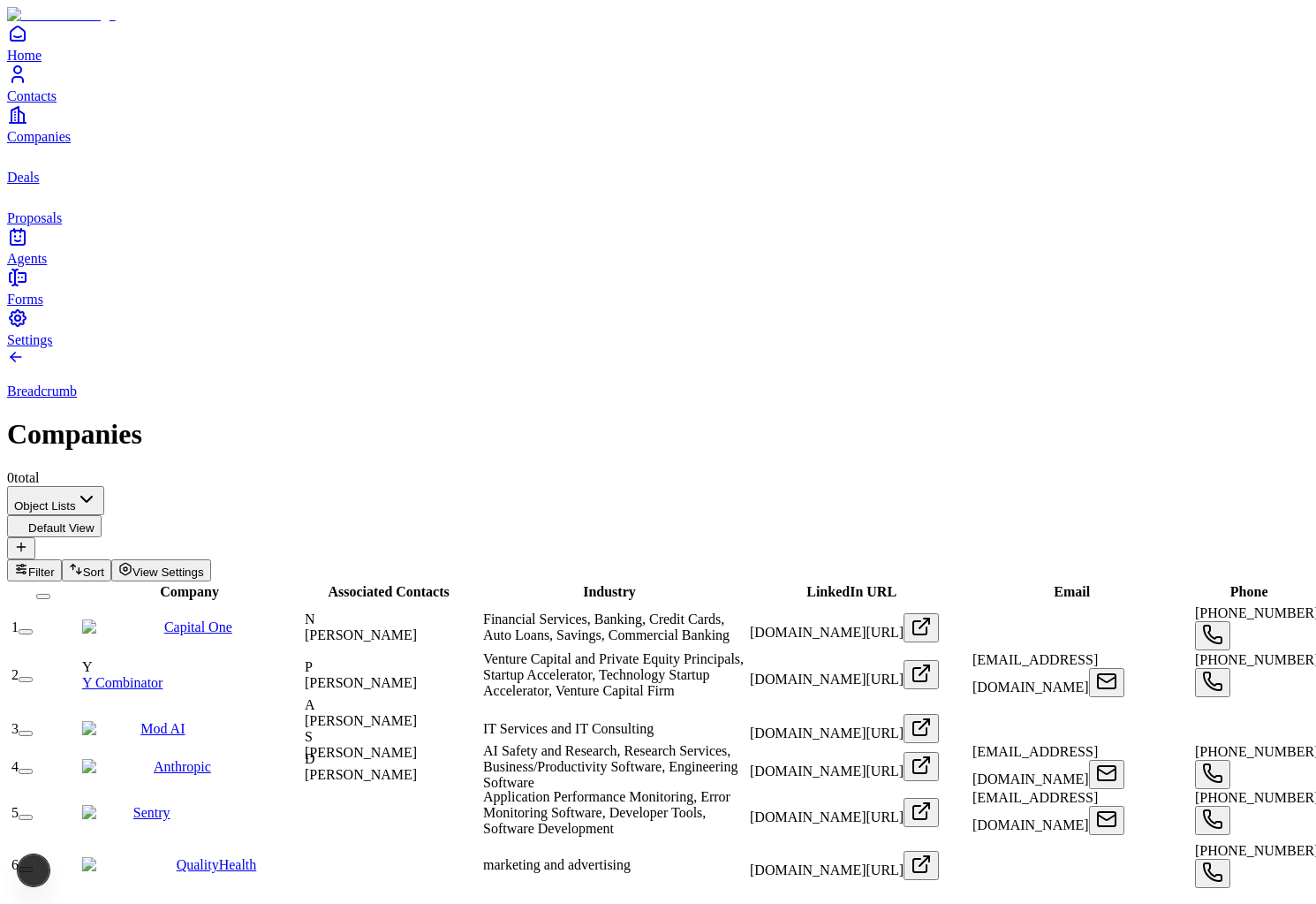
click at [61, 103] on link "Contacts" at bounding box center [658, 83] width 1302 height 40
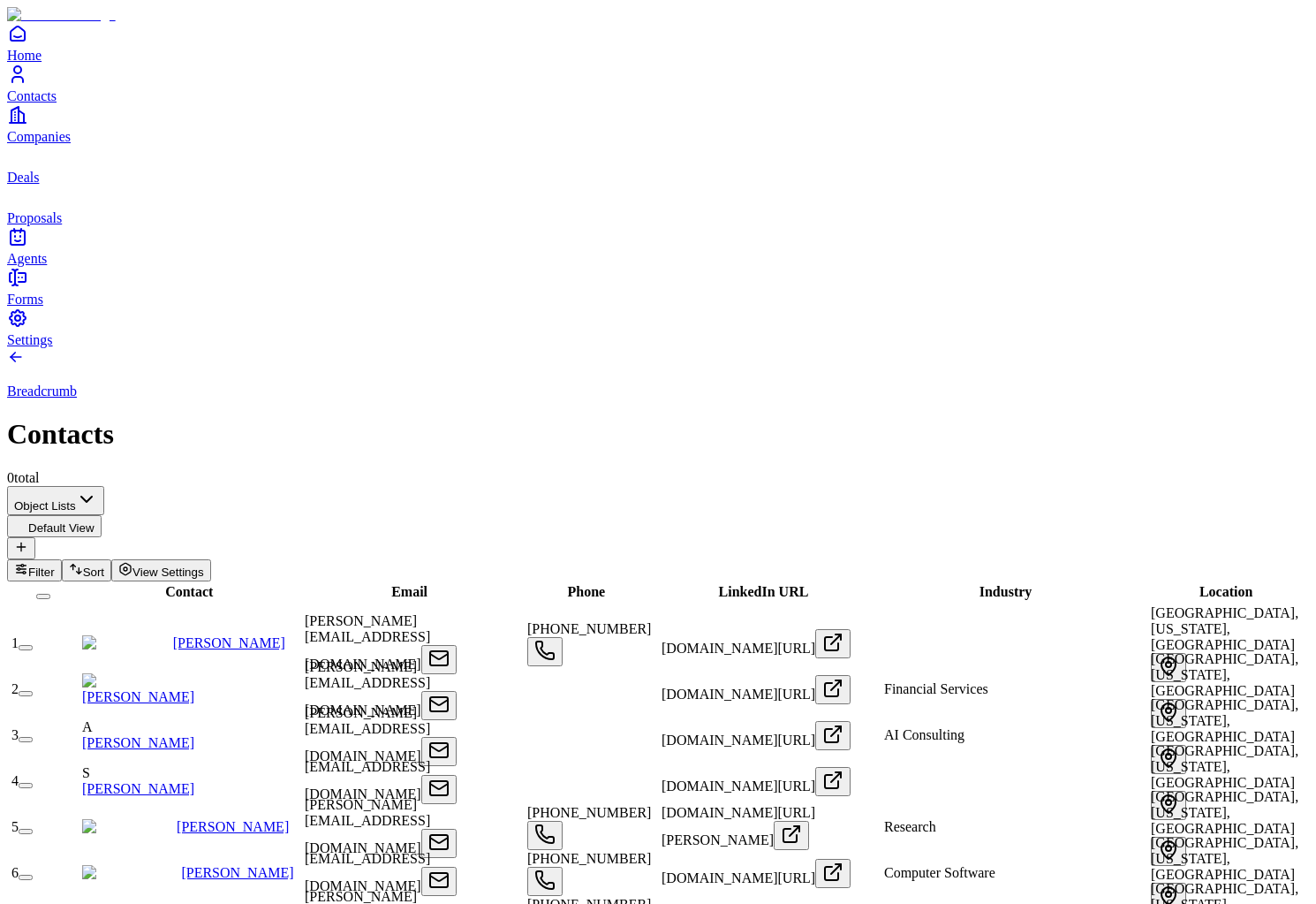
click at [53, 144] on span "Companies" at bounding box center [39, 136] width 63 height 15
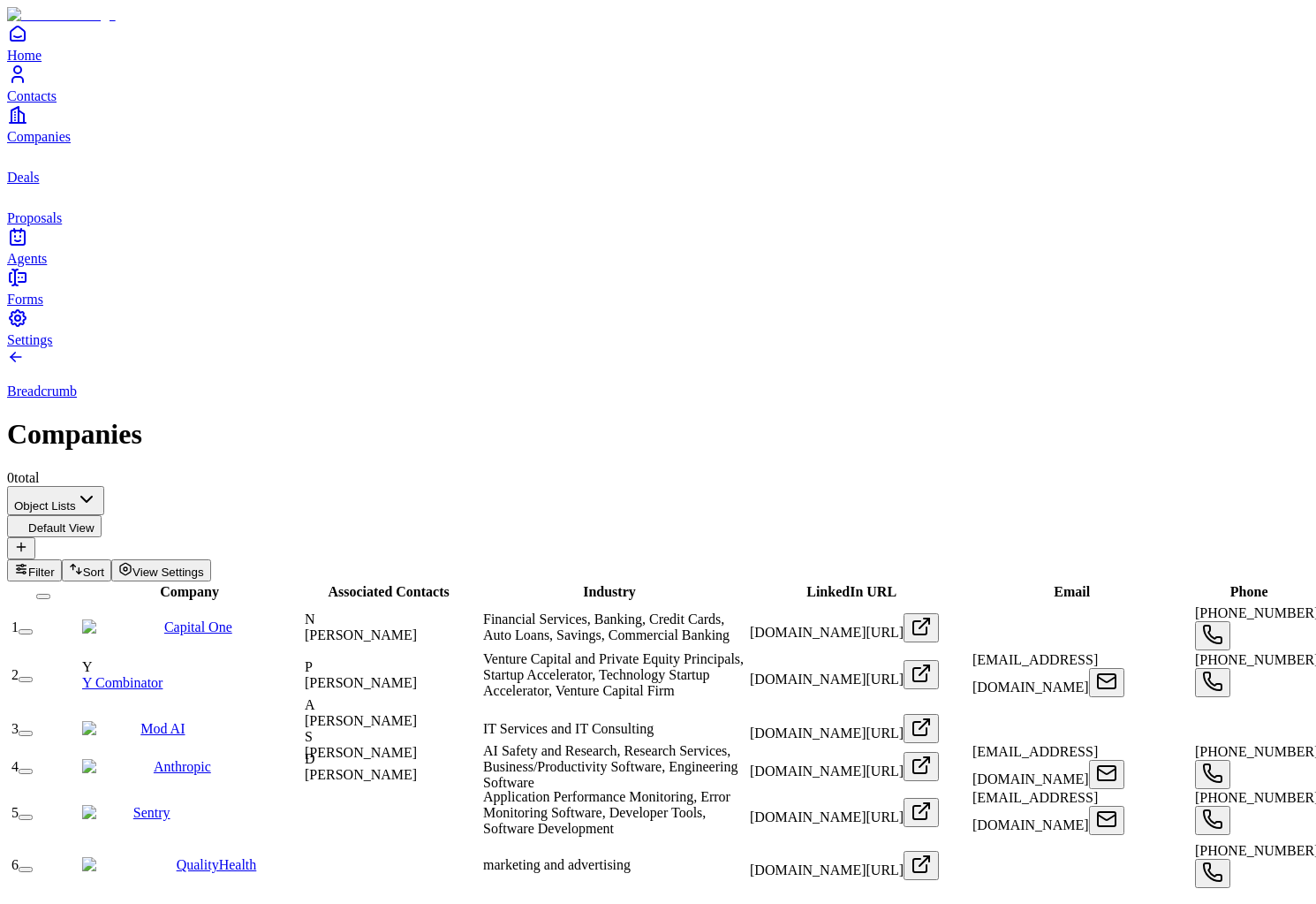
click at [39, 185] on span "Deals" at bounding box center [23, 177] width 32 height 15
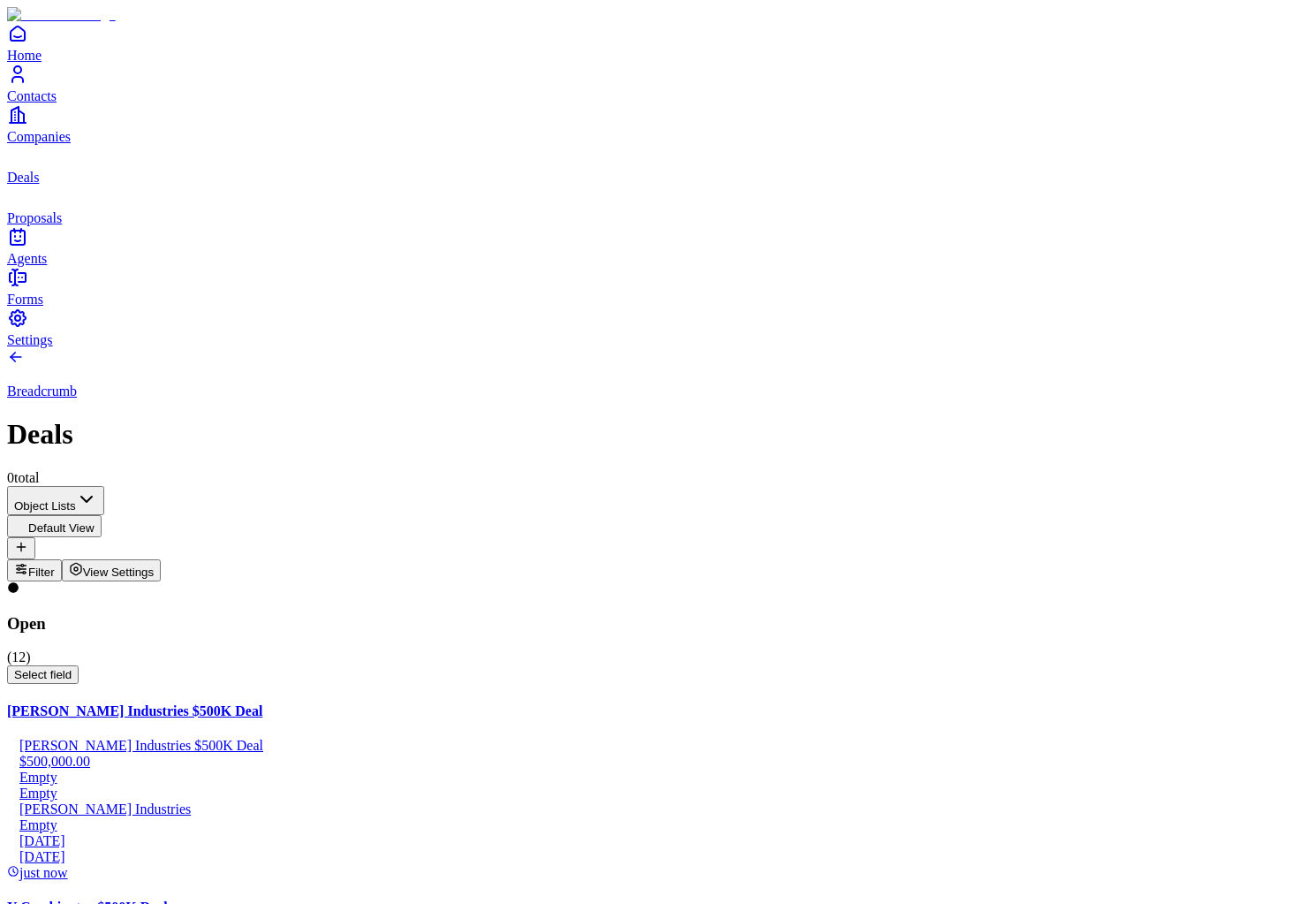
click at [41, 63] on span "Home" at bounding box center [24, 55] width 34 height 15
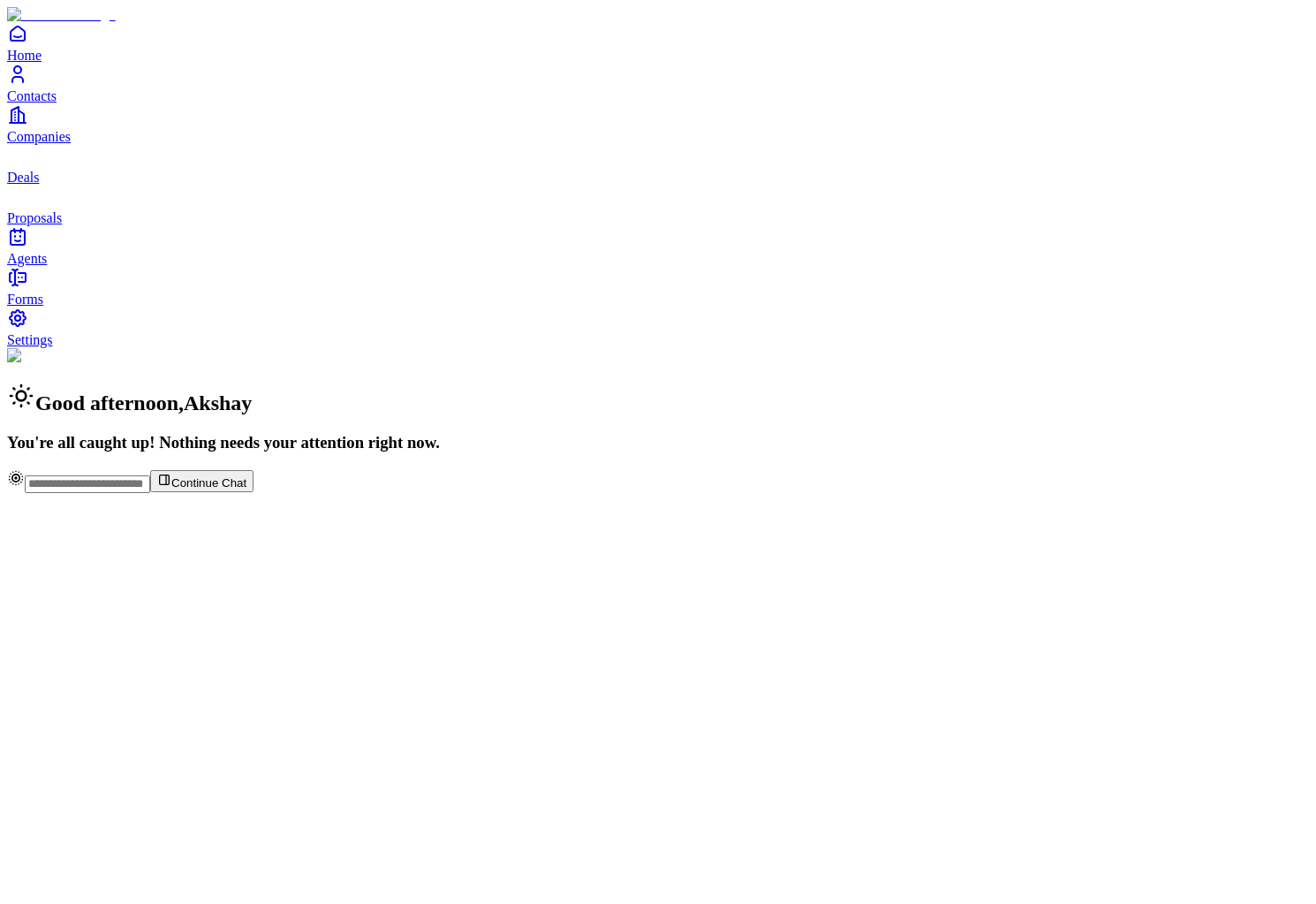
click at [69, 103] on link "Contacts" at bounding box center [658, 83] width 1302 height 40
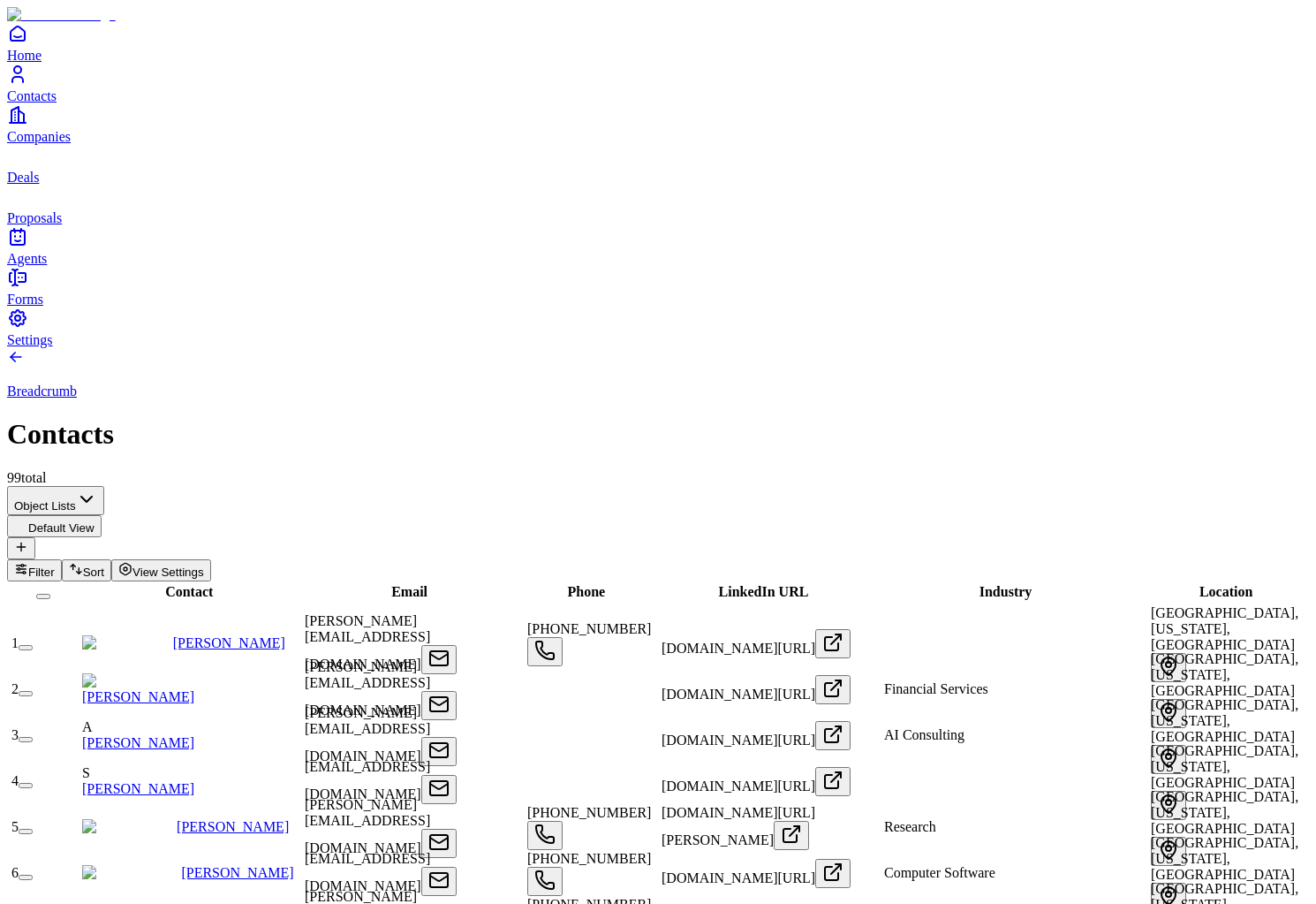
click at [71, 144] on span "Companies" at bounding box center [39, 136] width 63 height 15
